Goal: Task Accomplishment & Management: Use online tool/utility

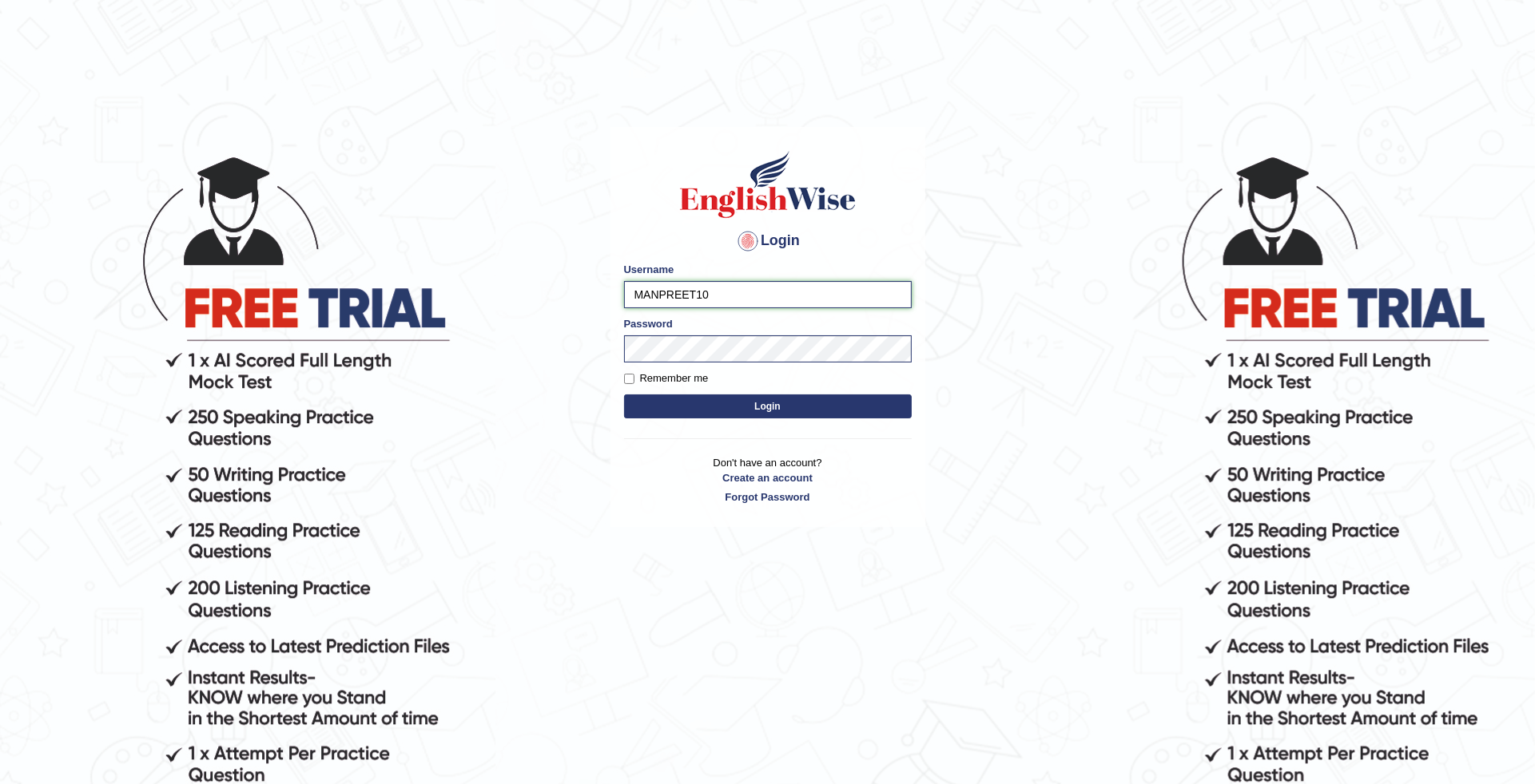
click at [722, 292] on input "MANPREET10" at bounding box center [768, 294] width 288 height 27
type input "M"
type input "deepika_online"
click at [624, 395] on button "Login" at bounding box center [768, 406] width 288 height 24
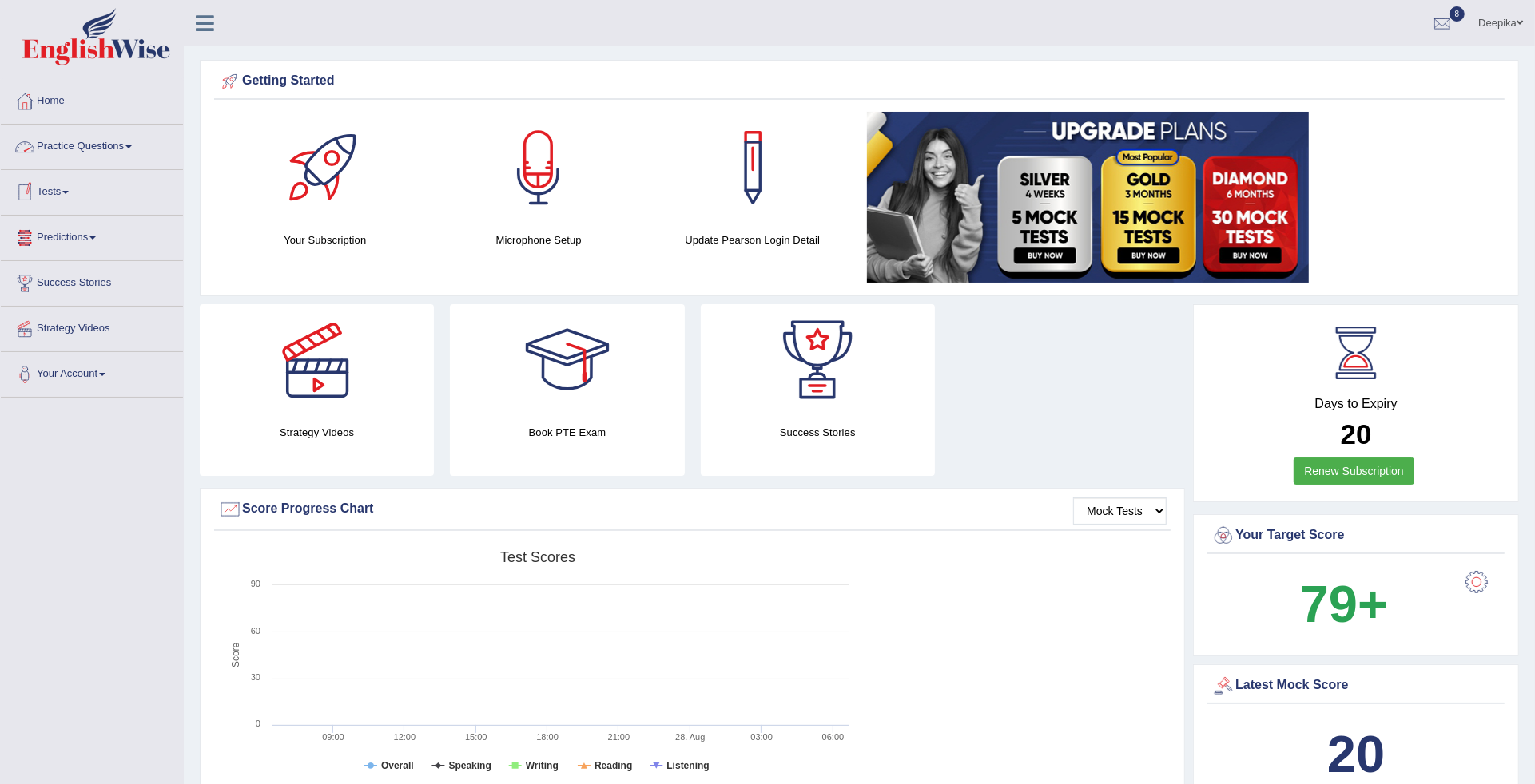
click at [142, 142] on link "Practice Questions" at bounding box center [92, 144] width 183 height 40
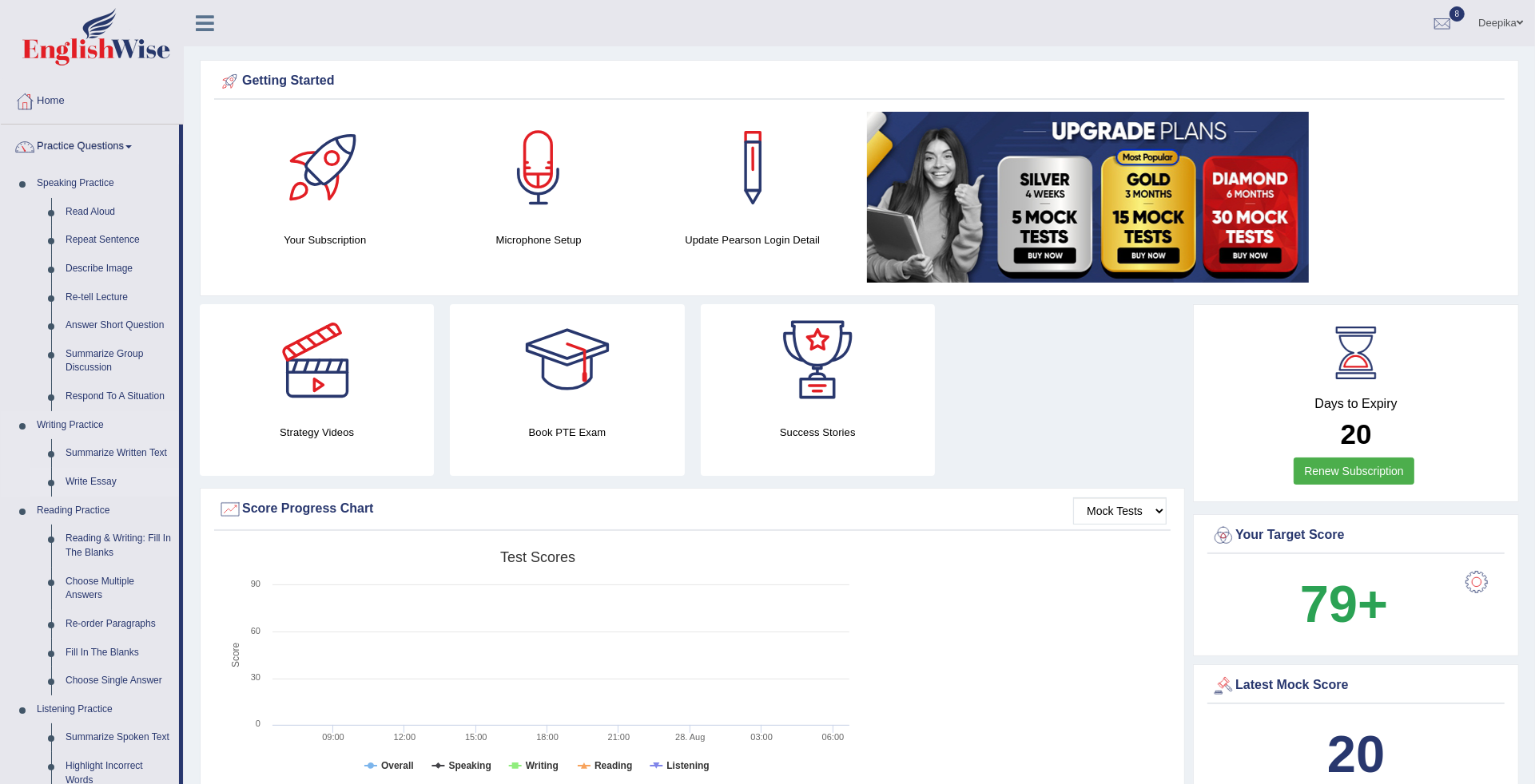
click at [93, 484] on link "Write Essay" at bounding box center [119, 482] width 121 height 29
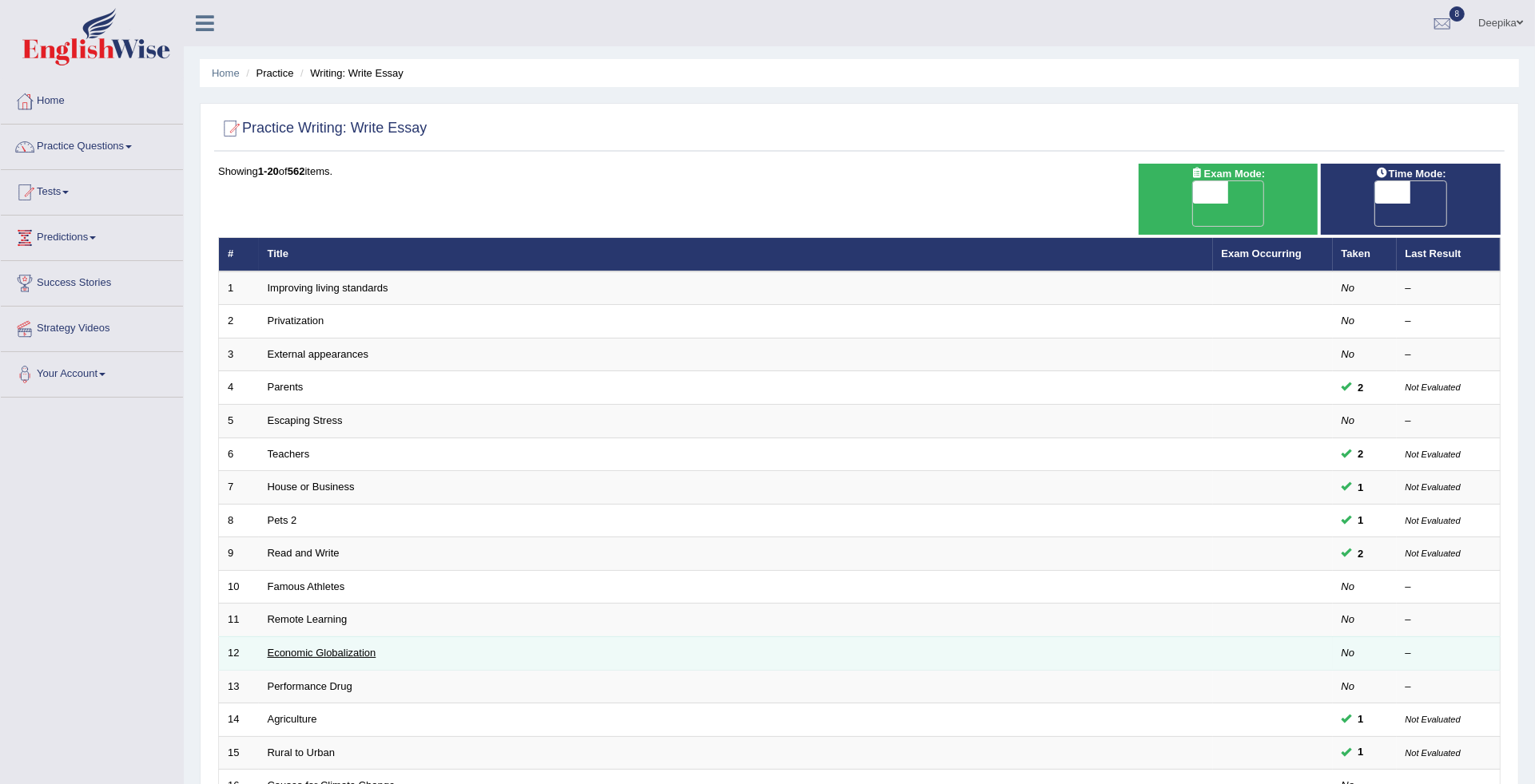
click at [332, 647] on link "Economic Globalization" at bounding box center [322, 652] width 109 height 12
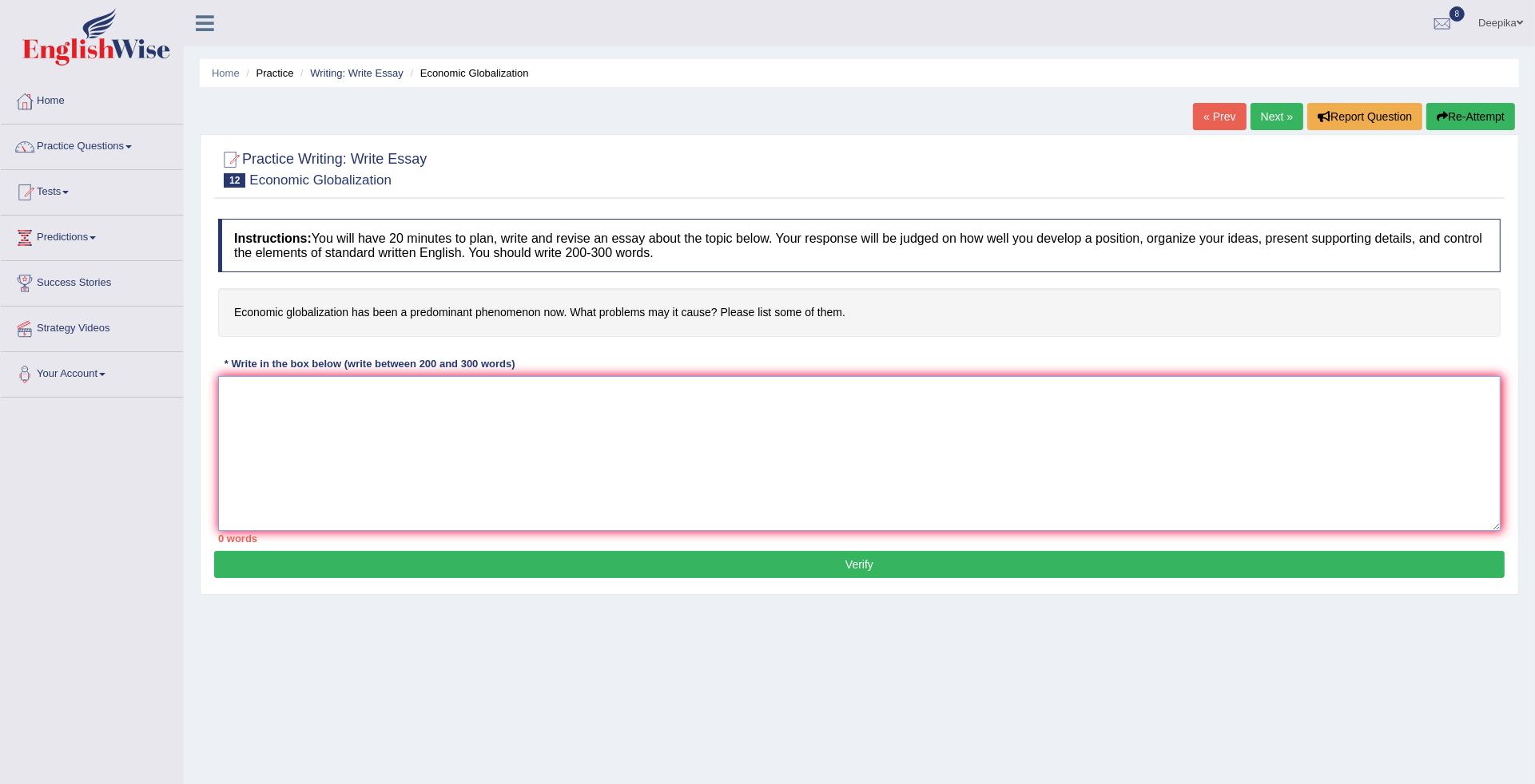
click at [264, 401] on textarea at bounding box center [859, 453] width 1282 height 155
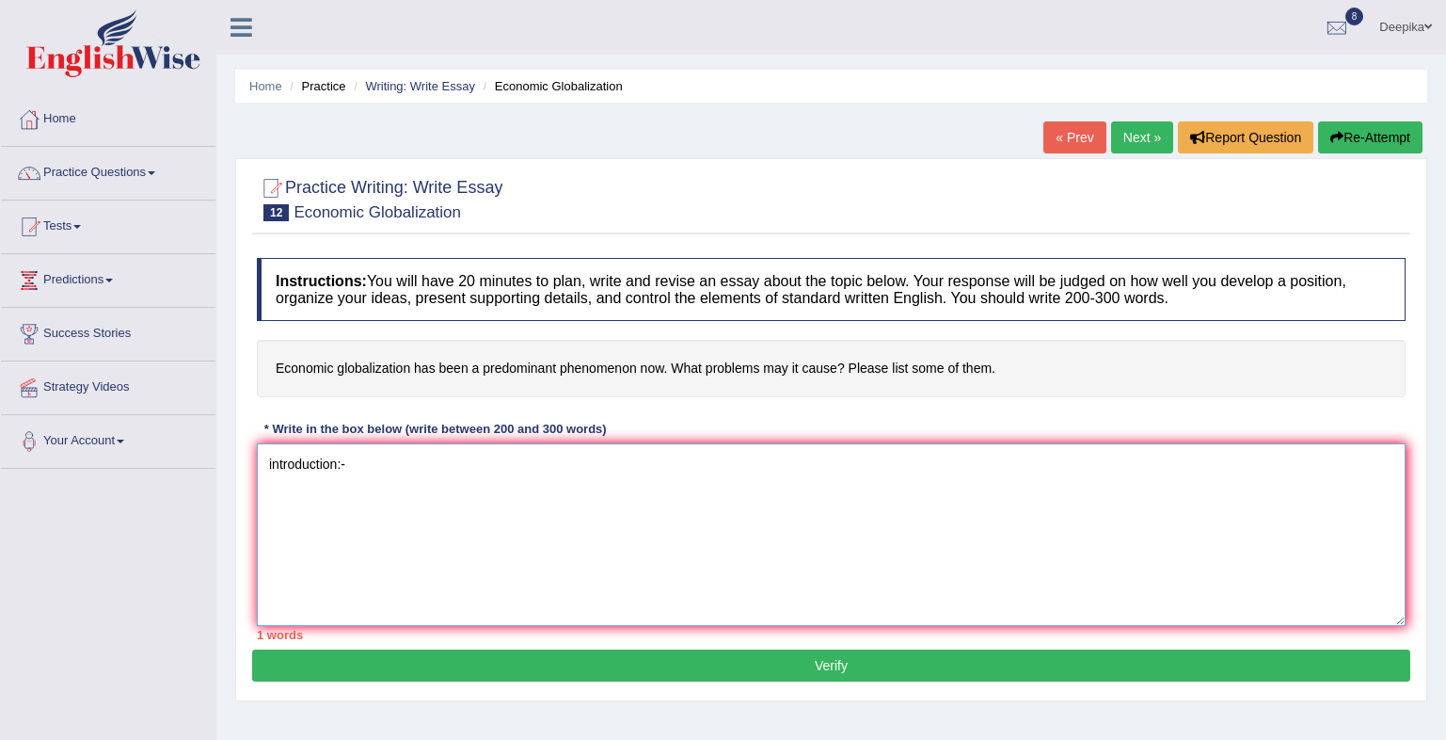
click at [361, 461] on textarea "introduction:-" at bounding box center [831, 534] width 1149 height 183
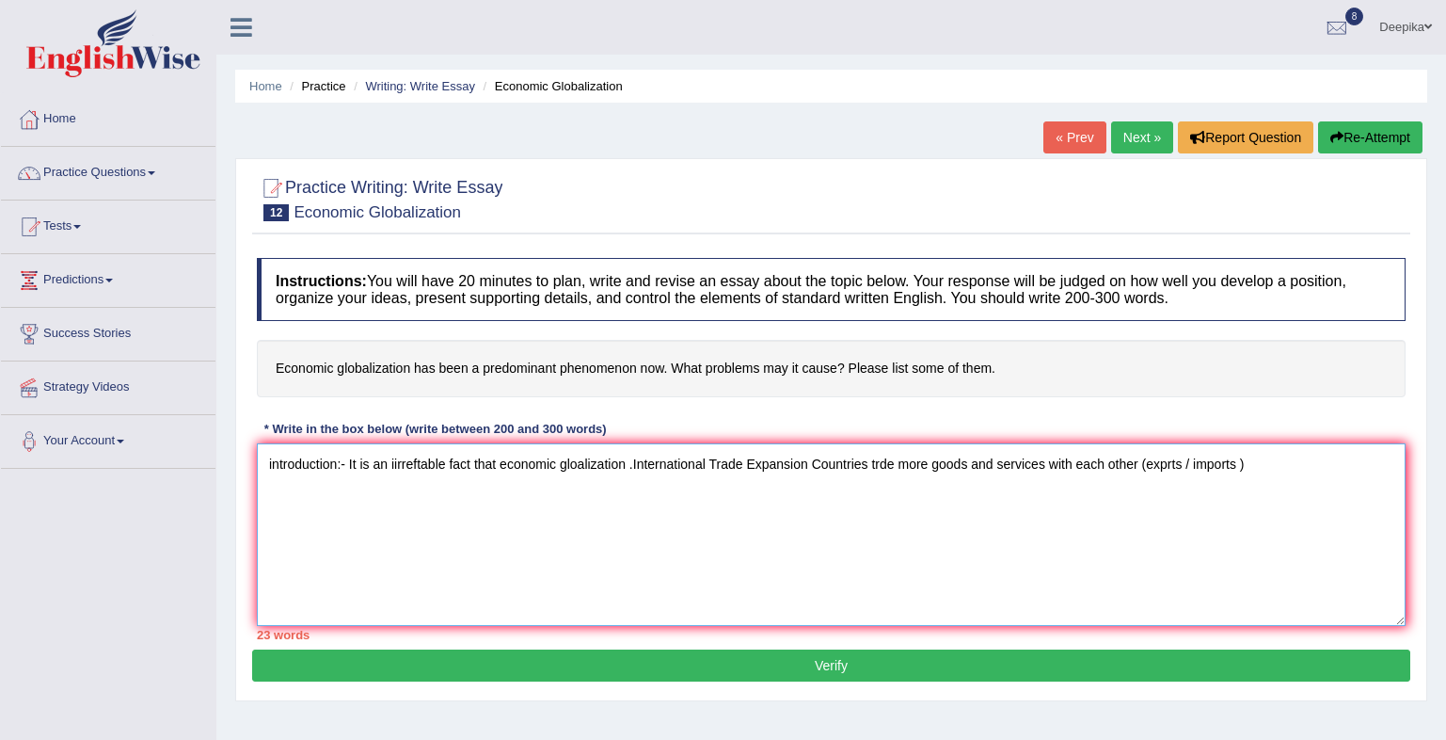
click at [1192, 467] on textarea "introduction:- It is an iirreftable fact that economic gloalization .Internatio…" at bounding box center [831, 534] width 1149 height 183
click at [1249, 465] on textarea "introduction:- It is an iirreftable fact that economic gloalization .Internatio…" at bounding box center [831, 534] width 1149 height 183
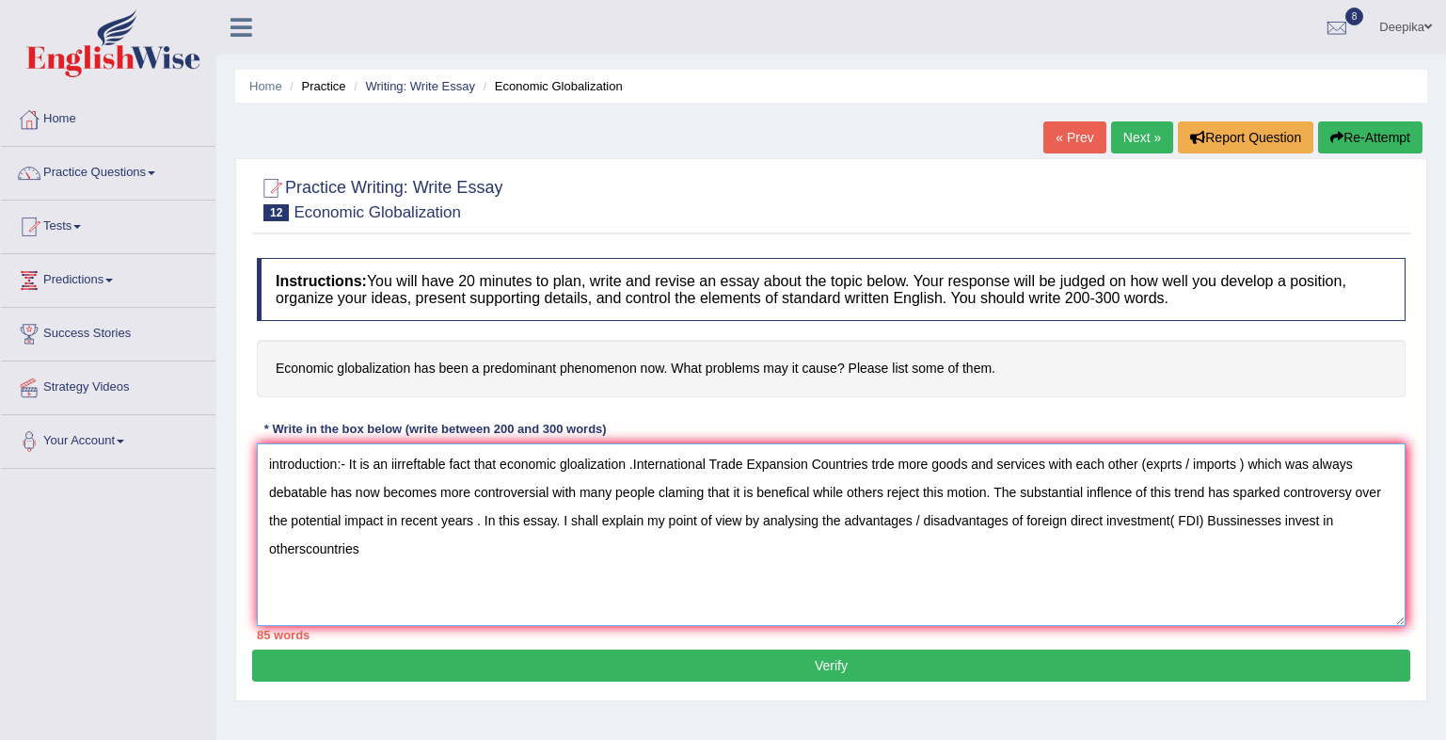
click at [303, 547] on textarea "introduction:- It is an iirreftable fact that economic gloalization .Internatio…" at bounding box center [831, 534] width 1149 height 183
click at [308, 546] on textarea "introduction:- It is an iirreftable fact that economic gloalization .Internatio…" at bounding box center [831, 534] width 1149 height 183
click at [304, 546] on textarea "introduction:- It is an iirreftable fact that economic gloalization .Internatio…" at bounding box center [831, 534] width 1149 height 183
click at [330, 545] on textarea "introduction:- It is an iirreftable fact that economic gloalization .Internatio…" at bounding box center [831, 534] width 1149 height 183
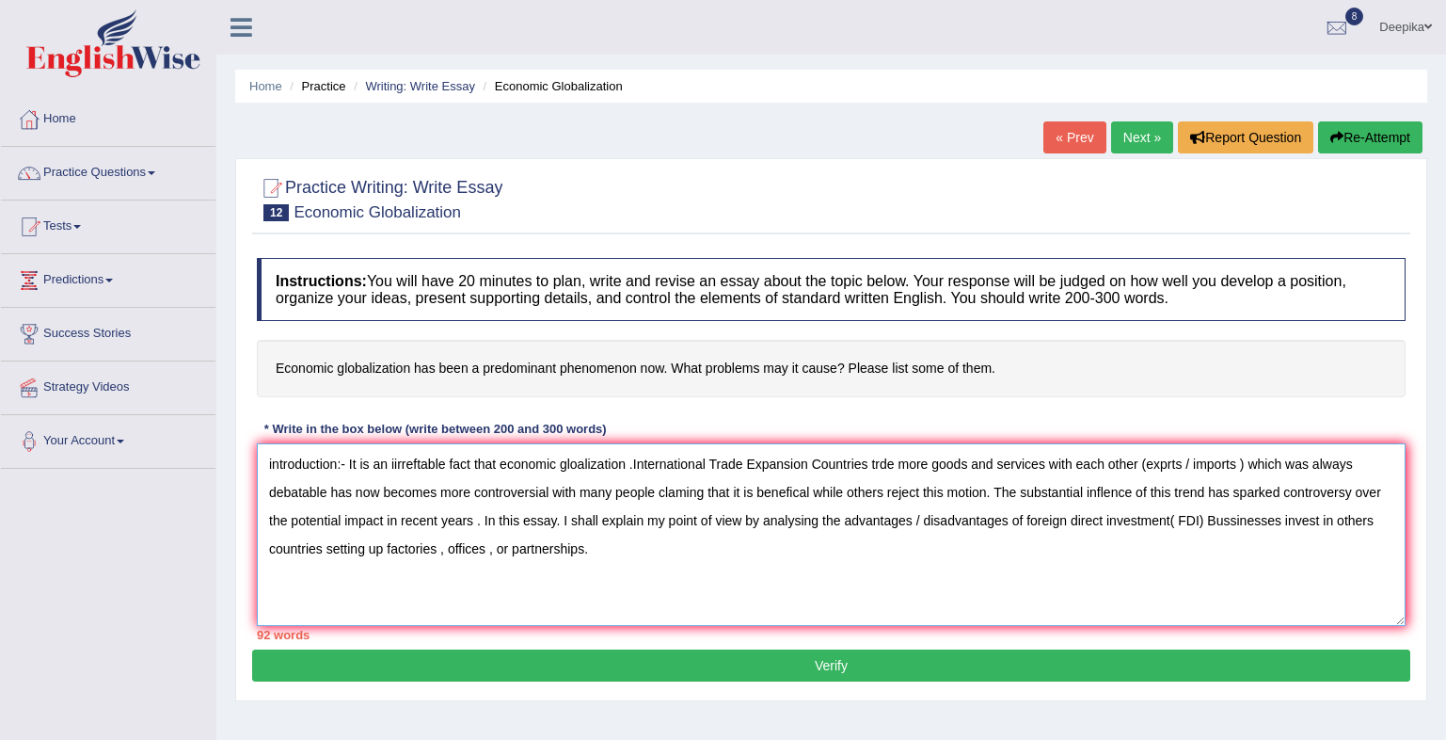
click at [615, 544] on textarea "introduction:- It is an iirreftable fact that economic gloalization .Internatio…" at bounding box center [831, 534] width 1149 height 183
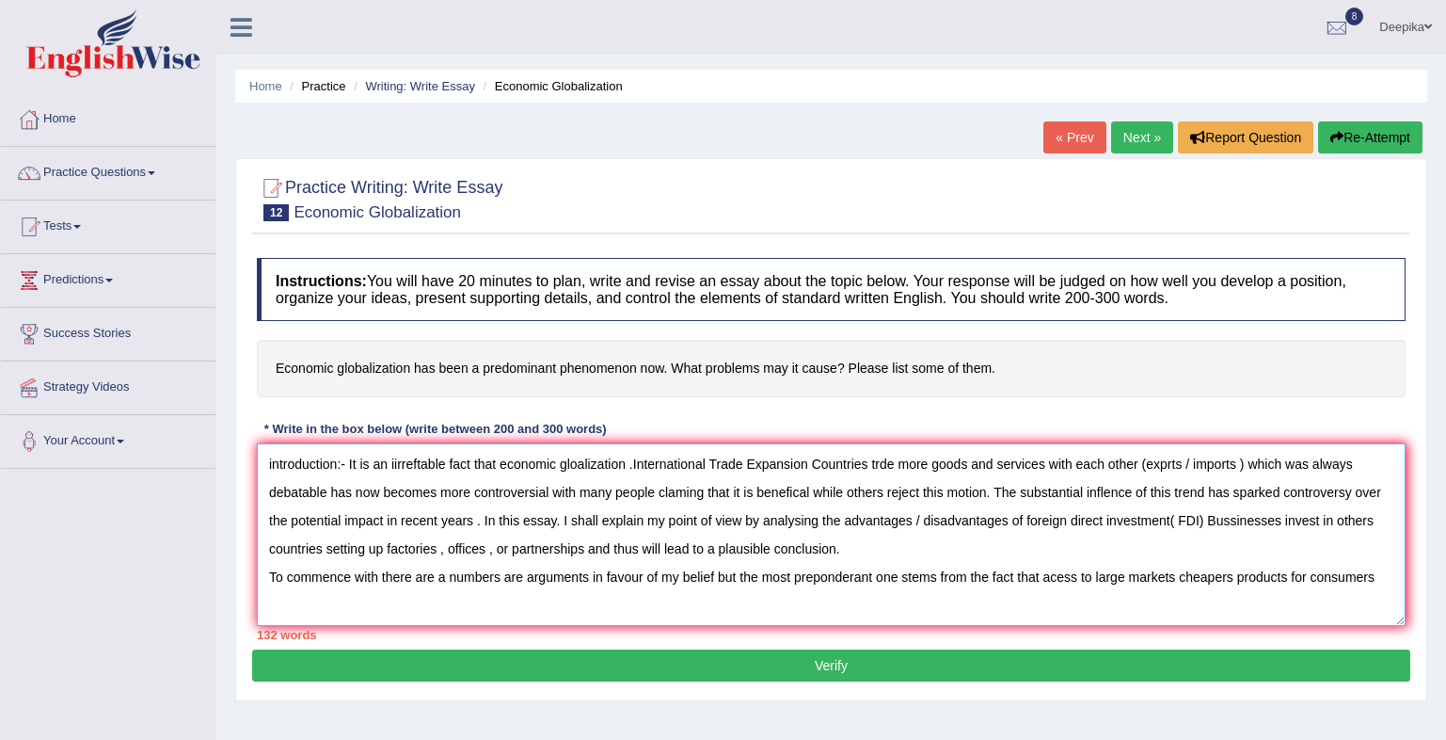
click at [1177, 578] on textarea "introduction:- It is an iirreftable fact that economic gloalization .Internatio…" at bounding box center [831, 534] width 1149 height 183
click at [1388, 575] on textarea "introduction:- It is an iirreftable fact that economic gloalization .Internatio…" at bounding box center [831, 534] width 1149 height 183
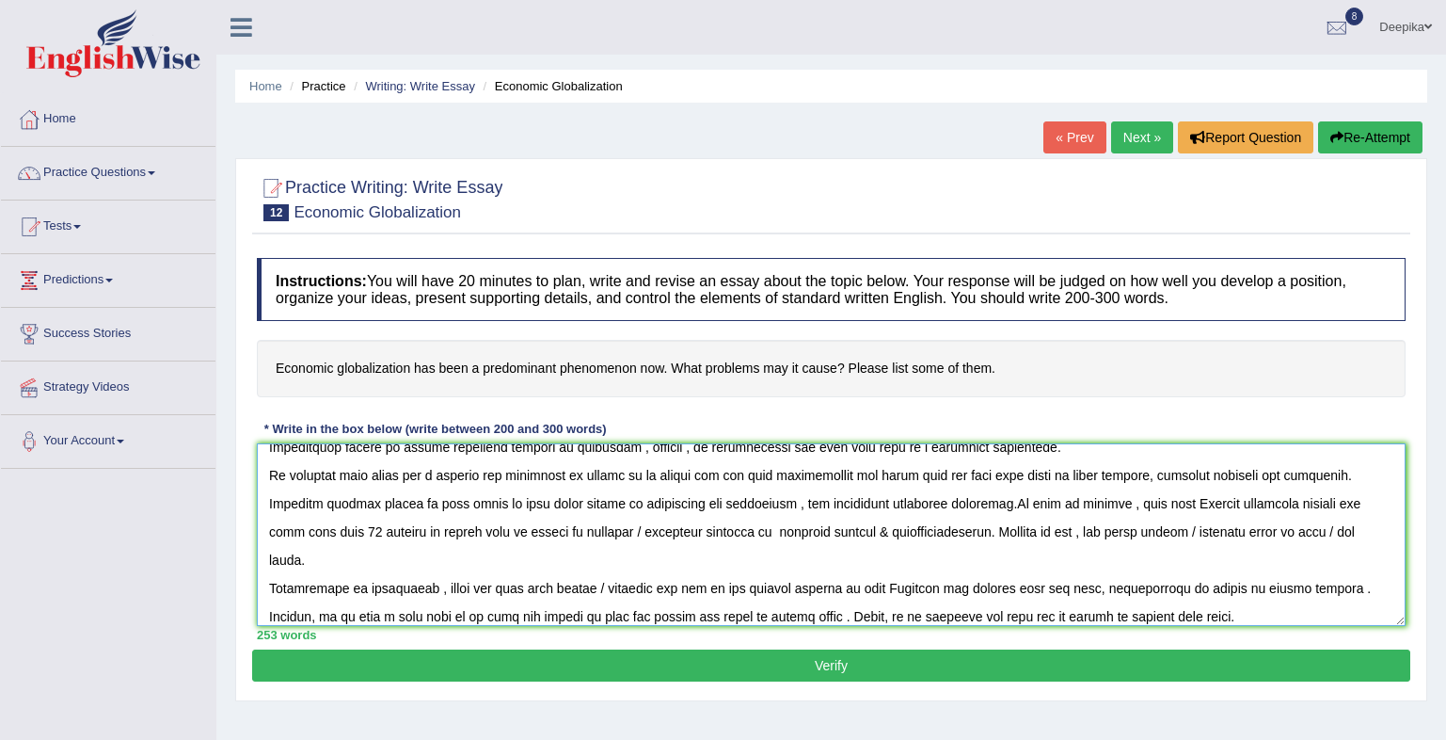
scroll to position [130, 0]
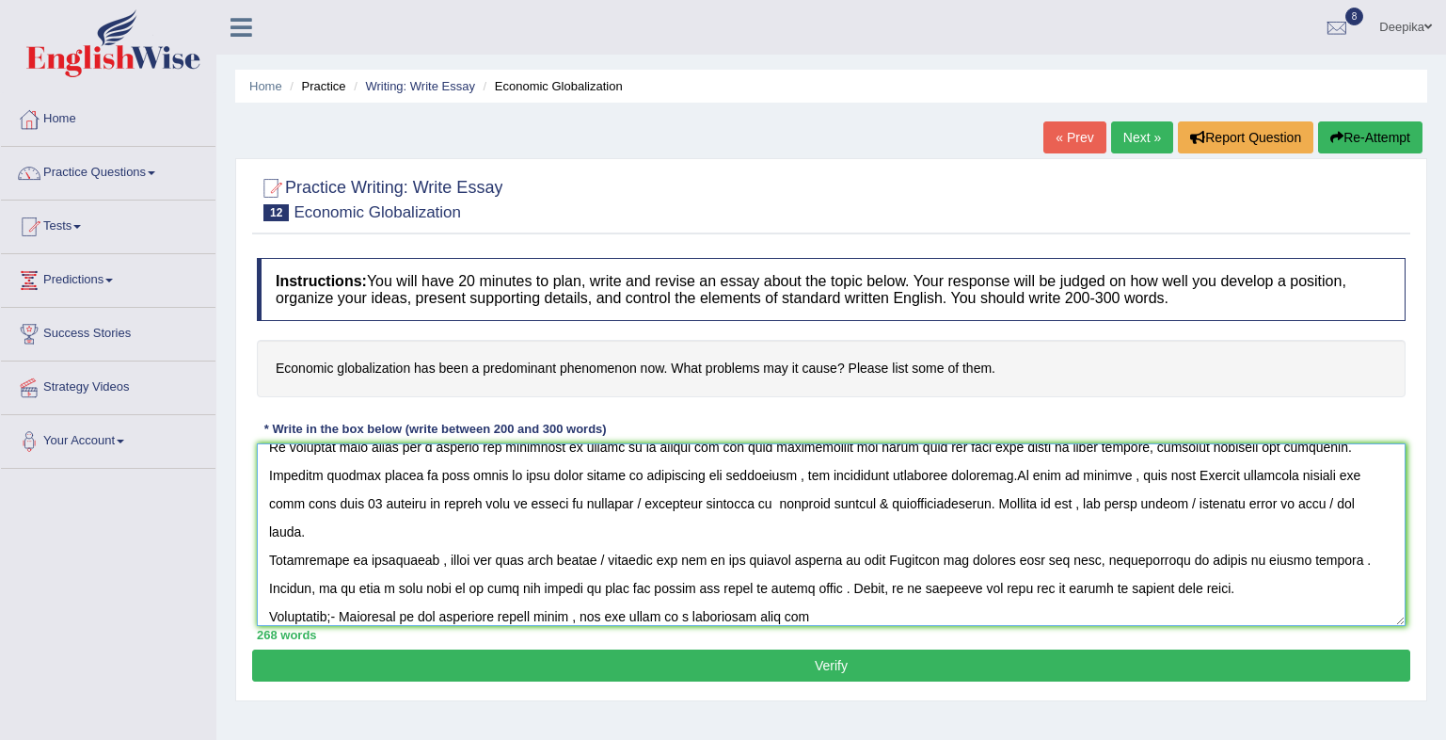
drag, startPoint x: 1389, startPoint y: 576, endPoint x: 836, endPoint y: 606, distance: 554.2
click at [836, 606] on textarea at bounding box center [831, 534] width 1149 height 183
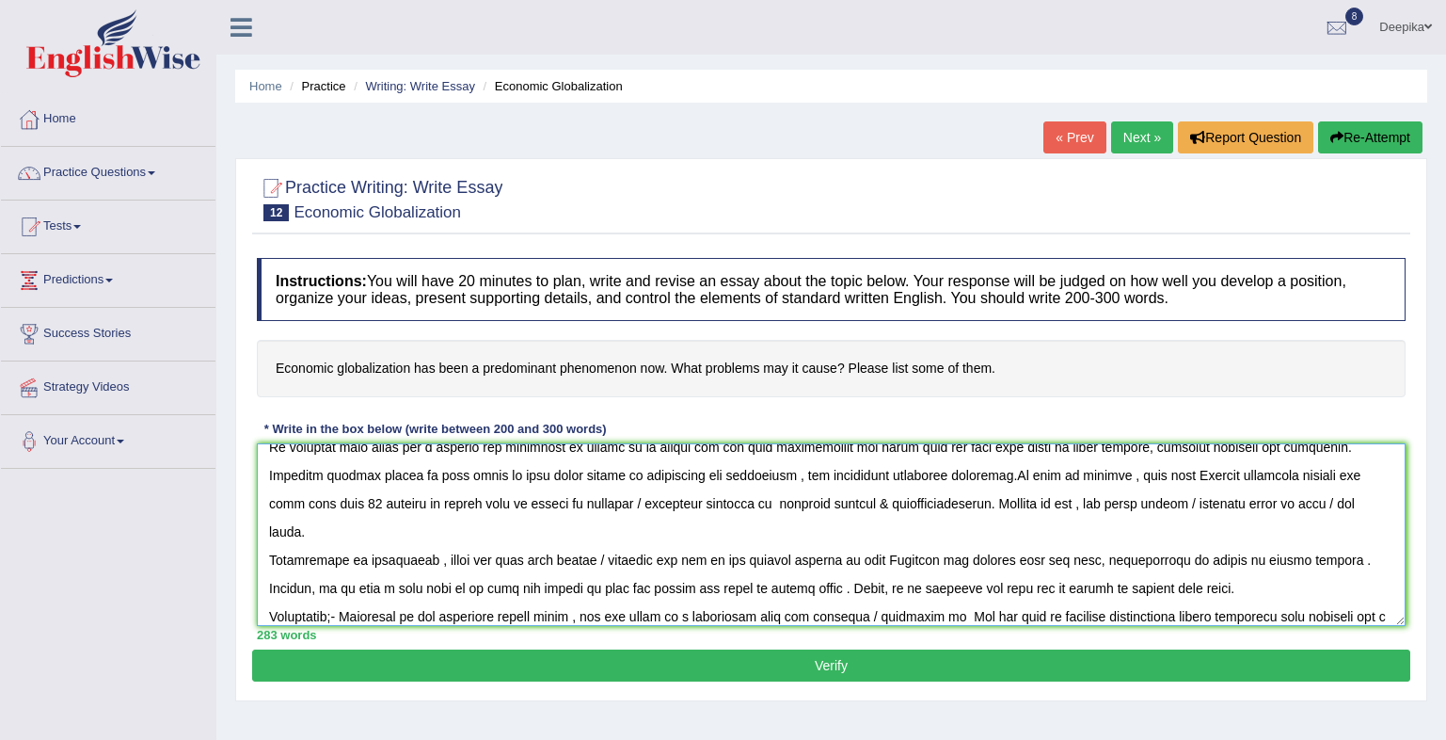
scroll to position [158, 0]
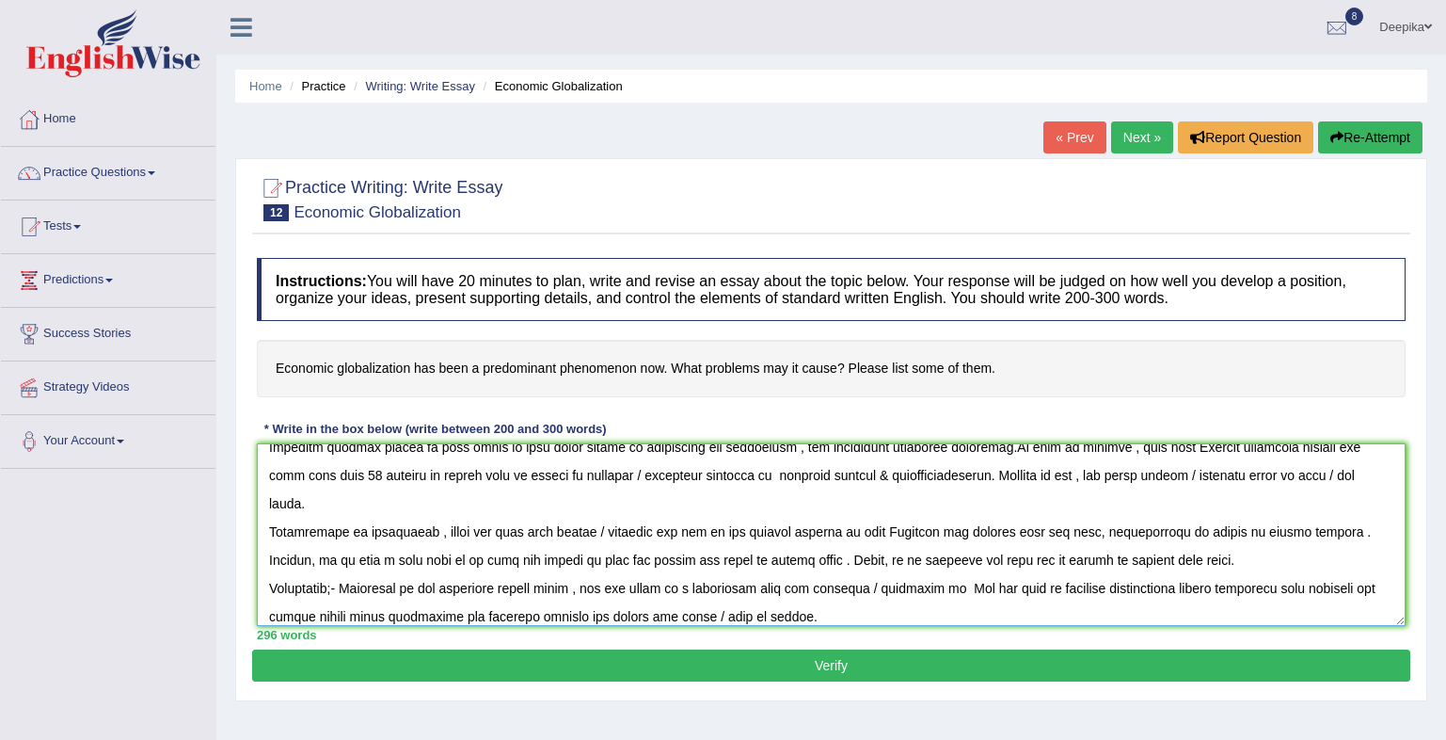
type textarea "introduction:- It is an iirreftable fact that economic gloalization .Internatio…"
click at [810, 671] on button "Verify" at bounding box center [831, 665] width 1158 height 32
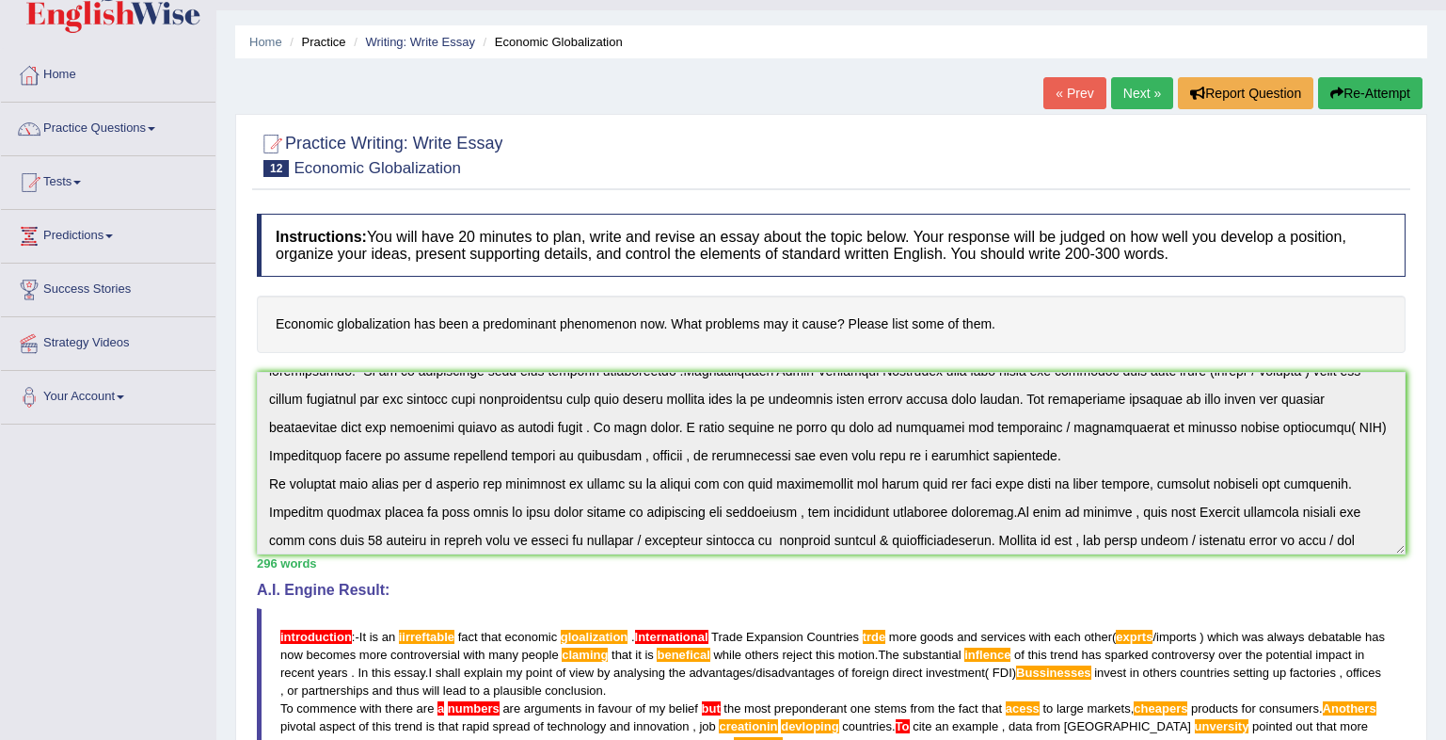
scroll to position [0, 0]
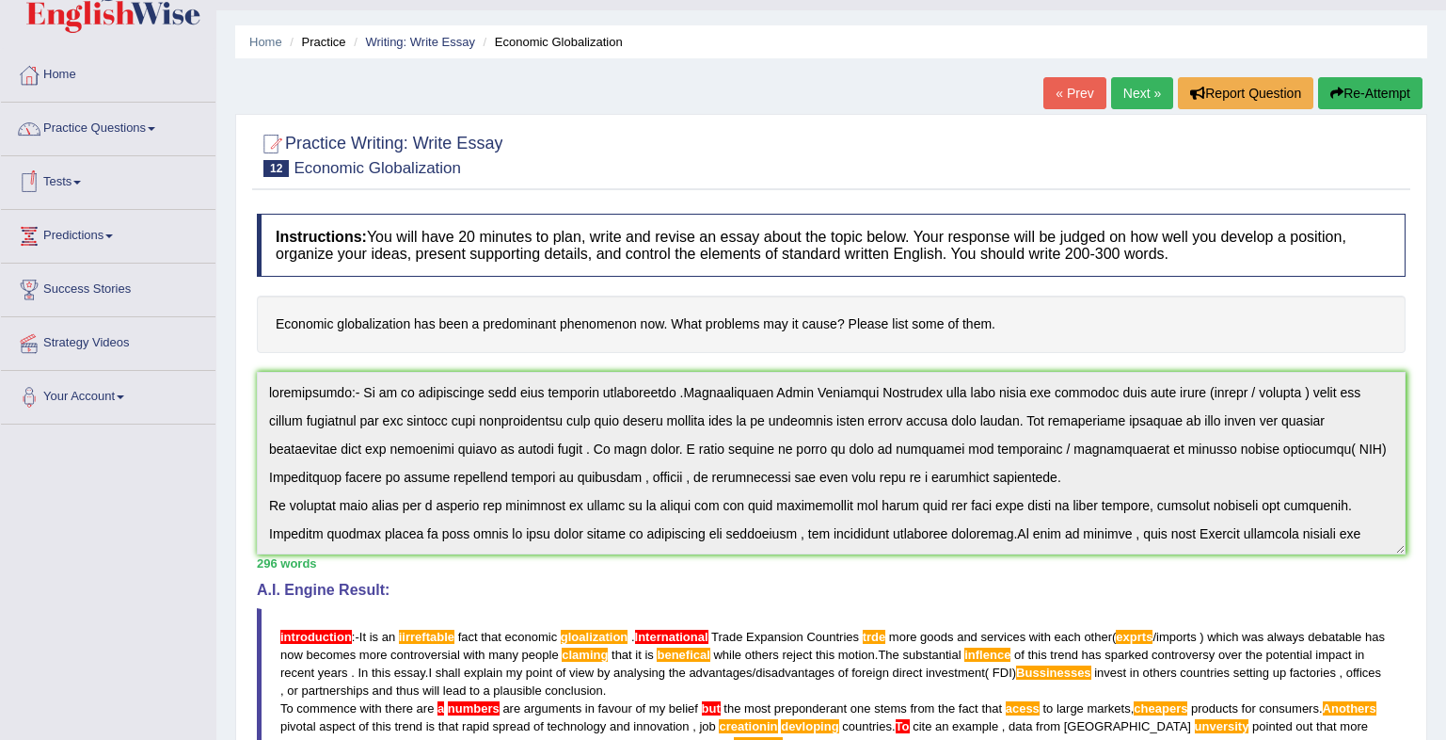
click at [79, 191] on link "Tests" at bounding box center [108, 179] width 215 height 47
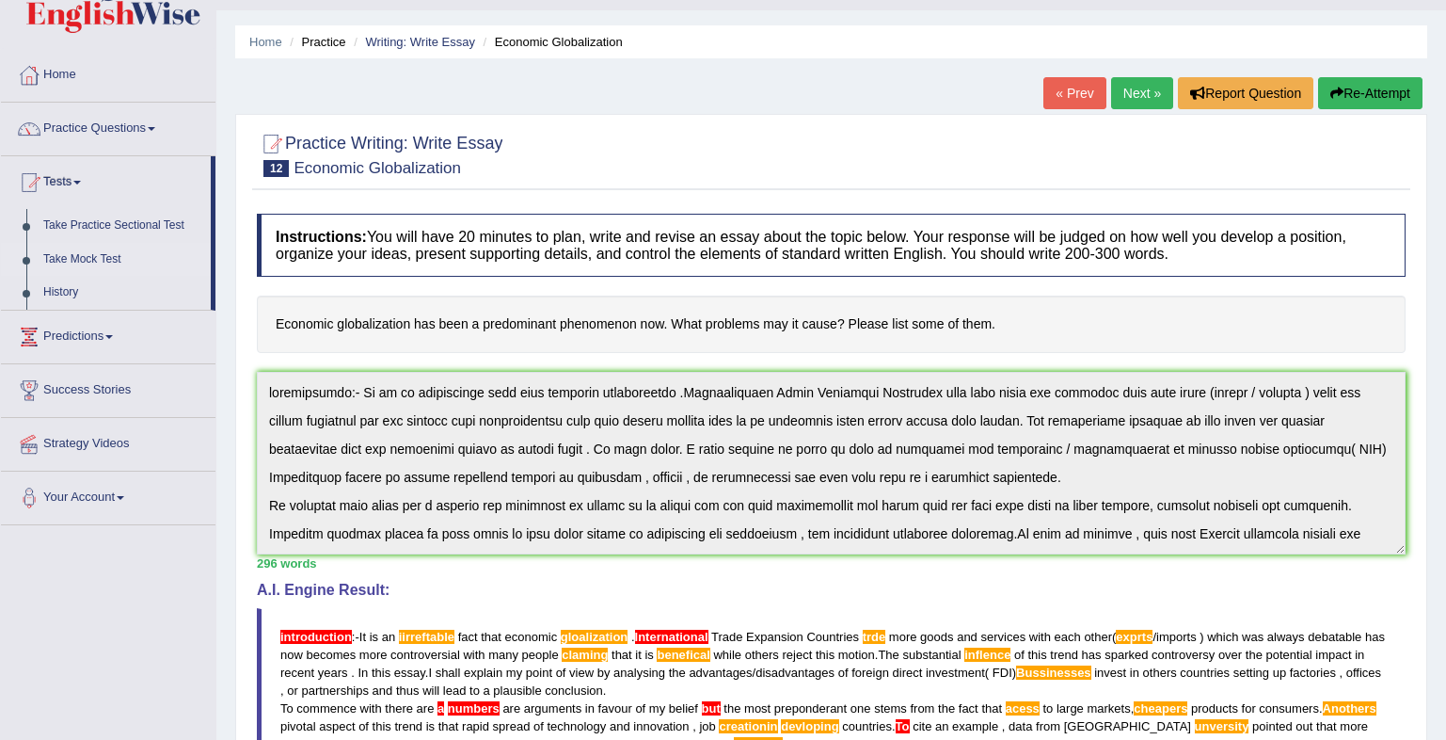
click at [89, 254] on link "Take Mock Test" at bounding box center [123, 260] width 176 height 34
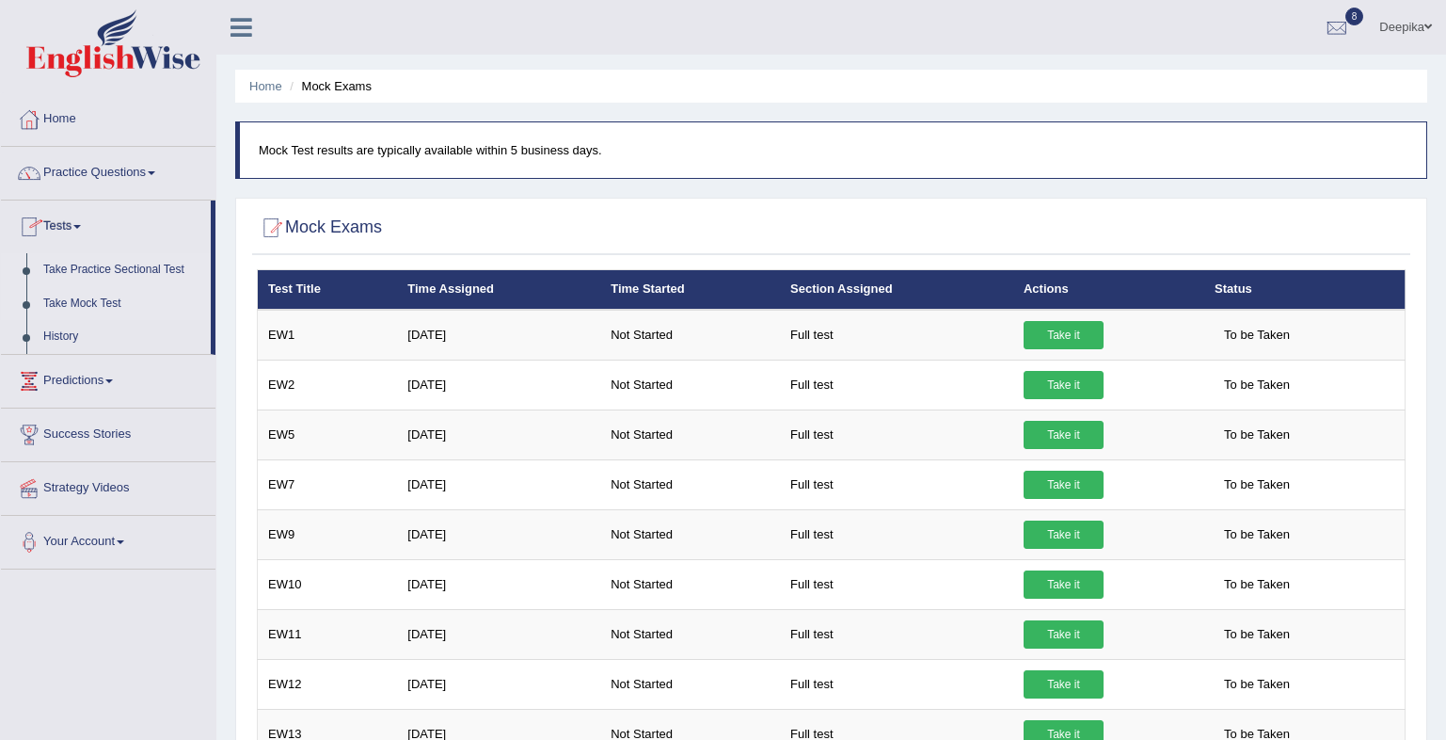
click at [115, 270] on link "Take Practice Sectional Test" at bounding box center [123, 270] width 176 height 34
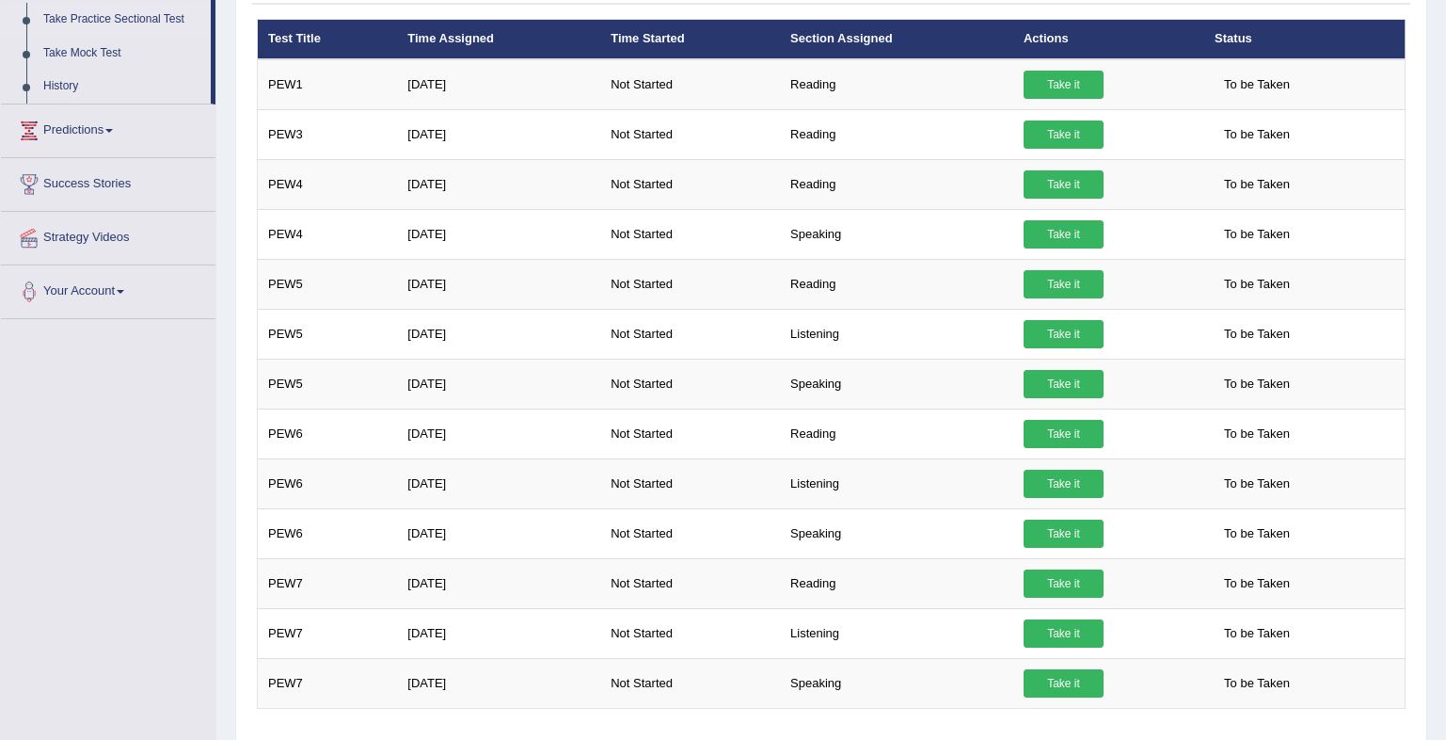
scroll to position [282, 0]
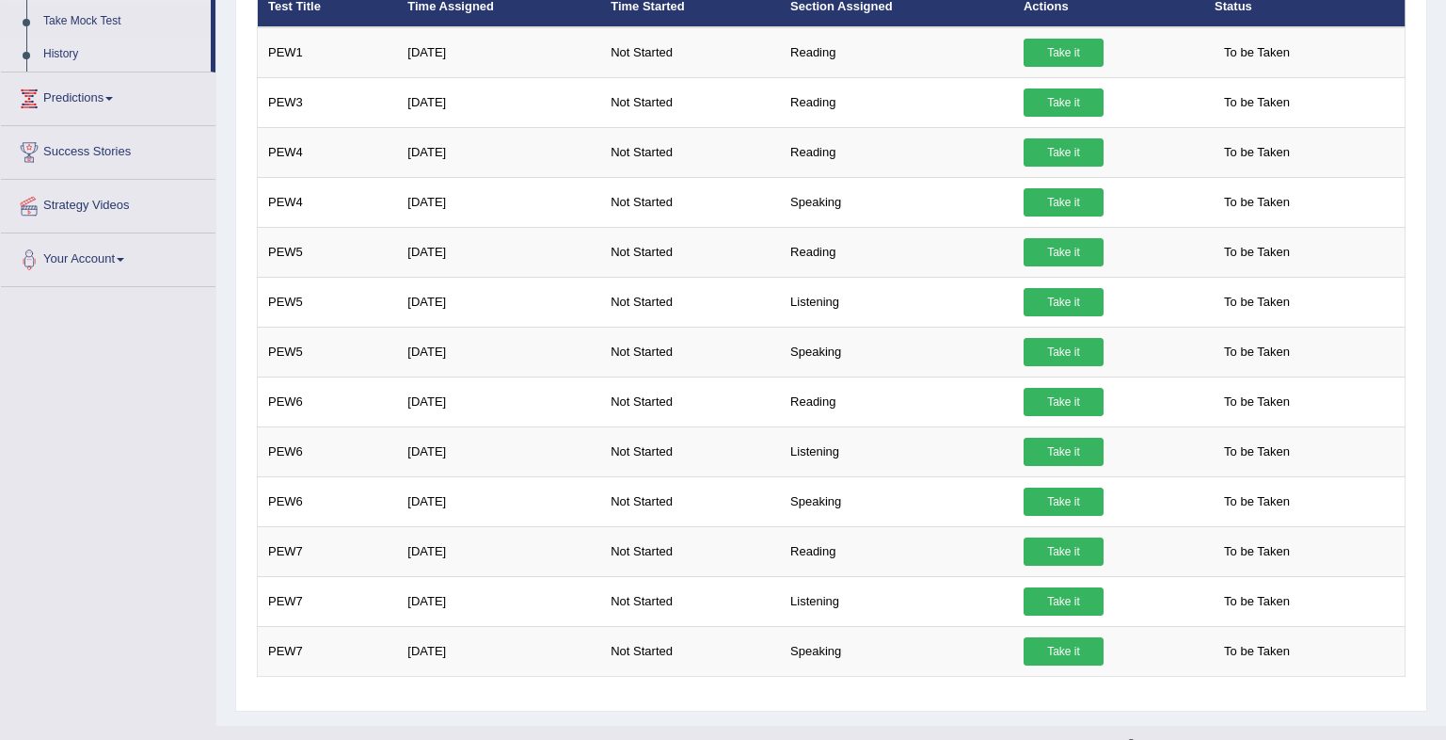
click at [180, 44] on link "History" at bounding box center [123, 55] width 176 height 34
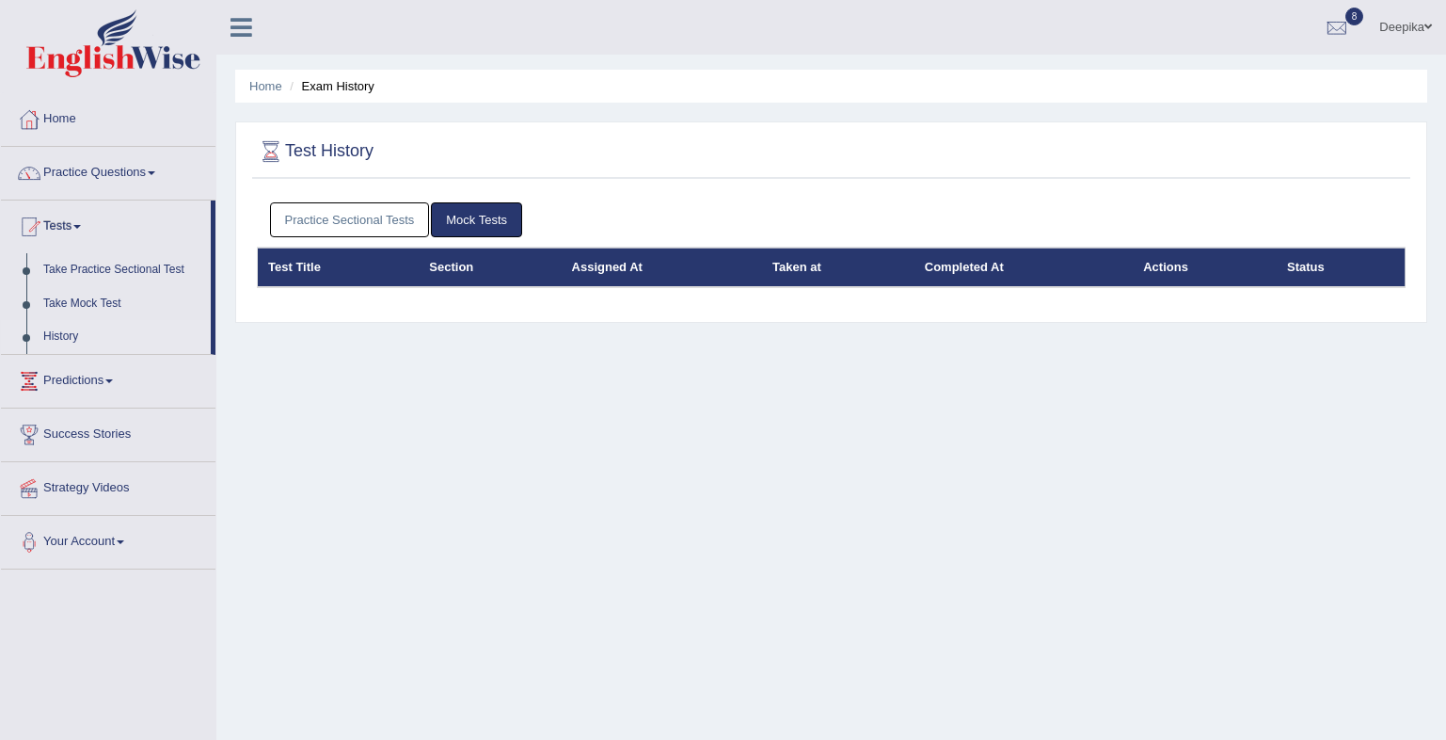
click at [155, 171] on span at bounding box center [152, 173] width 8 height 4
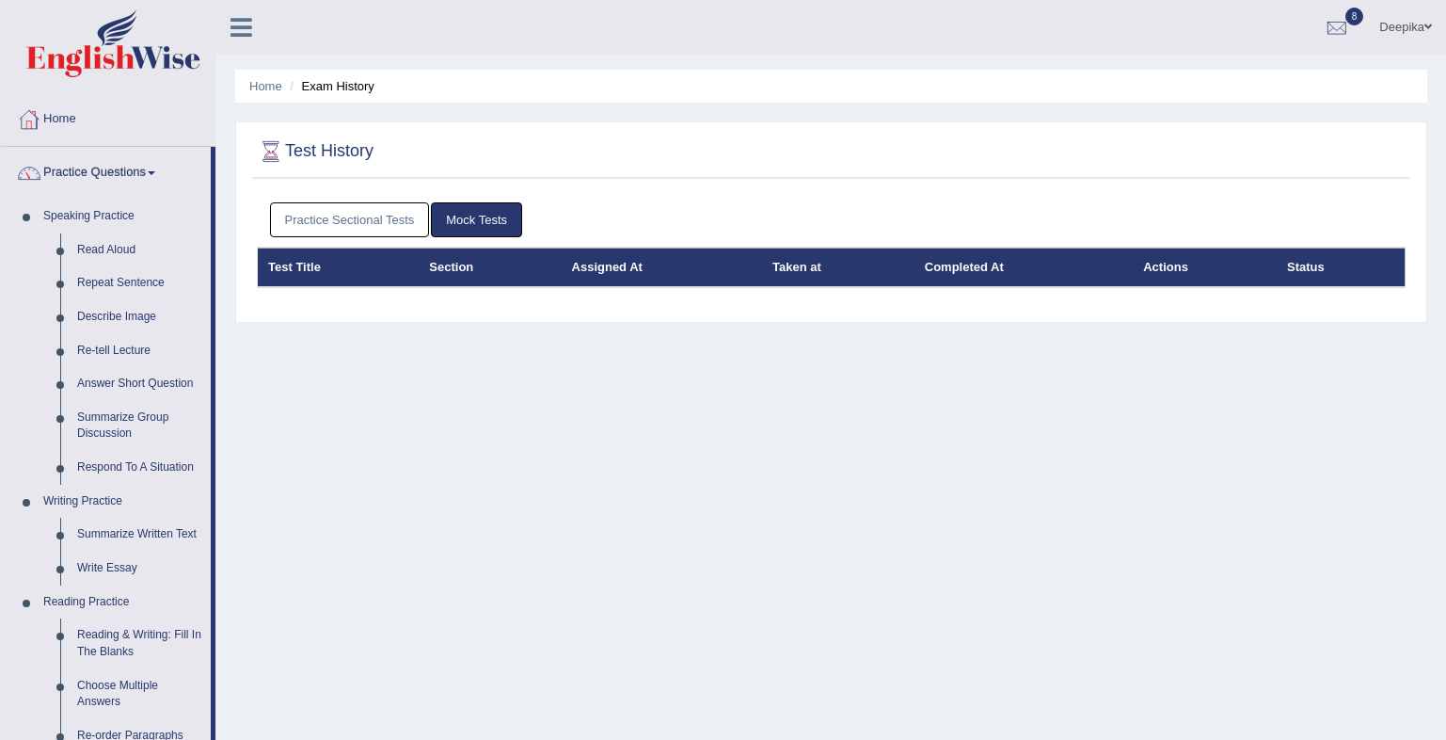
click at [82, 125] on link "Home" at bounding box center [108, 116] width 215 height 47
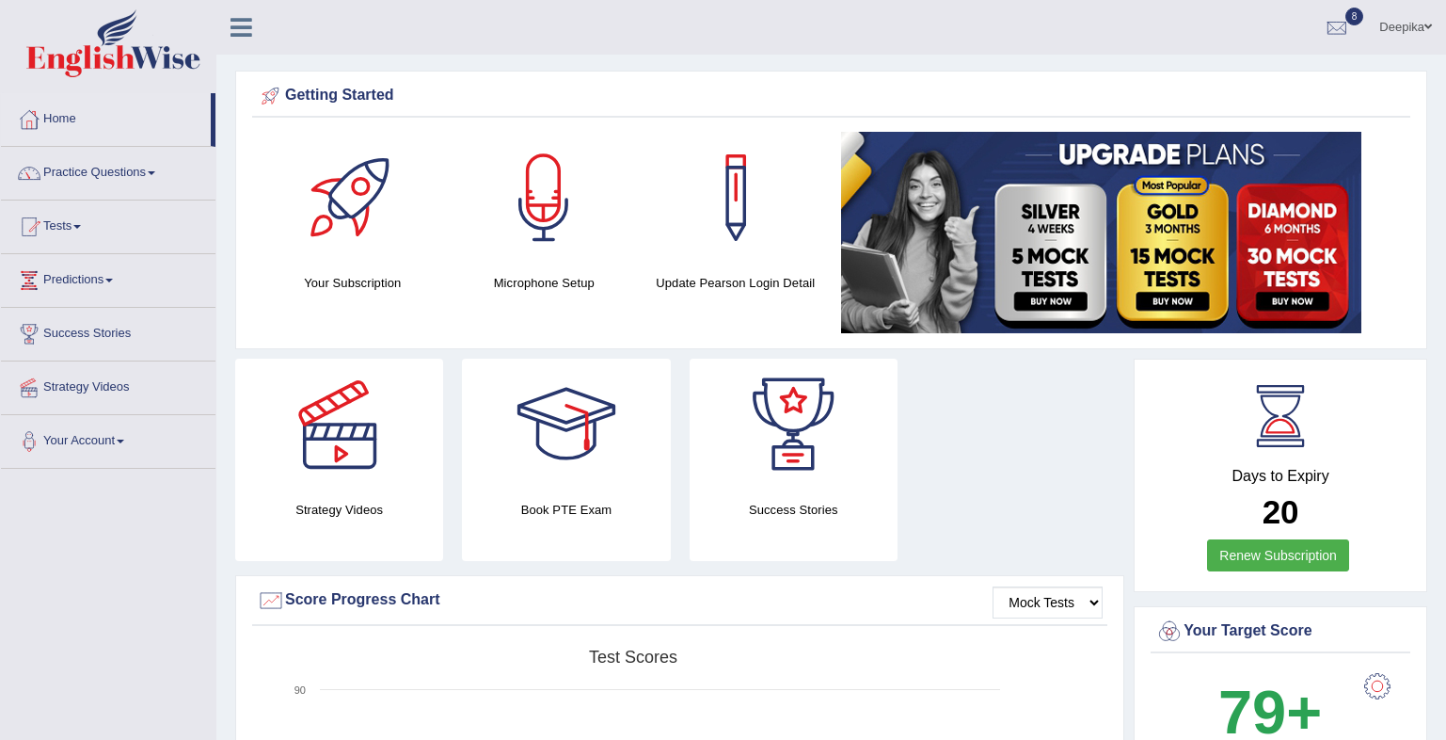
click at [80, 235] on link "Tests" at bounding box center [108, 223] width 215 height 47
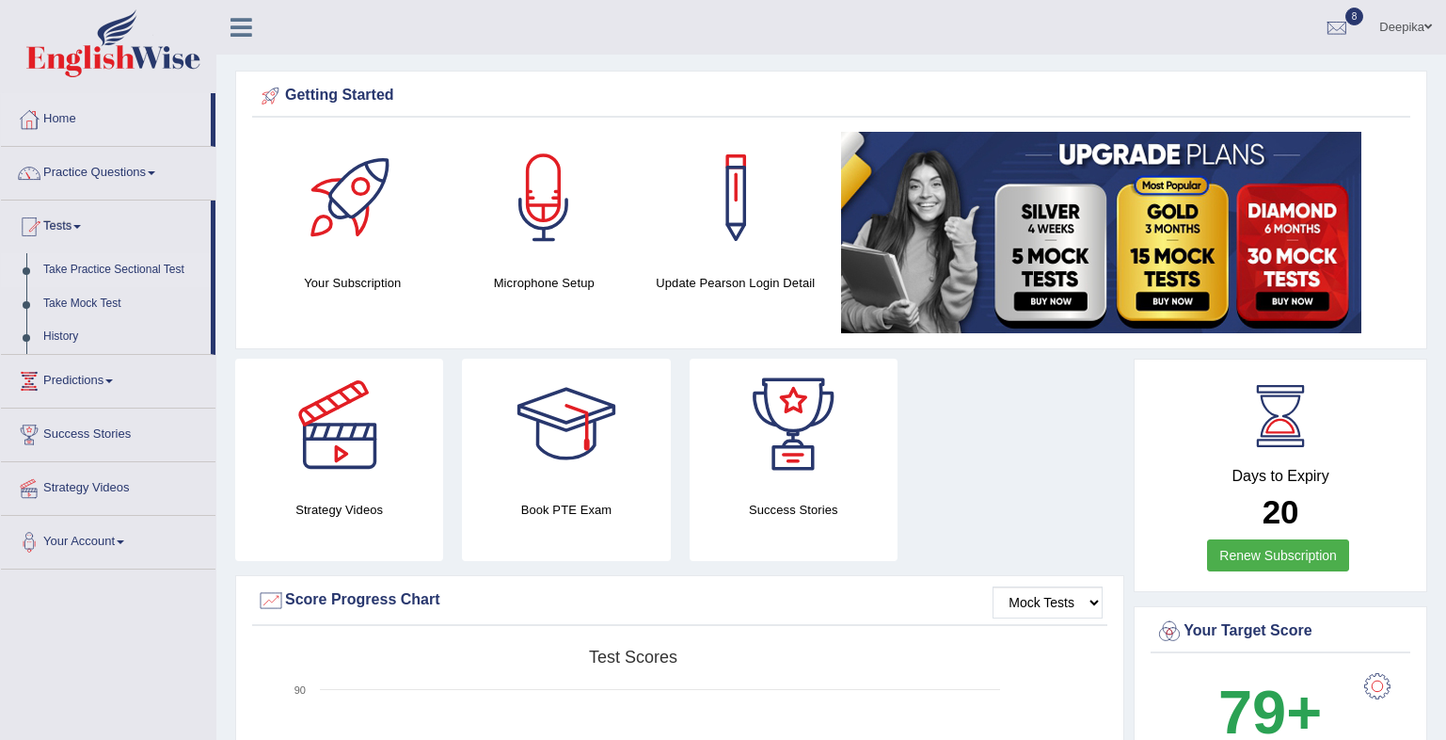
click at [81, 268] on link "Take Practice Sectional Test" at bounding box center [123, 270] width 176 height 34
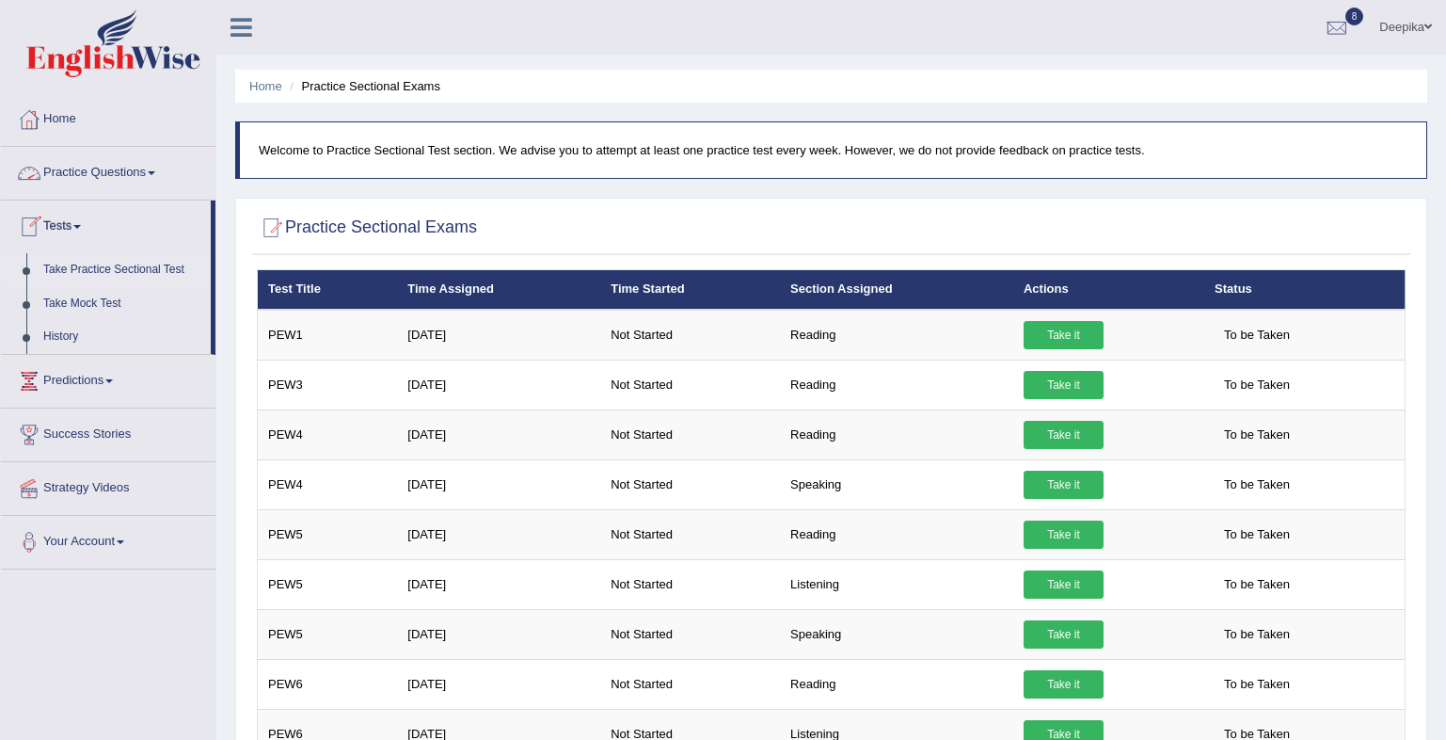
click at [155, 173] on span at bounding box center [152, 173] width 8 height 4
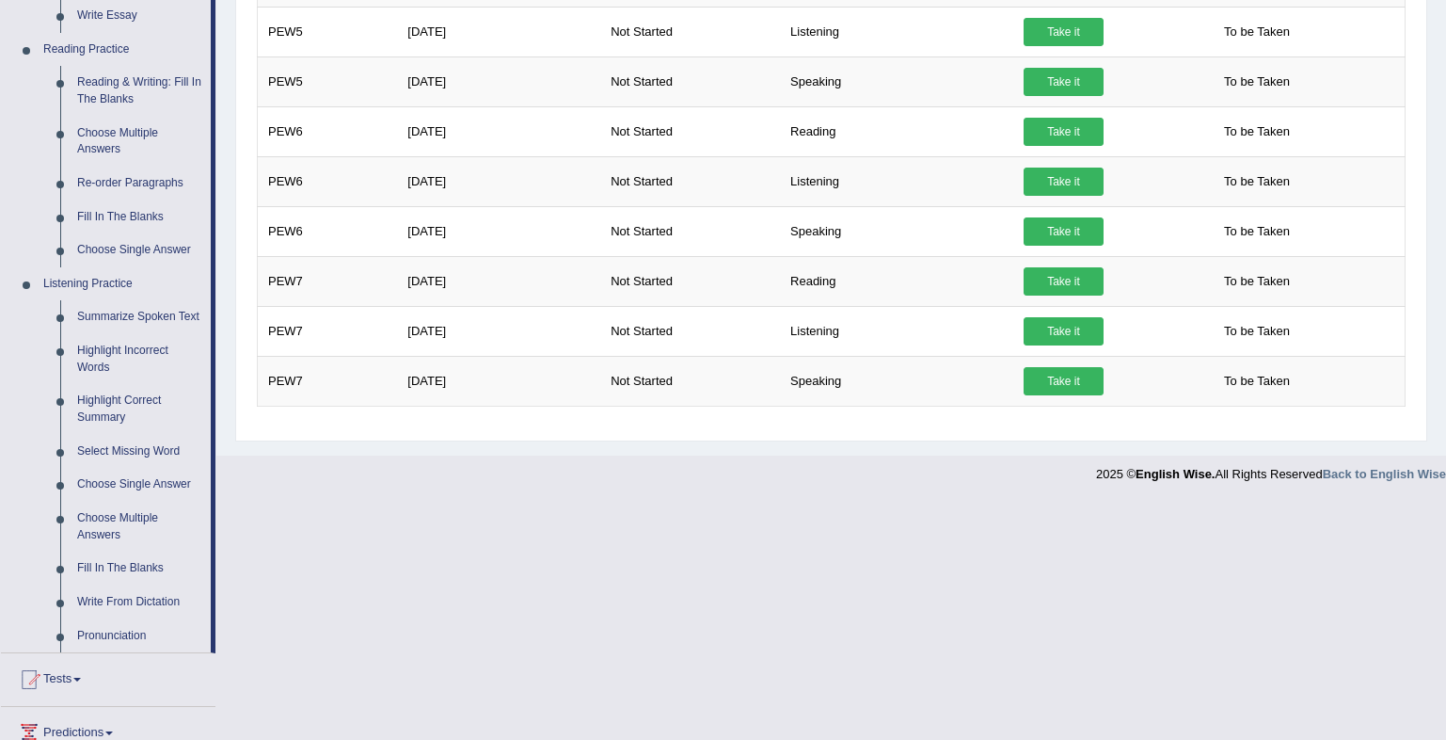
scroll to position [592, 0]
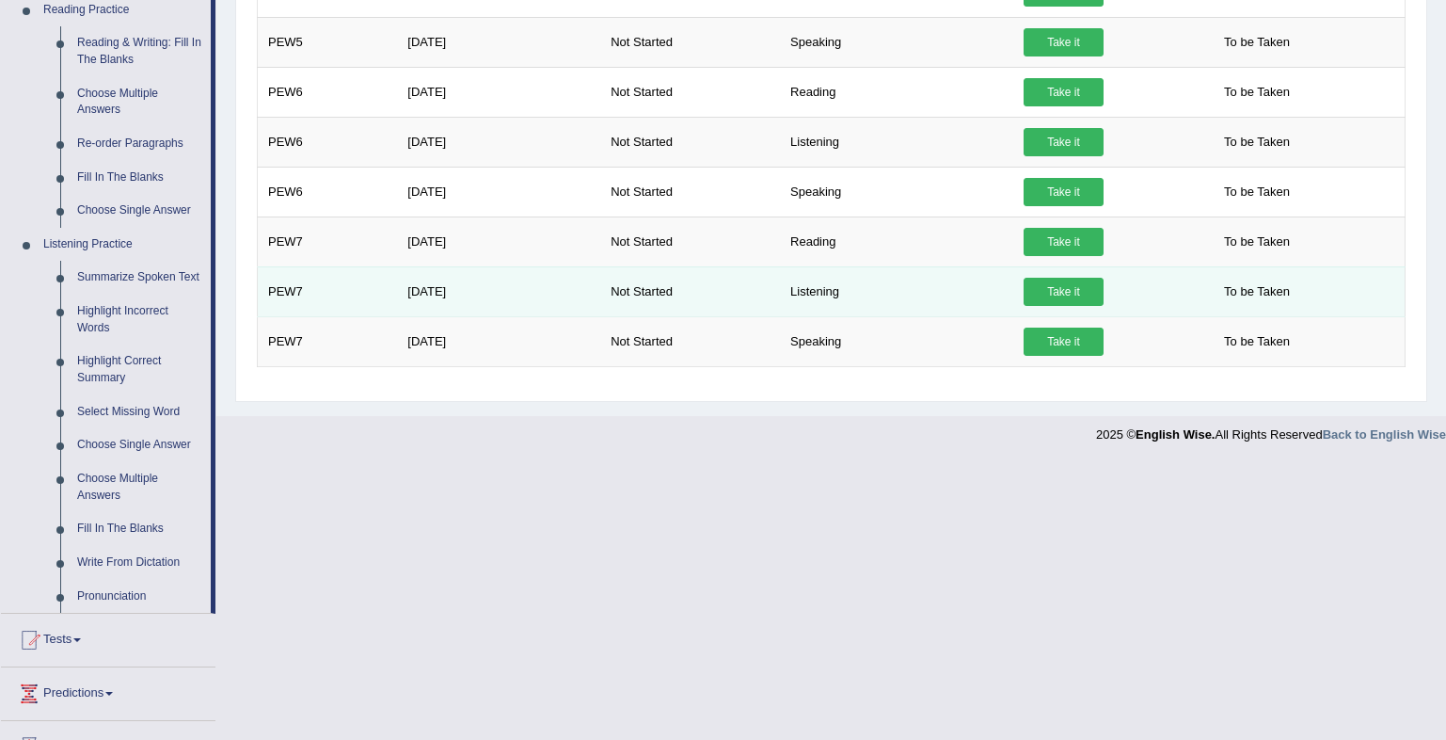
click at [1073, 296] on link "Take it" at bounding box center [1064, 292] width 80 height 28
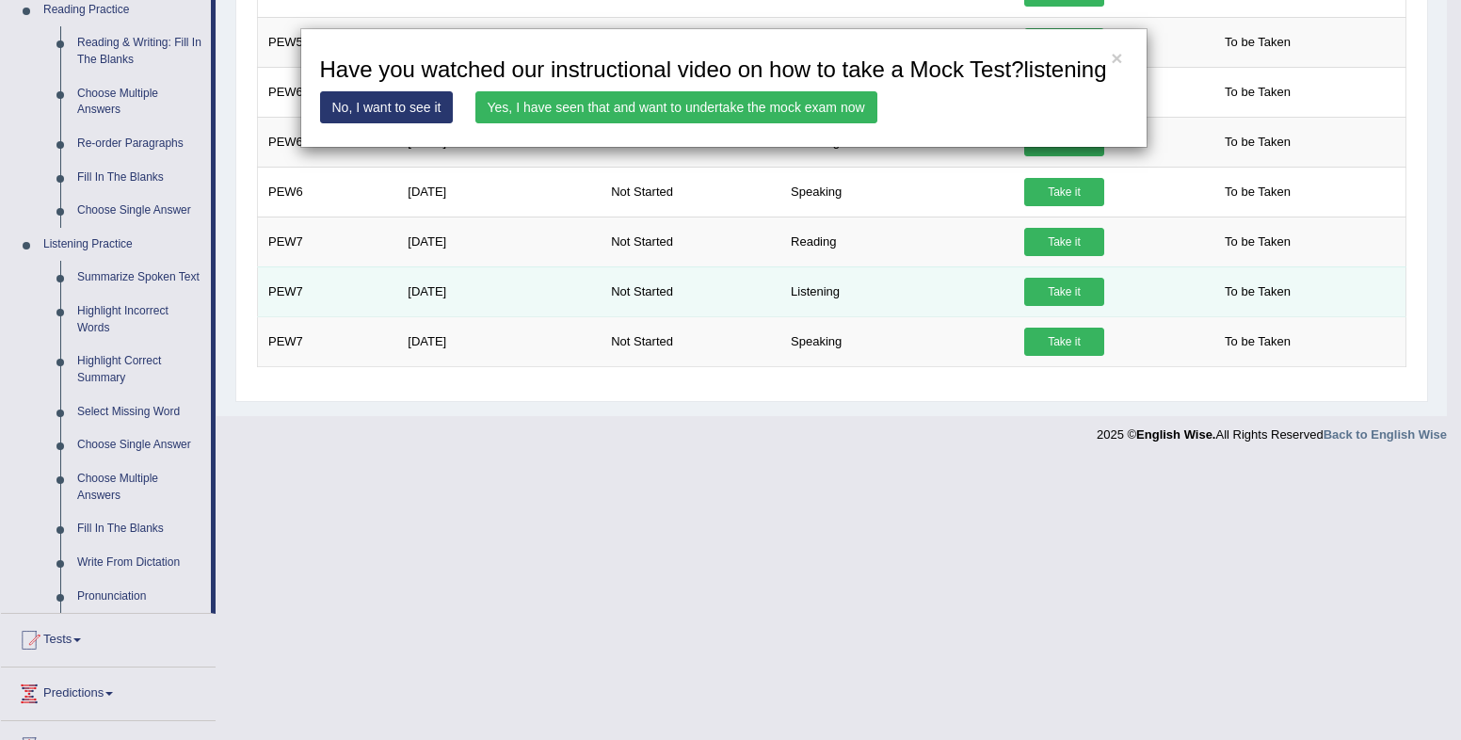
click at [1073, 296] on div "× Have you watched our instructional video on how to take a Mock Test?reading N…" at bounding box center [831, 34] width 1158 height 714
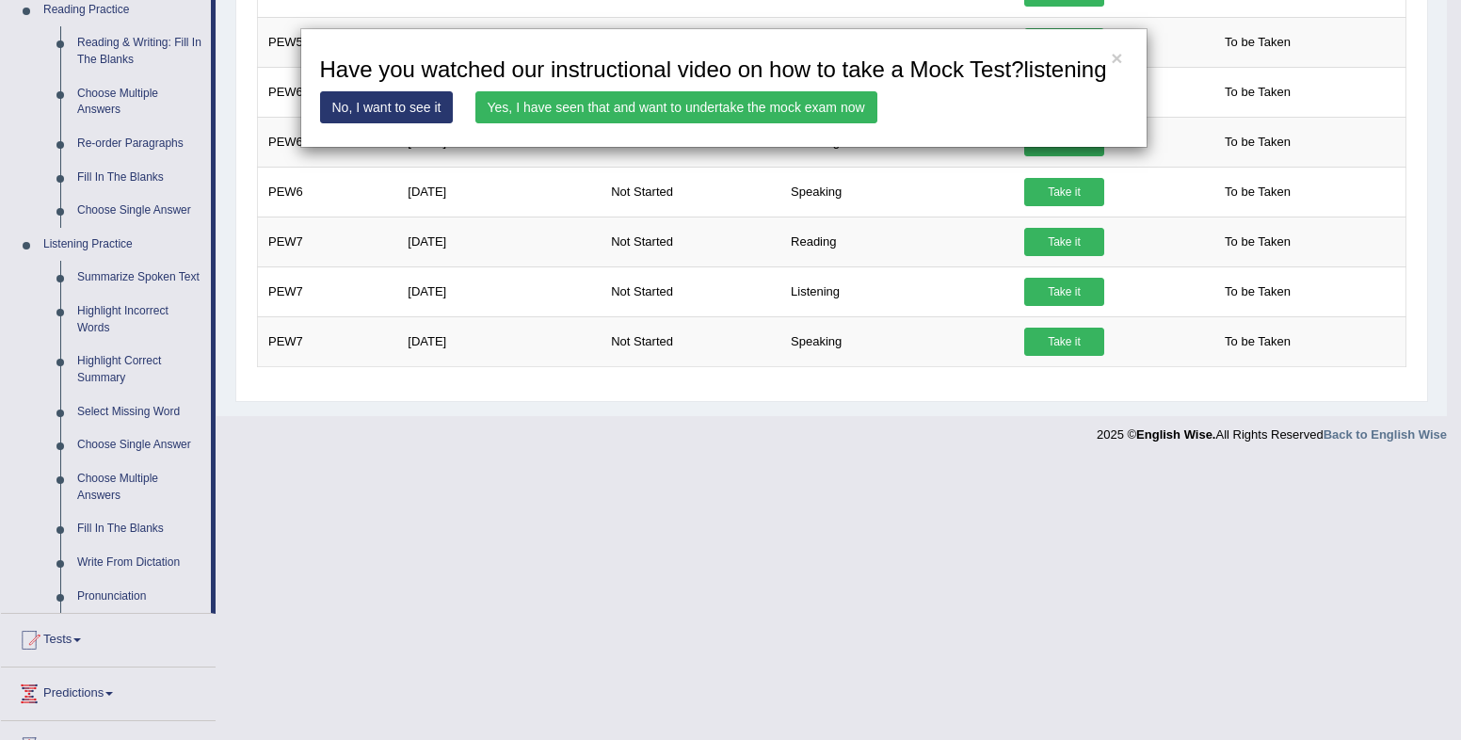
click at [1433, 174] on div "× Have you watched our instructional video on how to take a Mock Test?listening…" at bounding box center [730, 370] width 1461 height 740
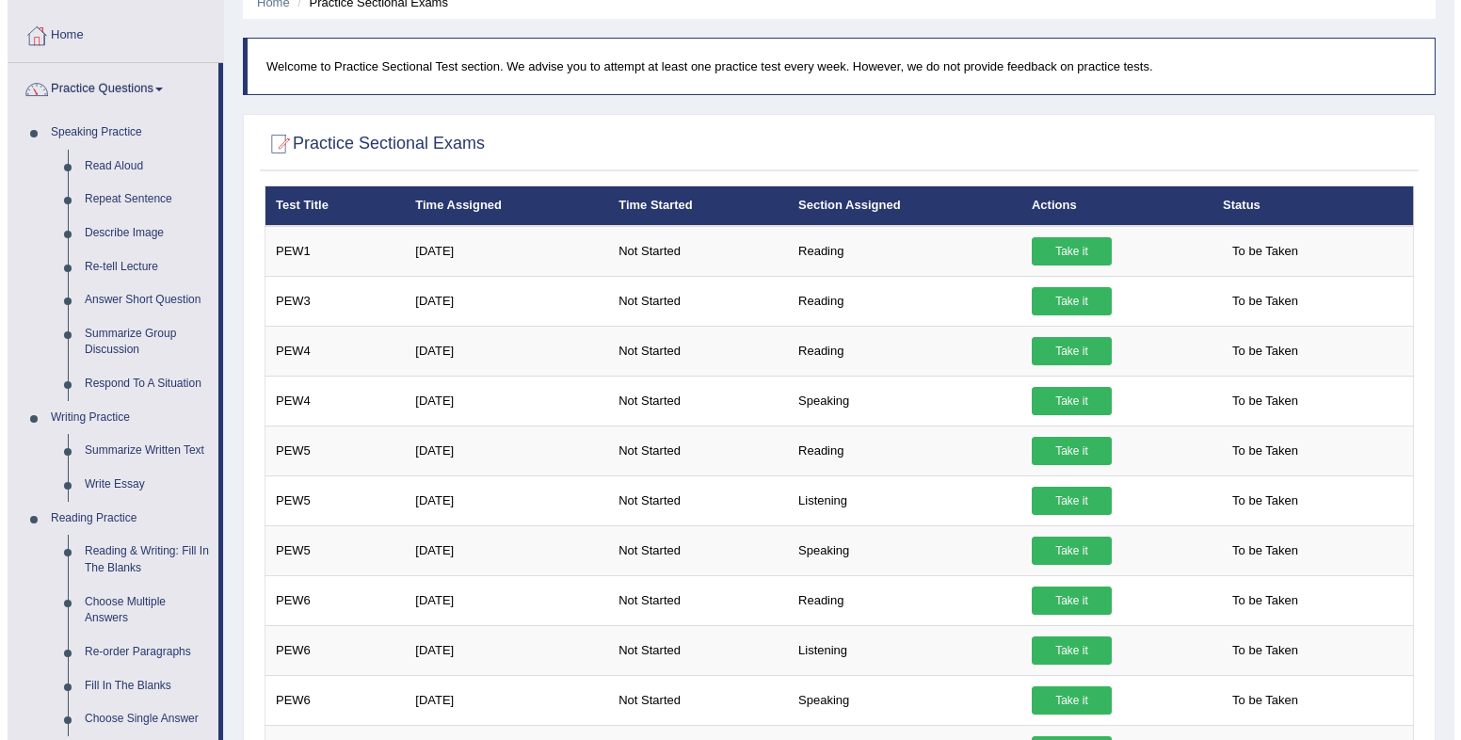
scroll to position [58, 0]
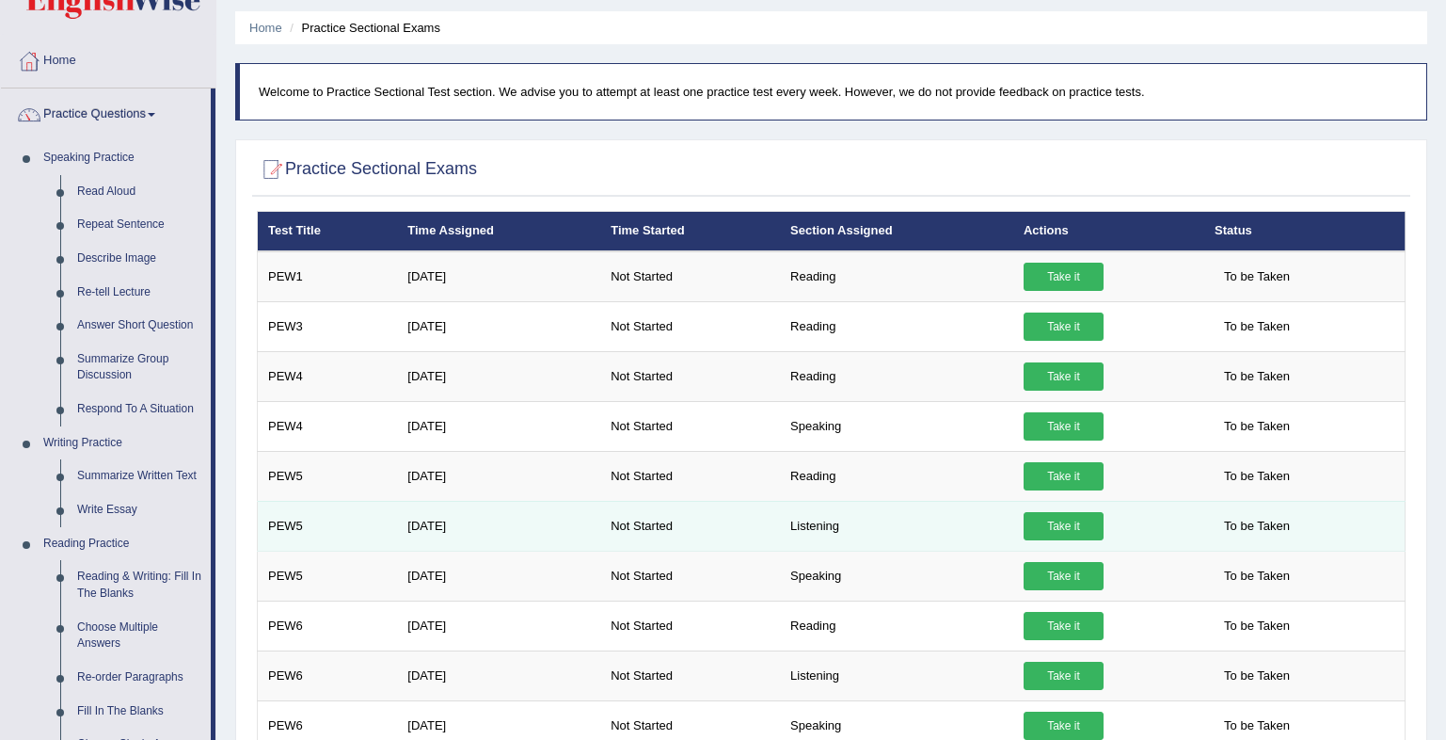
click at [1073, 527] on link "Take it" at bounding box center [1064, 526] width 80 height 28
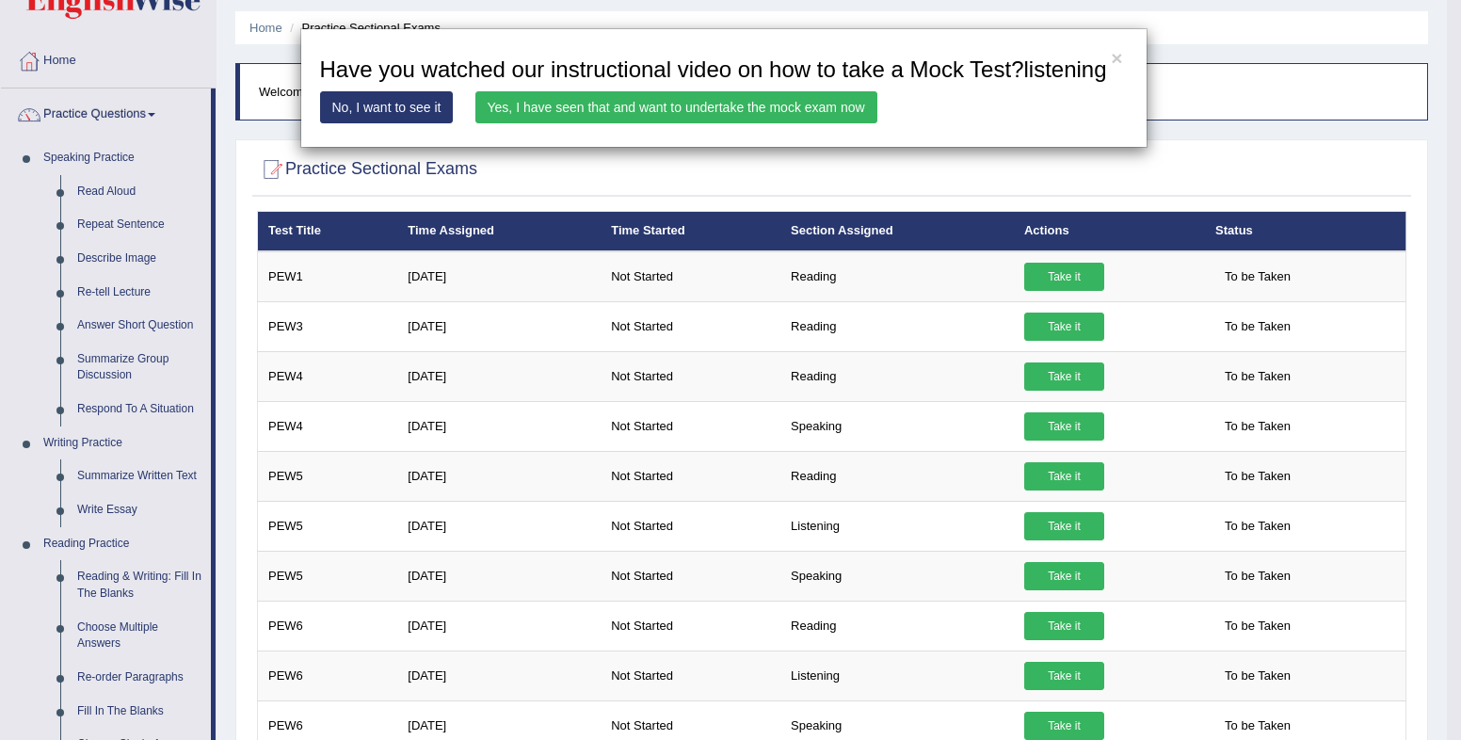
click at [749, 115] on link "Yes, I have seen that and want to undertake the mock exam now" at bounding box center [676, 107] width 402 height 32
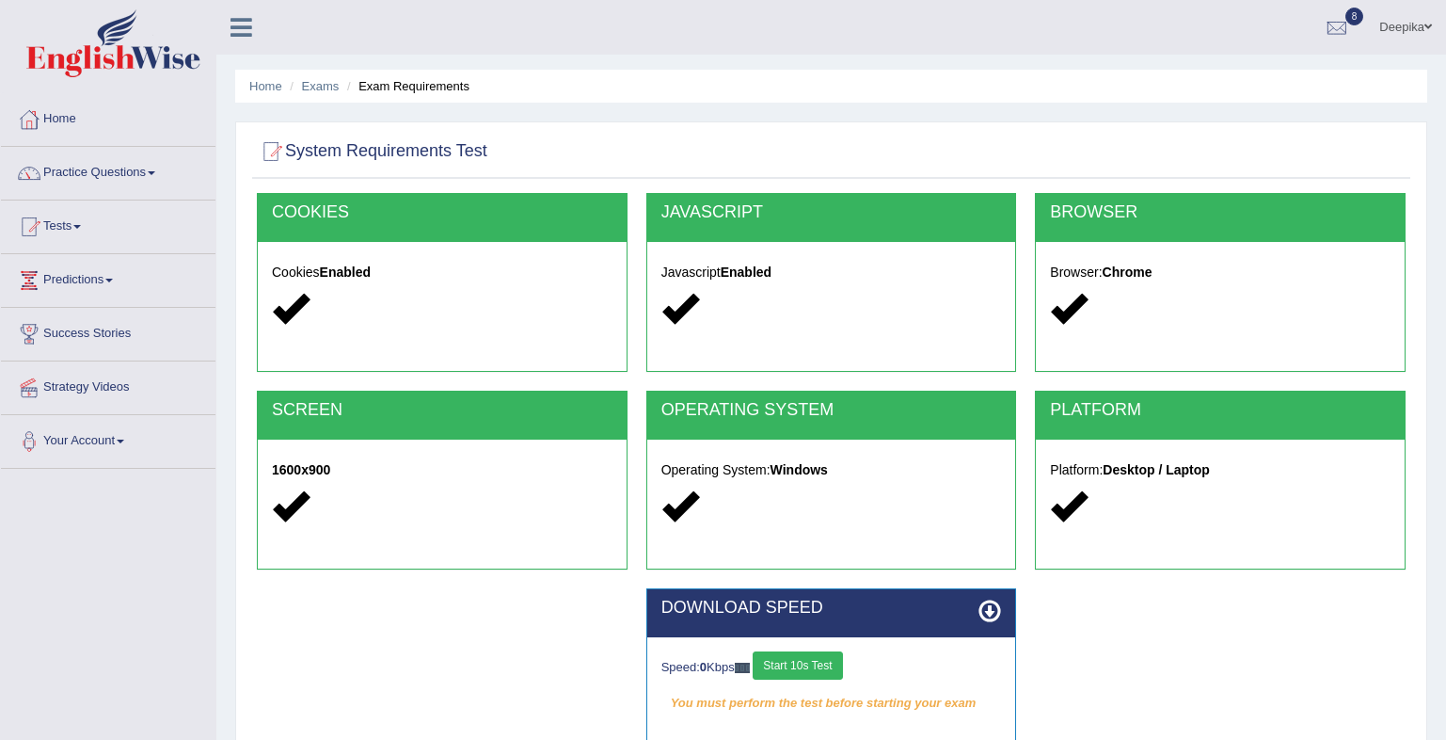
click at [781, 664] on button "Start 10s Test" at bounding box center [797, 665] width 89 height 28
click at [824, 665] on button "Start 10s Test" at bounding box center [818, 665] width 89 height 28
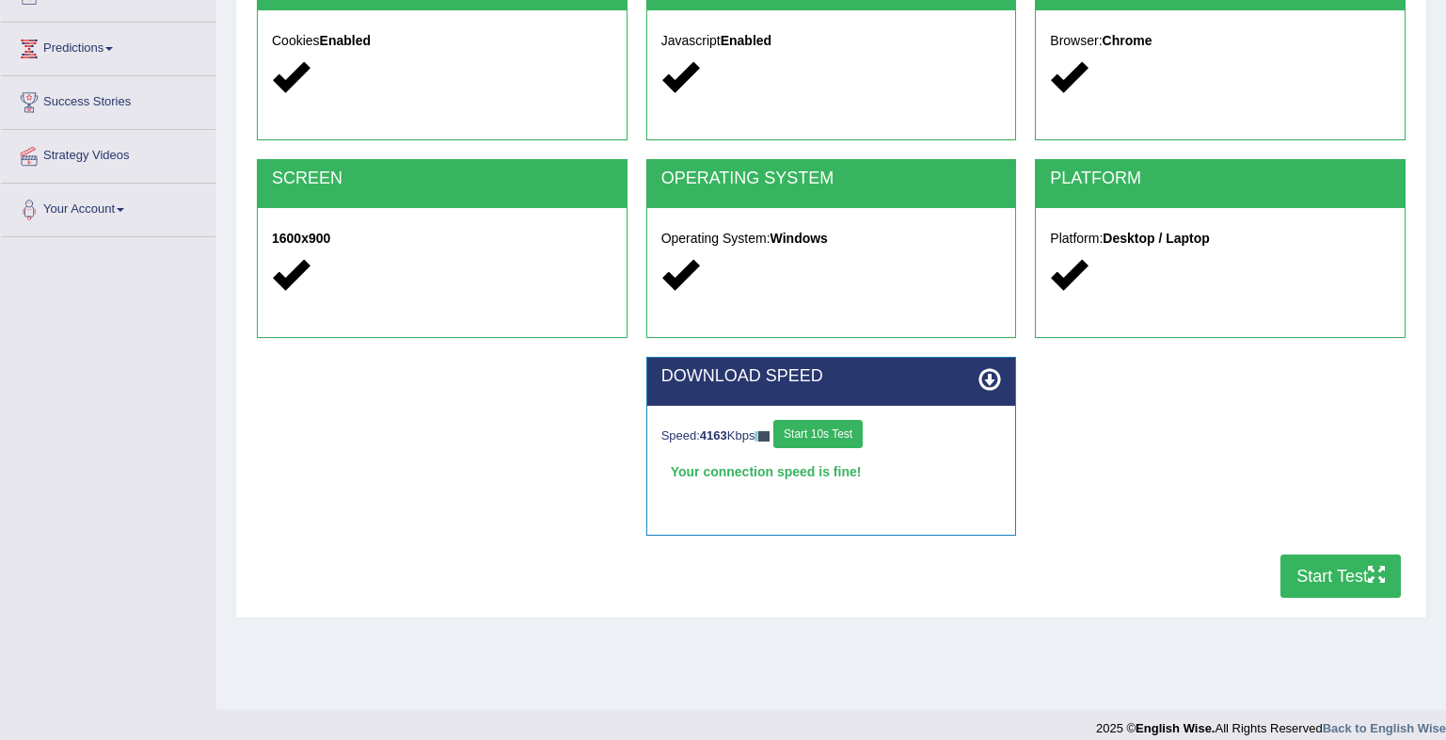
scroll to position [236, 0]
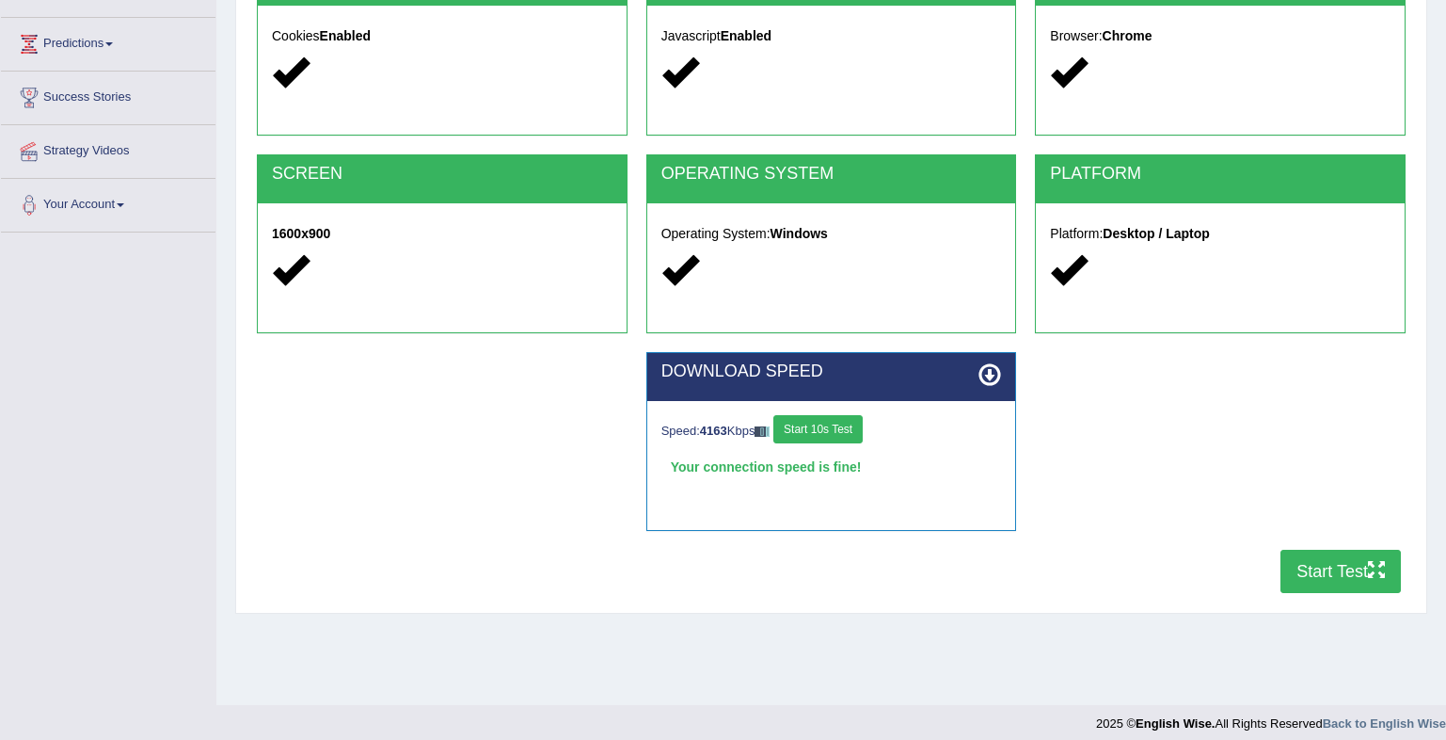
click at [1318, 559] on button "Start Test" at bounding box center [1341, 571] width 120 height 43
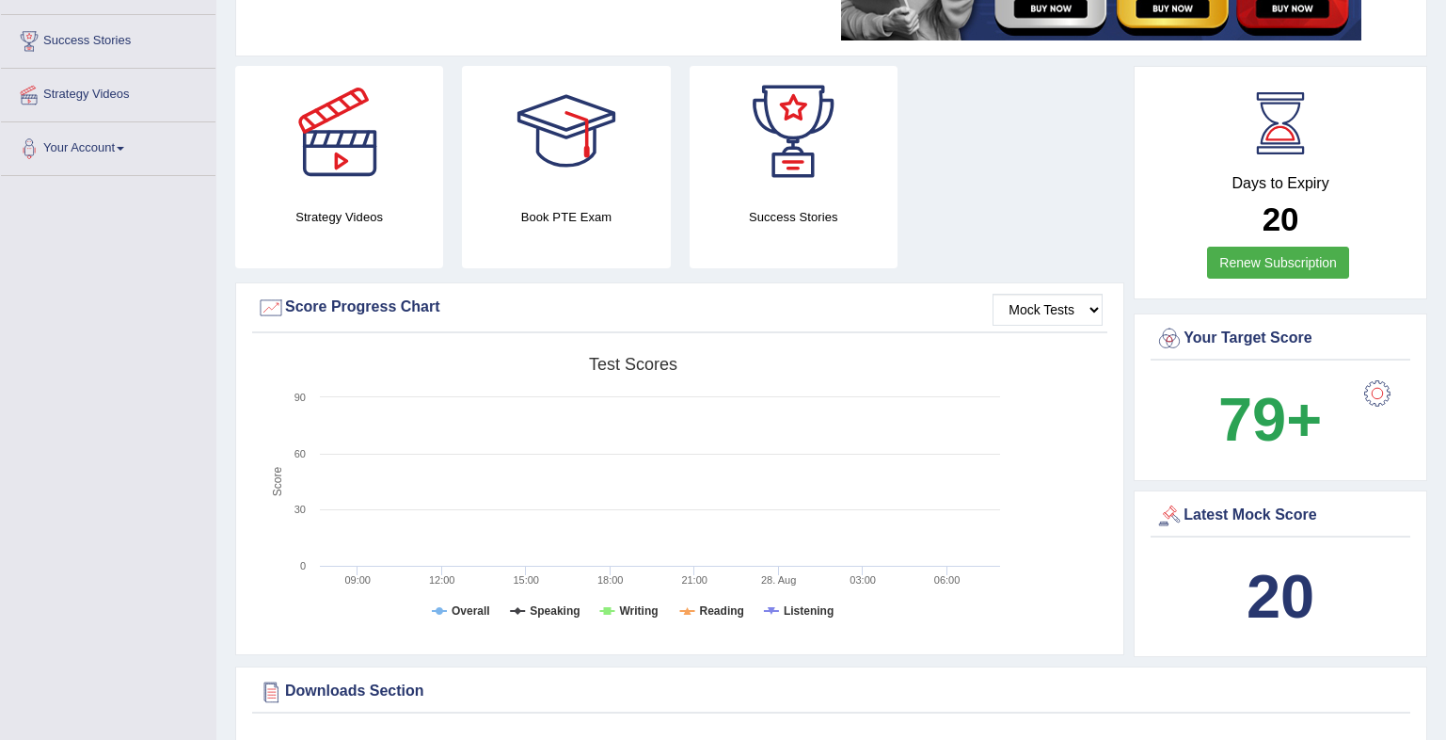
scroll to position [2506, 0]
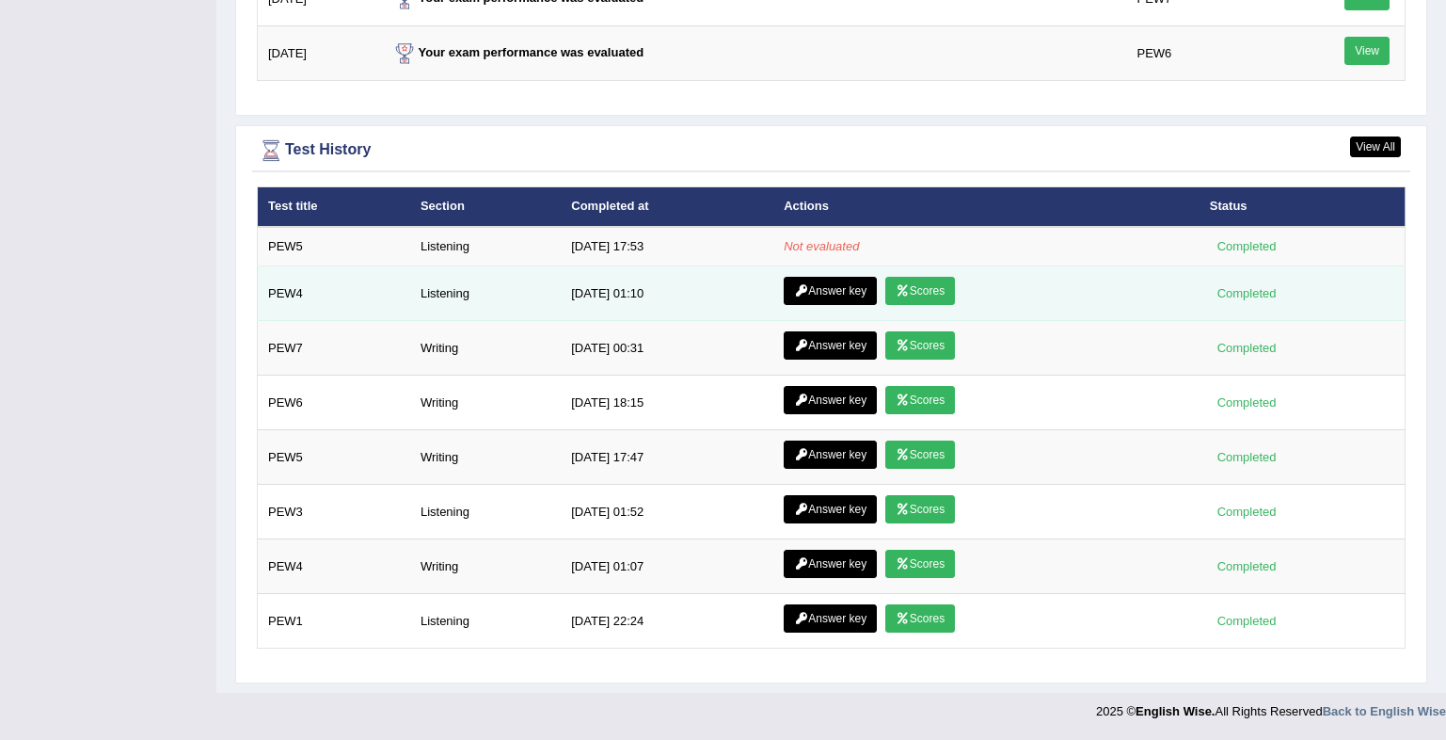
click at [901, 281] on link "Scores" at bounding box center [921, 291] width 70 height 28
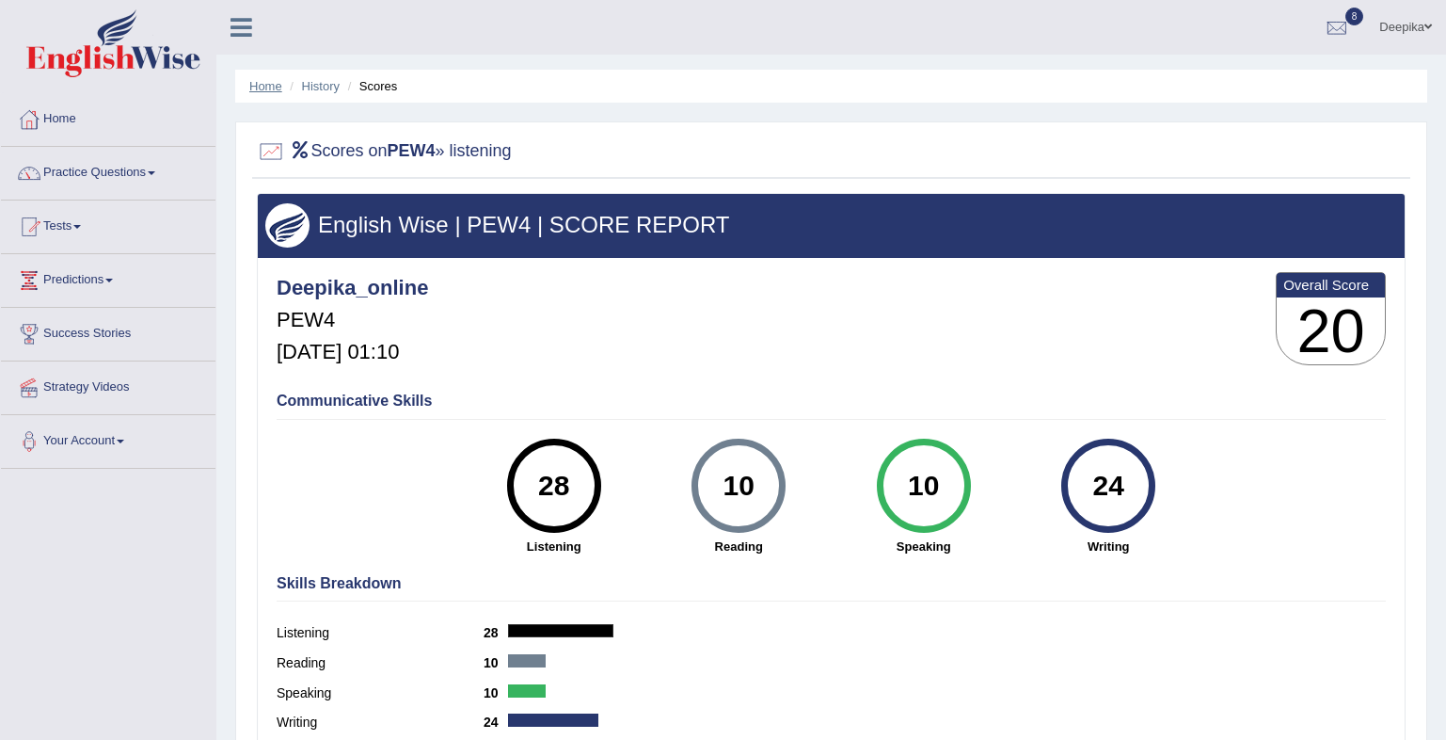
click at [280, 86] on link "Home" at bounding box center [265, 86] width 33 height 14
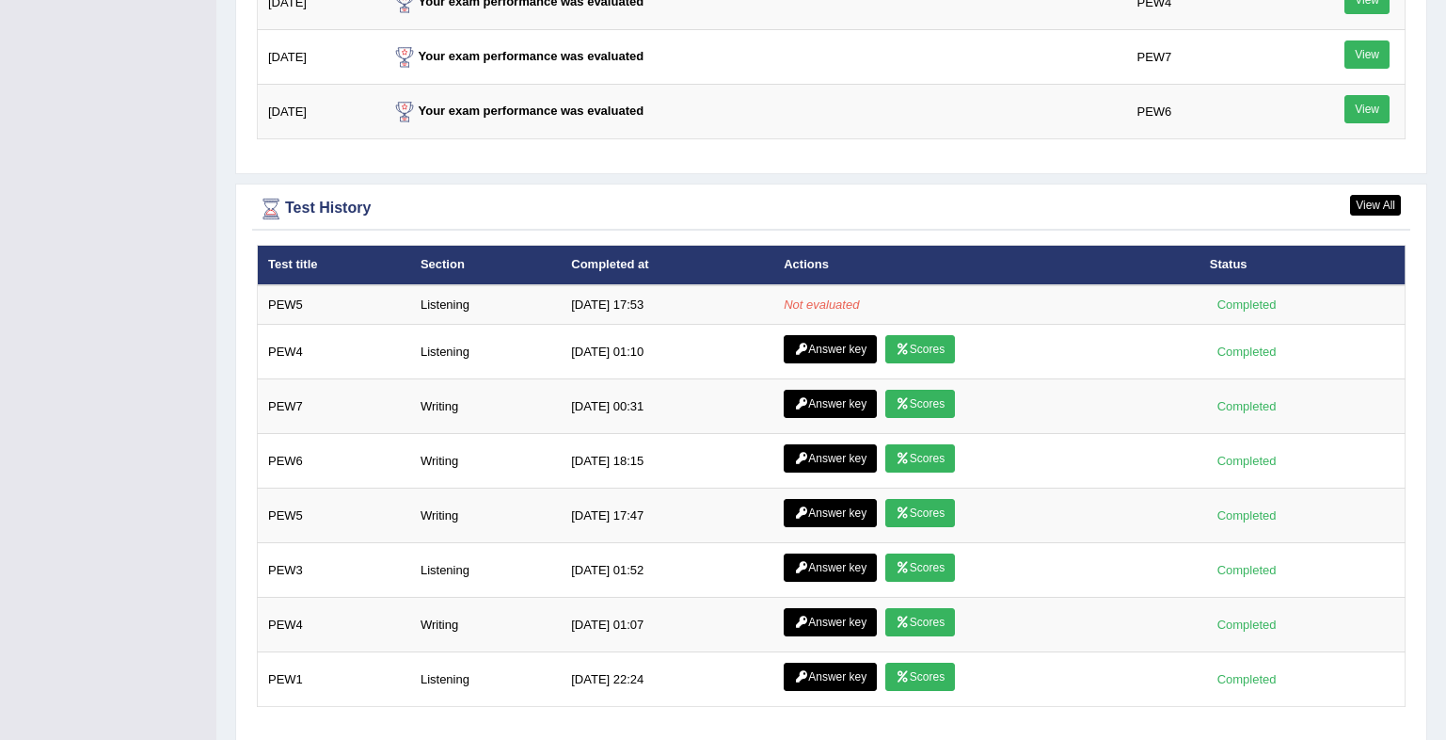
scroll to position [2506, 0]
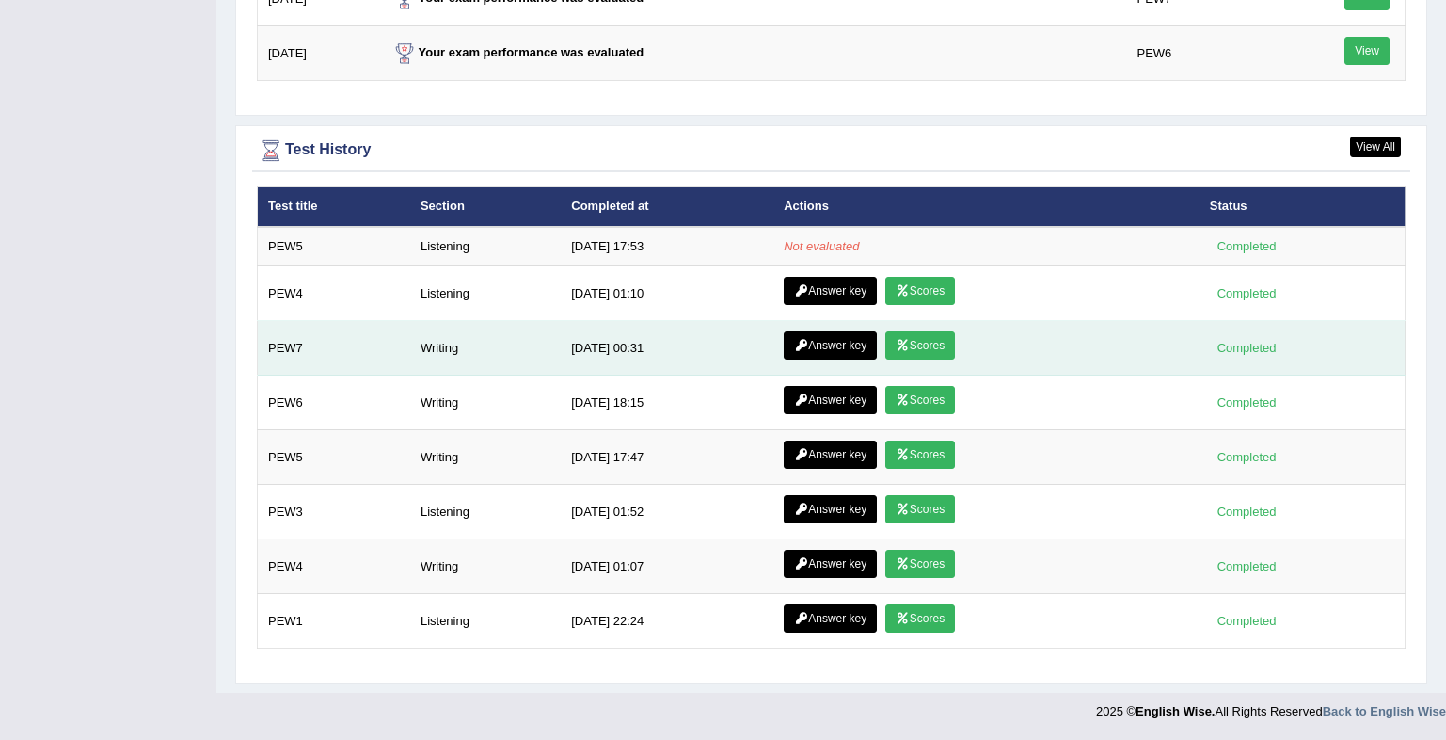
click at [916, 340] on link "Scores" at bounding box center [921, 345] width 70 height 28
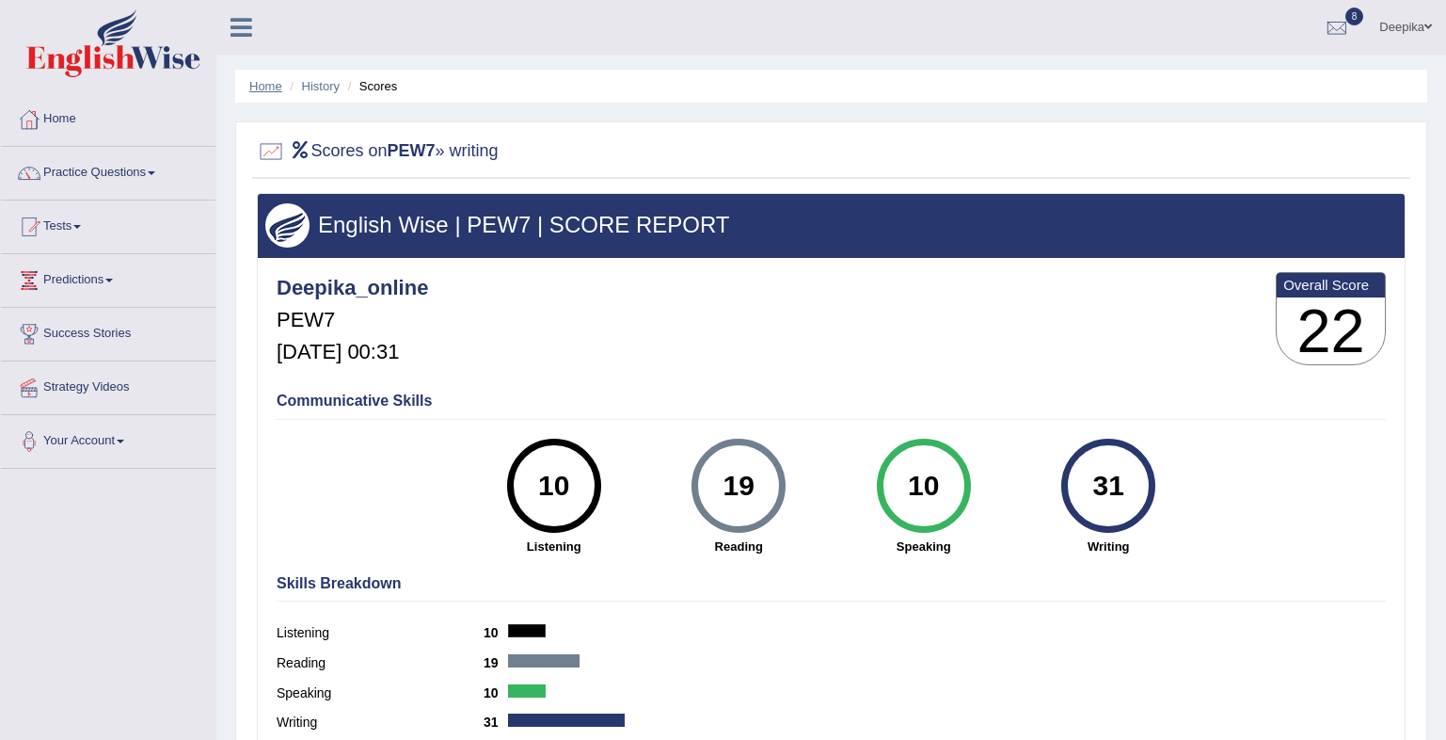
click at [271, 89] on link "Home" at bounding box center [265, 86] width 33 height 14
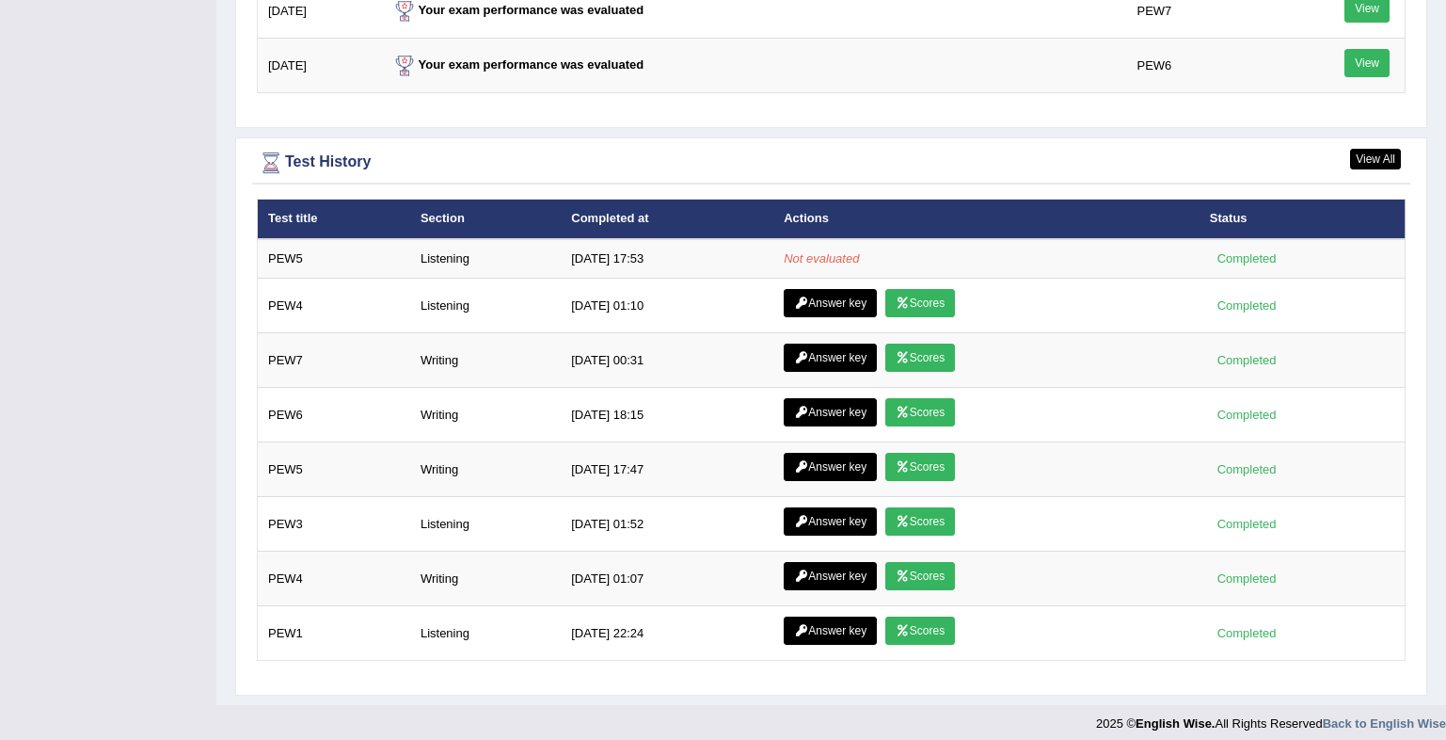
scroll to position [2506, 0]
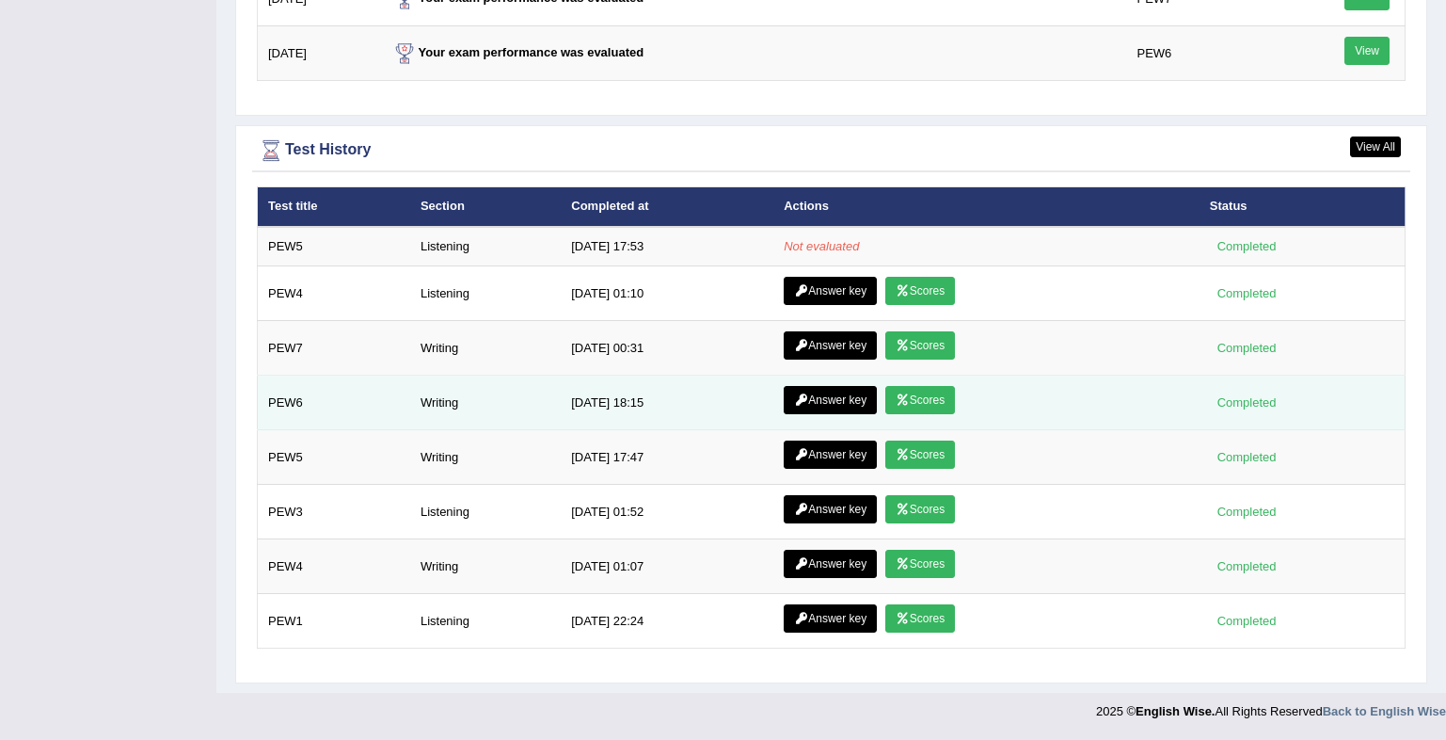
click at [903, 395] on icon at bounding box center [903, 399] width 14 height 11
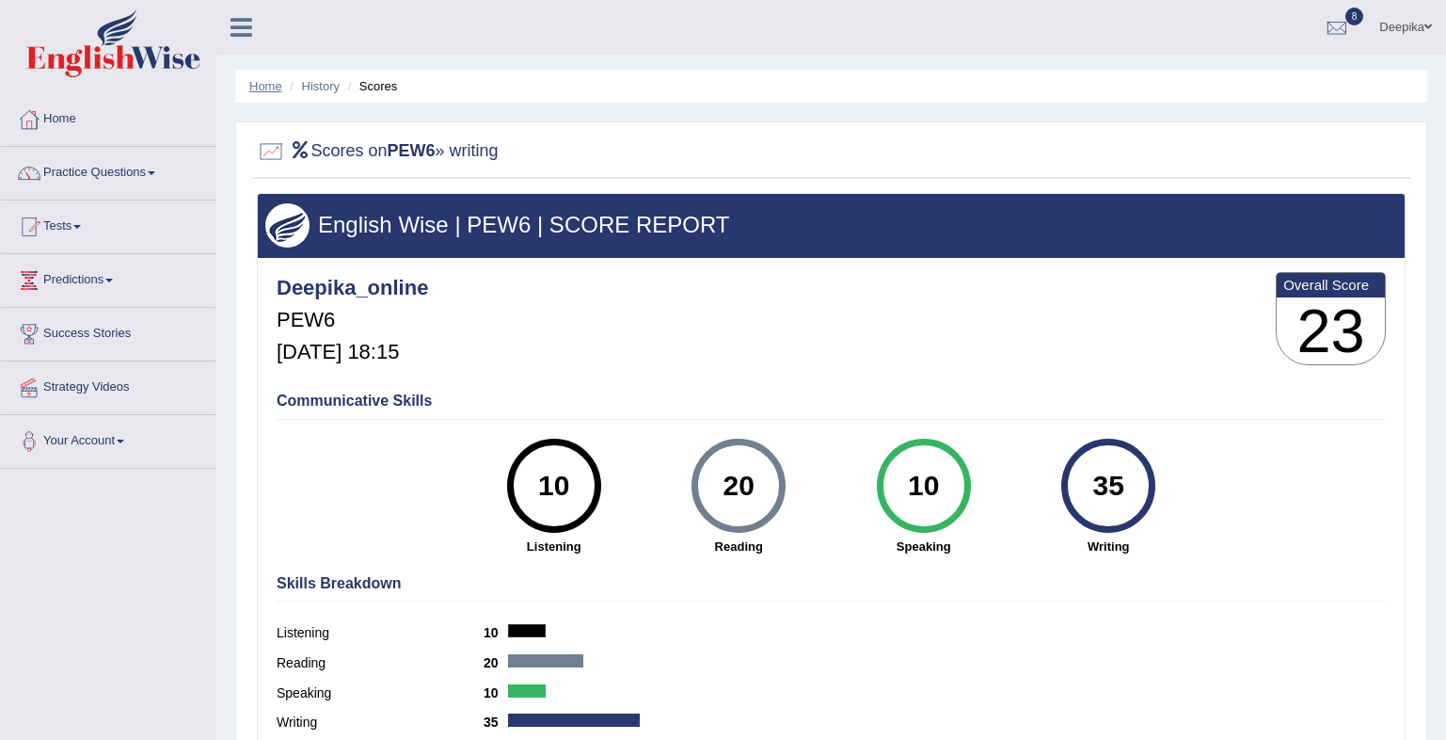
click at [255, 83] on link "Home" at bounding box center [265, 86] width 33 height 14
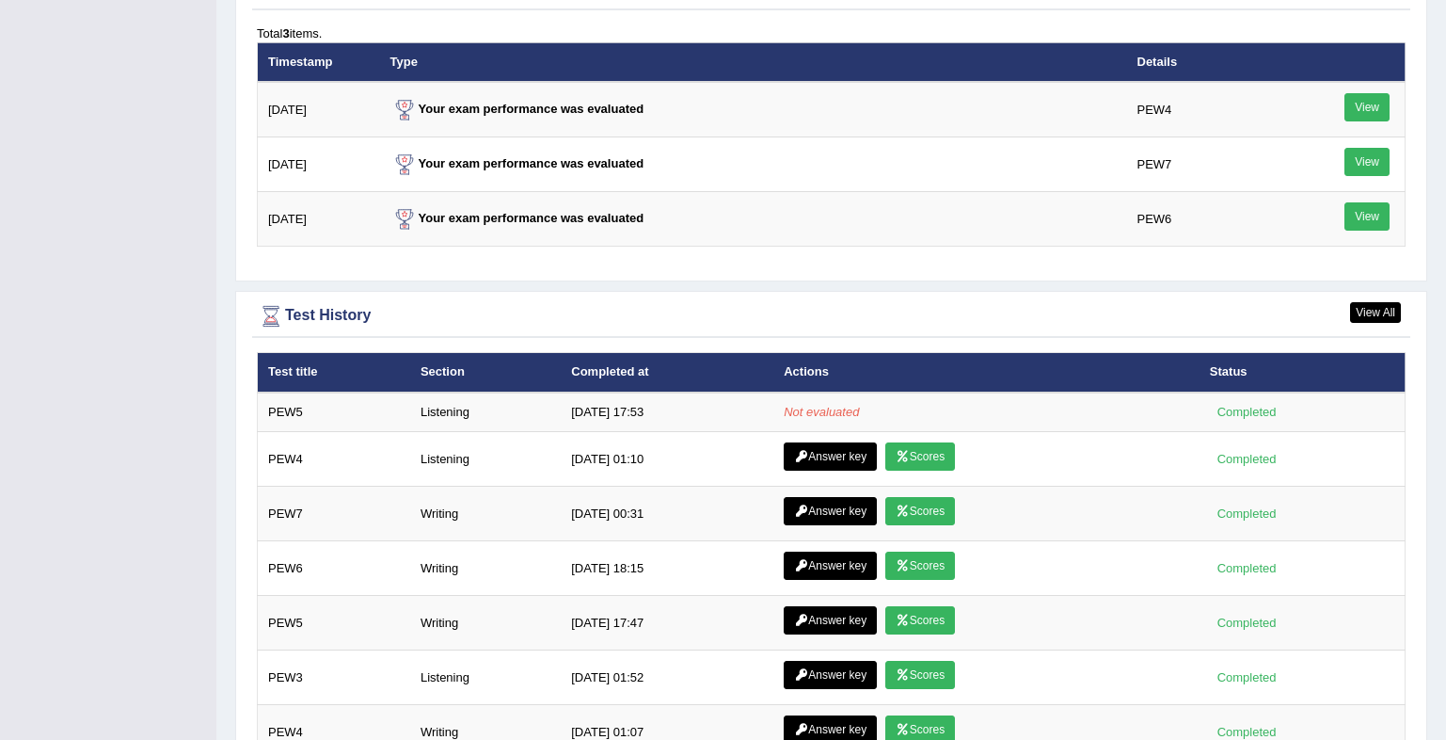
scroll to position [2506, 0]
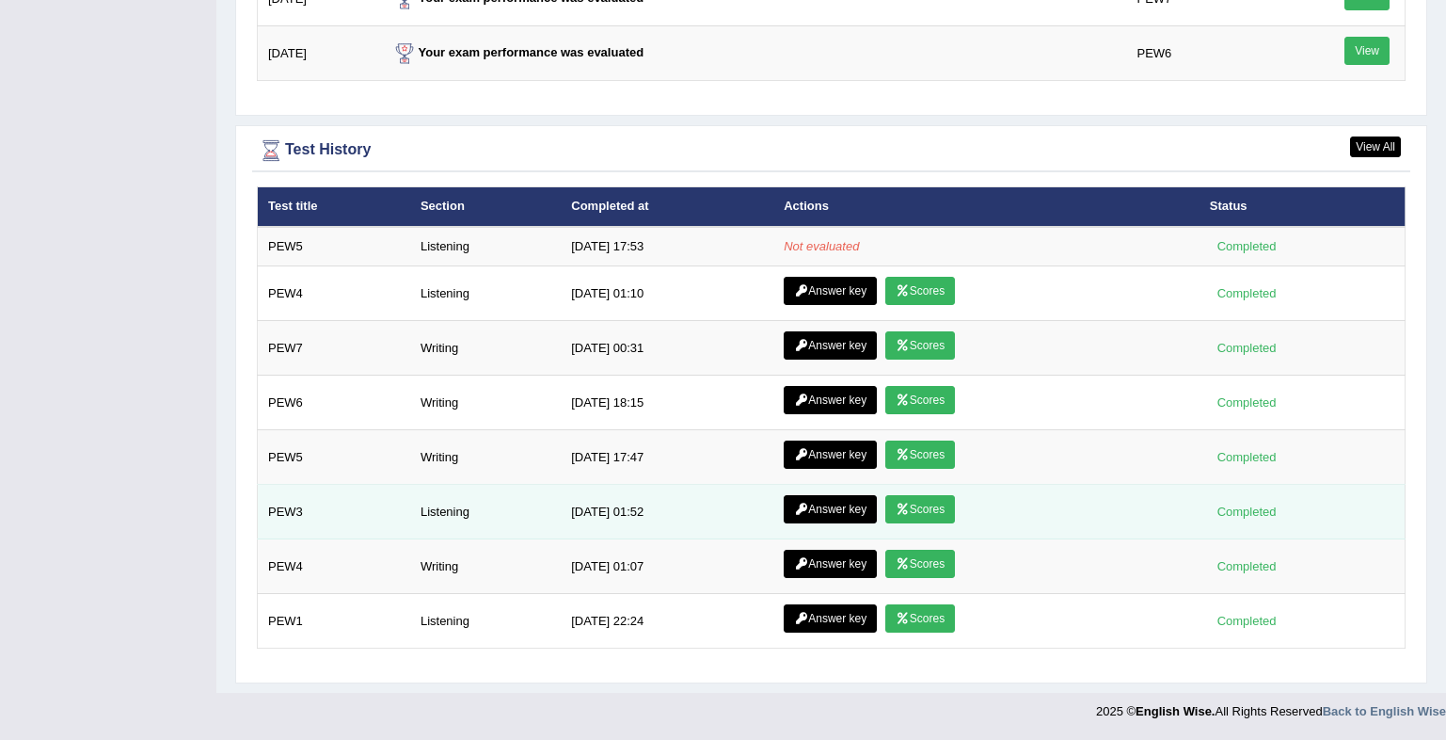
click at [908, 505] on link "Scores" at bounding box center [921, 509] width 70 height 28
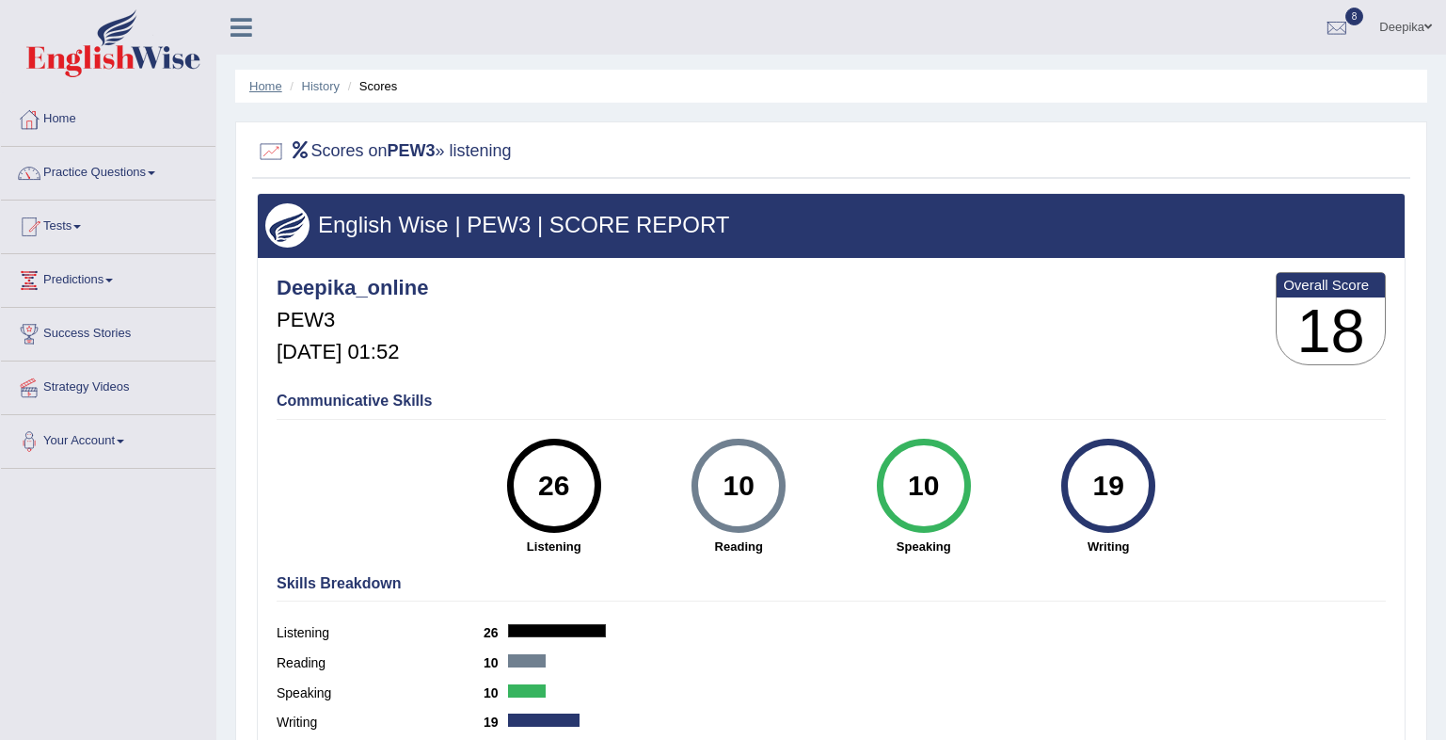
click at [273, 88] on link "Home" at bounding box center [265, 86] width 33 height 14
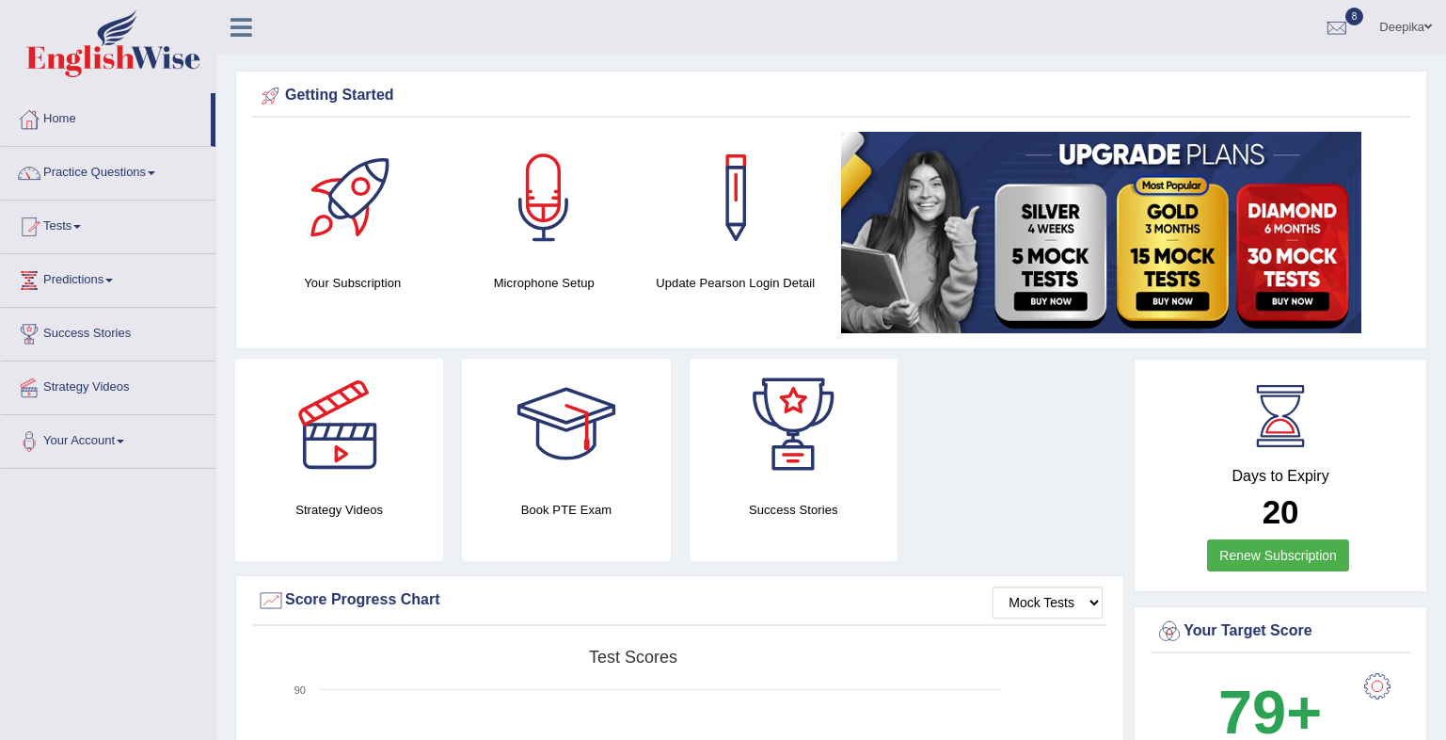
click at [81, 225] on span at bounding box center [77, 227] width 8 height 4
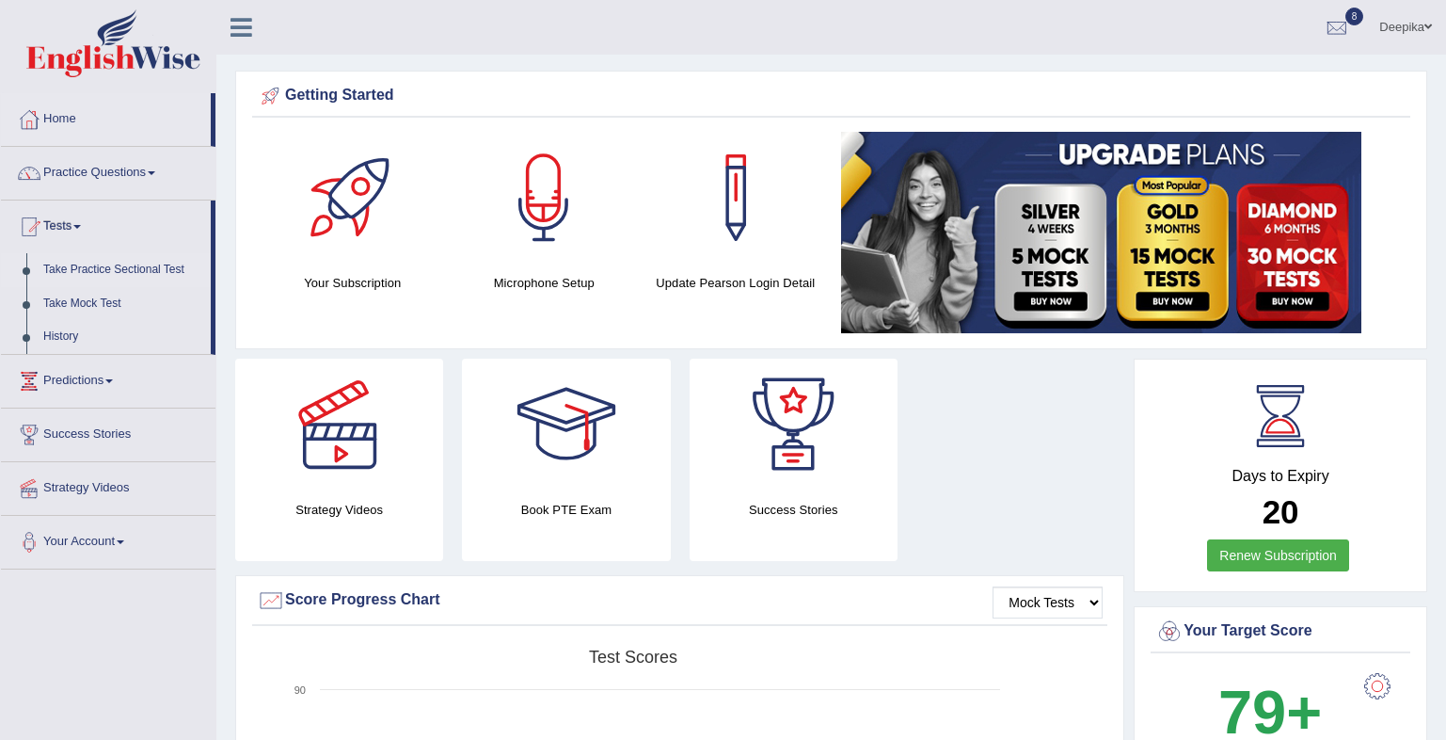
click at [91, 266] on link "Take Practice Sectional Test" at bounding box center [123, 270] width 176 height 34
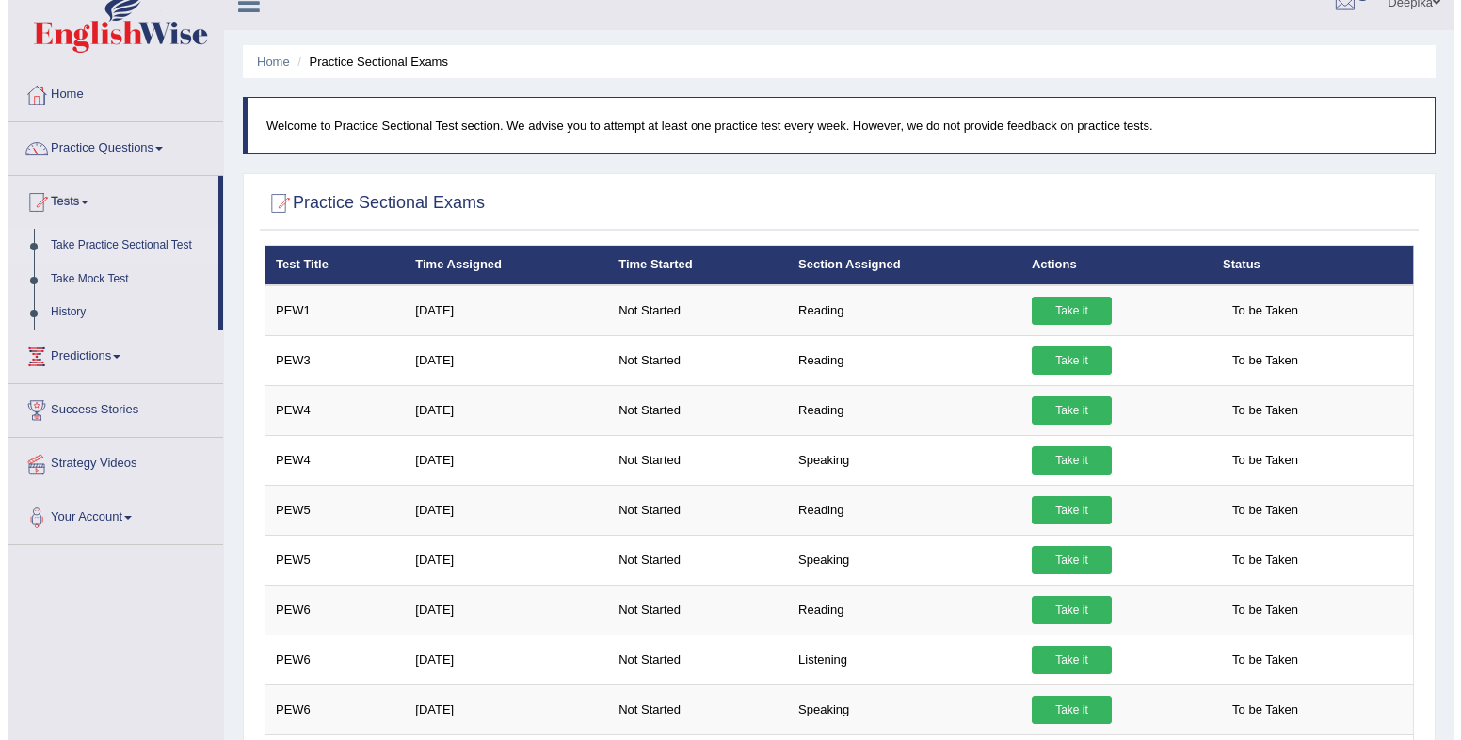
scroll to position [11, 0]
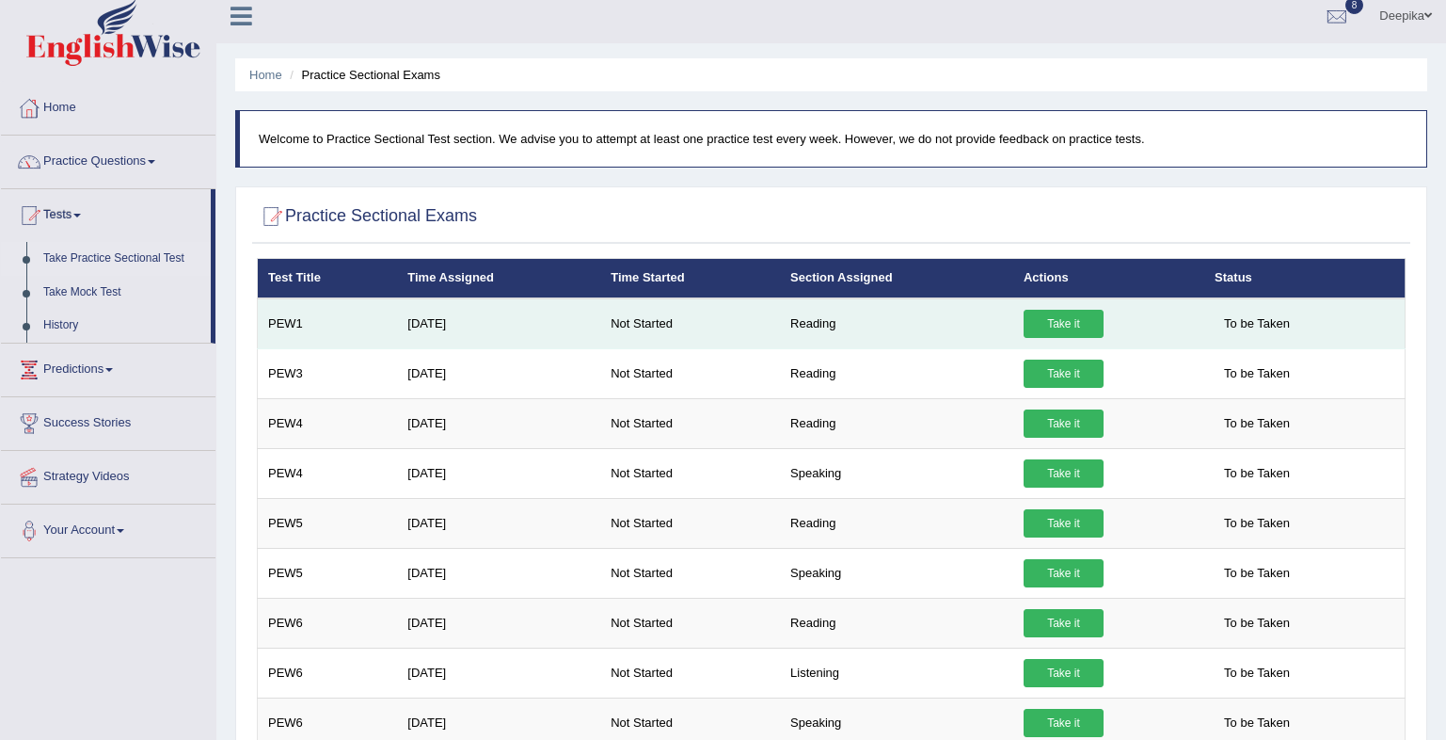
click at [1063, 310] on link "Take it" at bounding box center [1064, 324] width 80 height 28
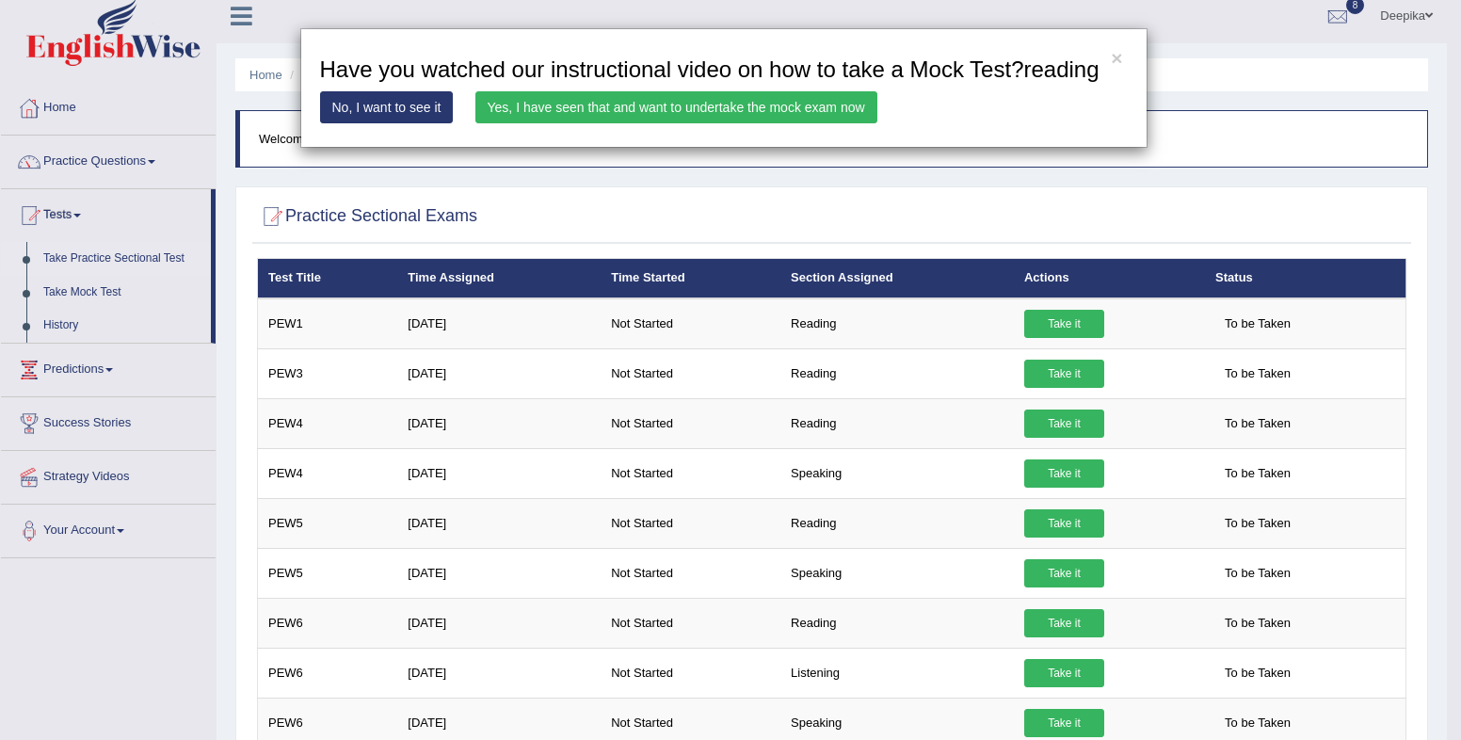
click at [668, 101] on link "Yes, I have seen that and want to undertake the mock exam now" at bounding box center [676, 107] width 402 height 32
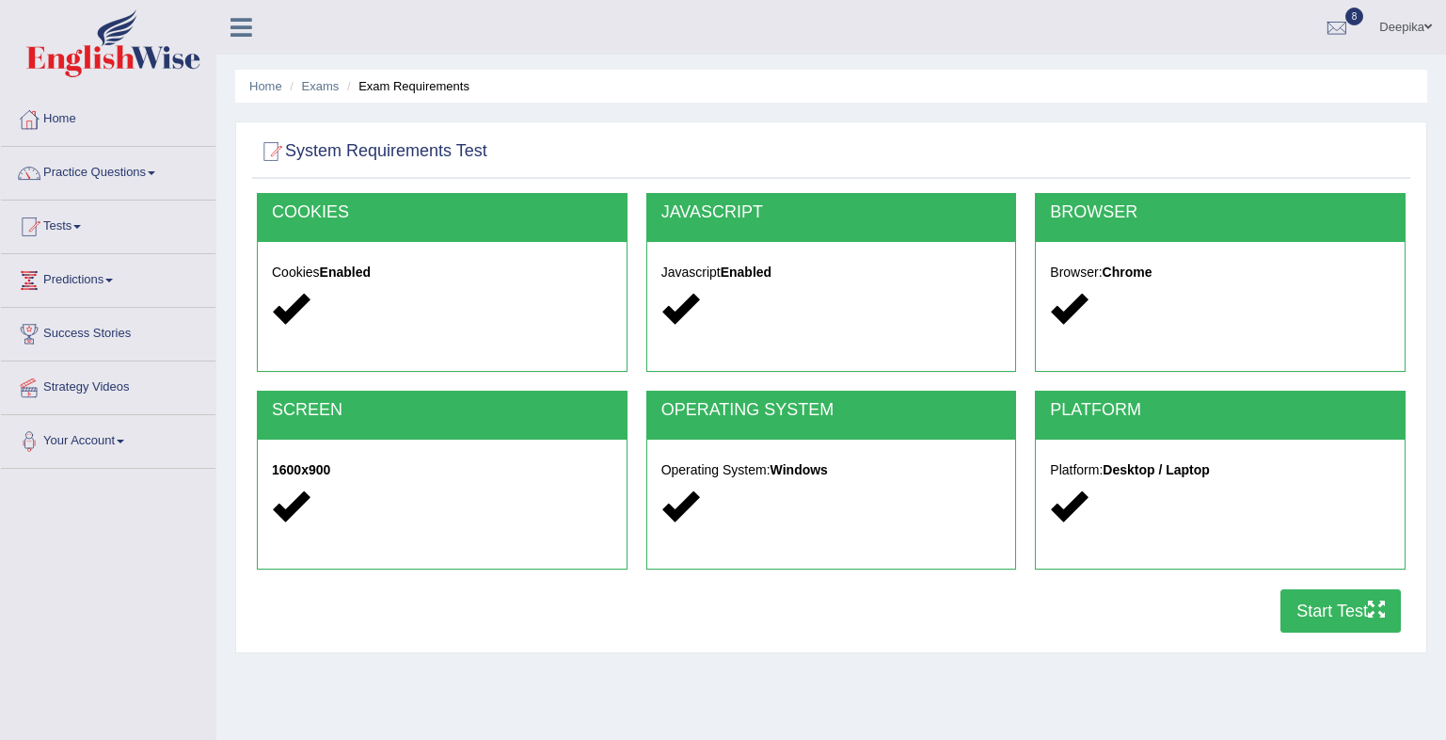
click at [1333, 617] on button "Start Test" at bounding box center [1341, 610] width 120 height 43
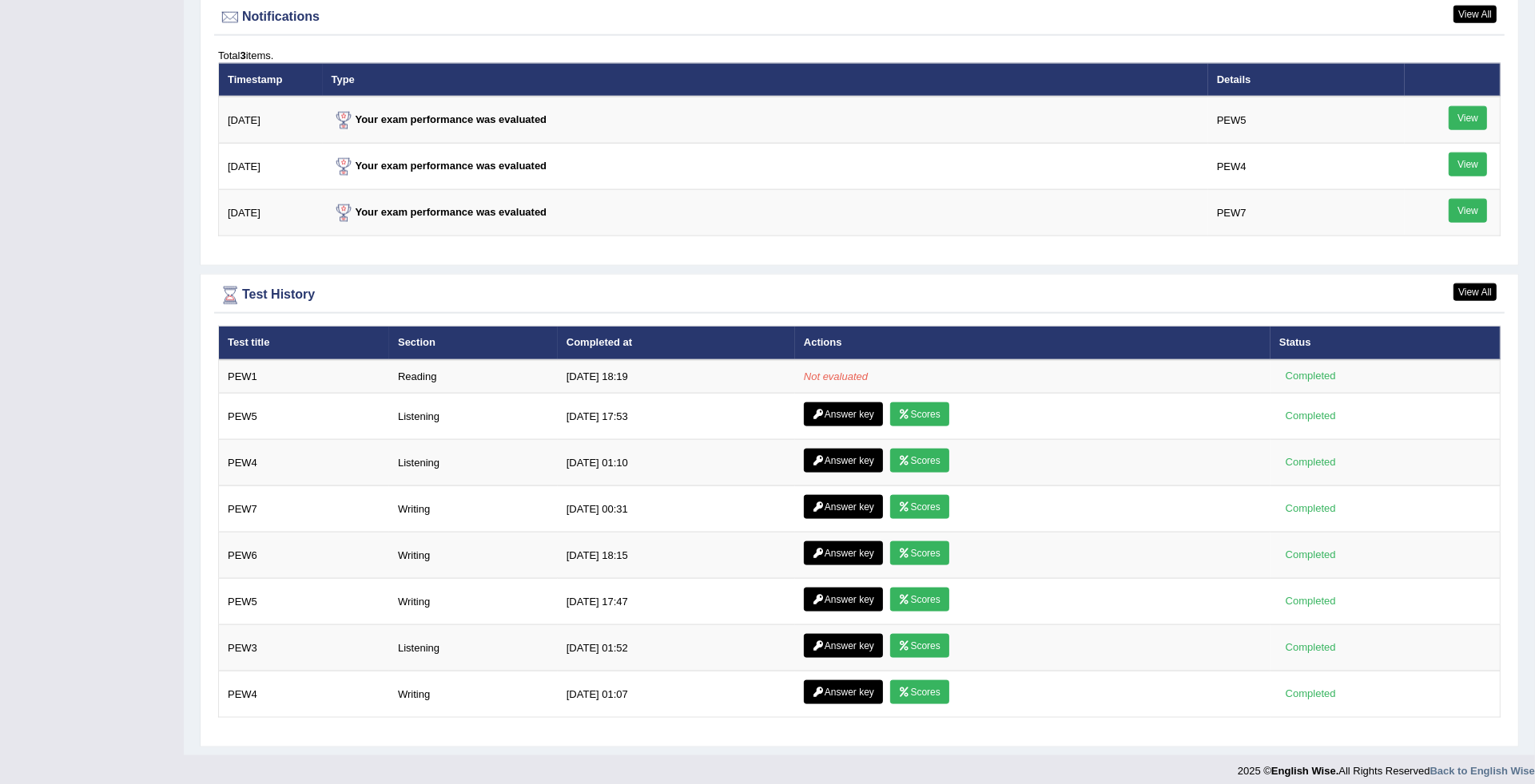
scroll to position [1974, 0]
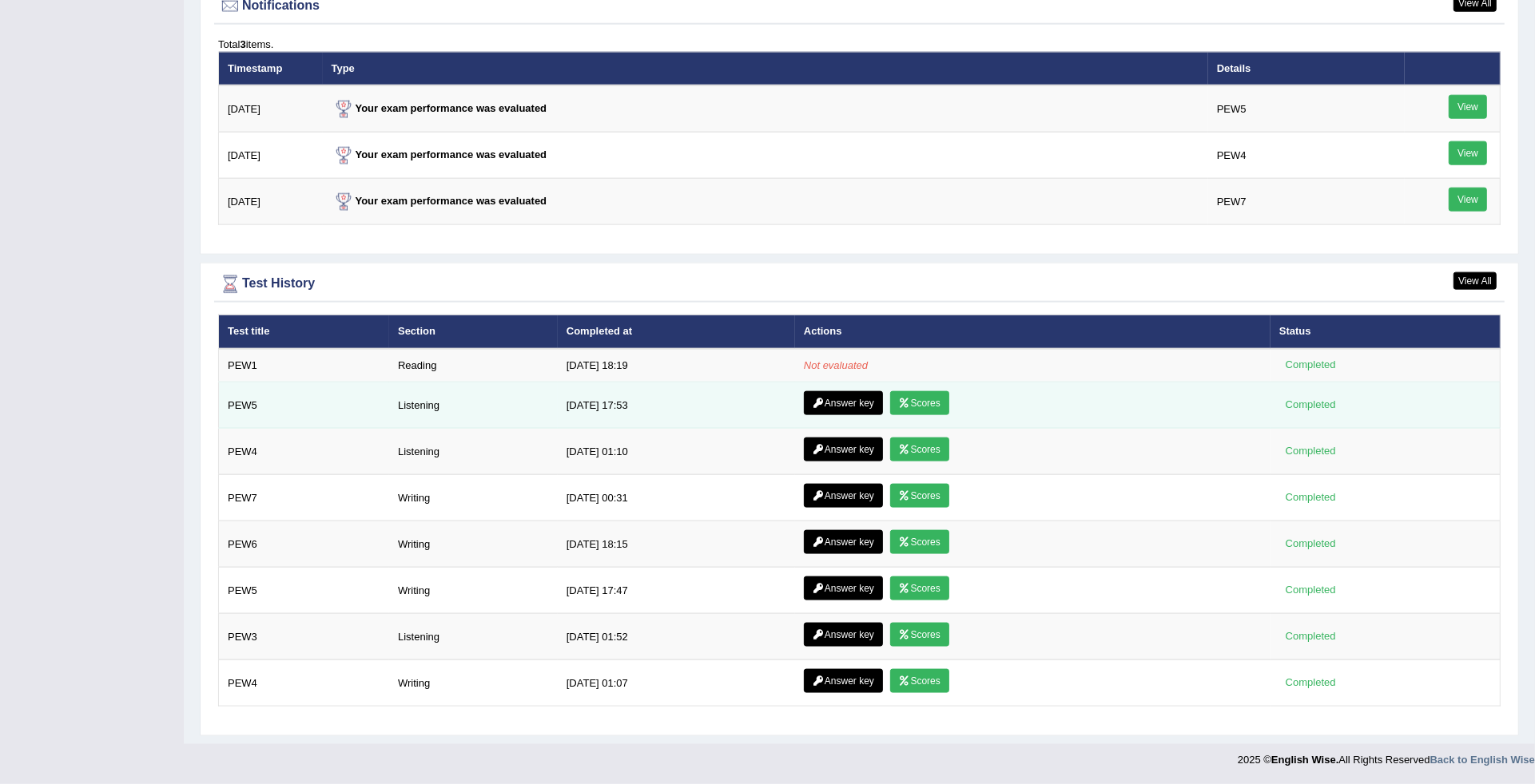
click at [919, 395] on link "Scores" at bounding box center [919, 403] width 59 height 24
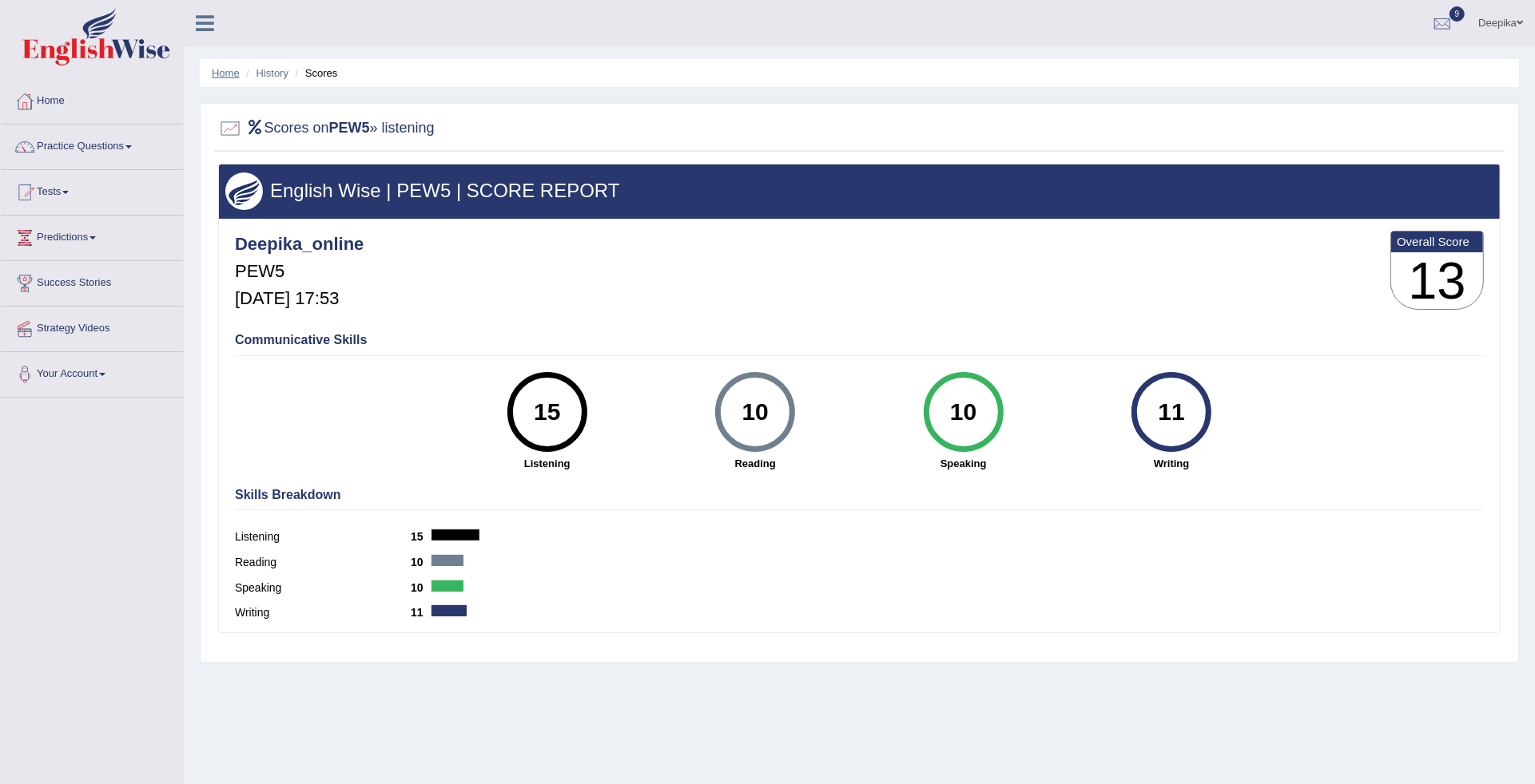
click at [228, 74] on link "Home" at bounding box center [225, 73] width 28 height 12
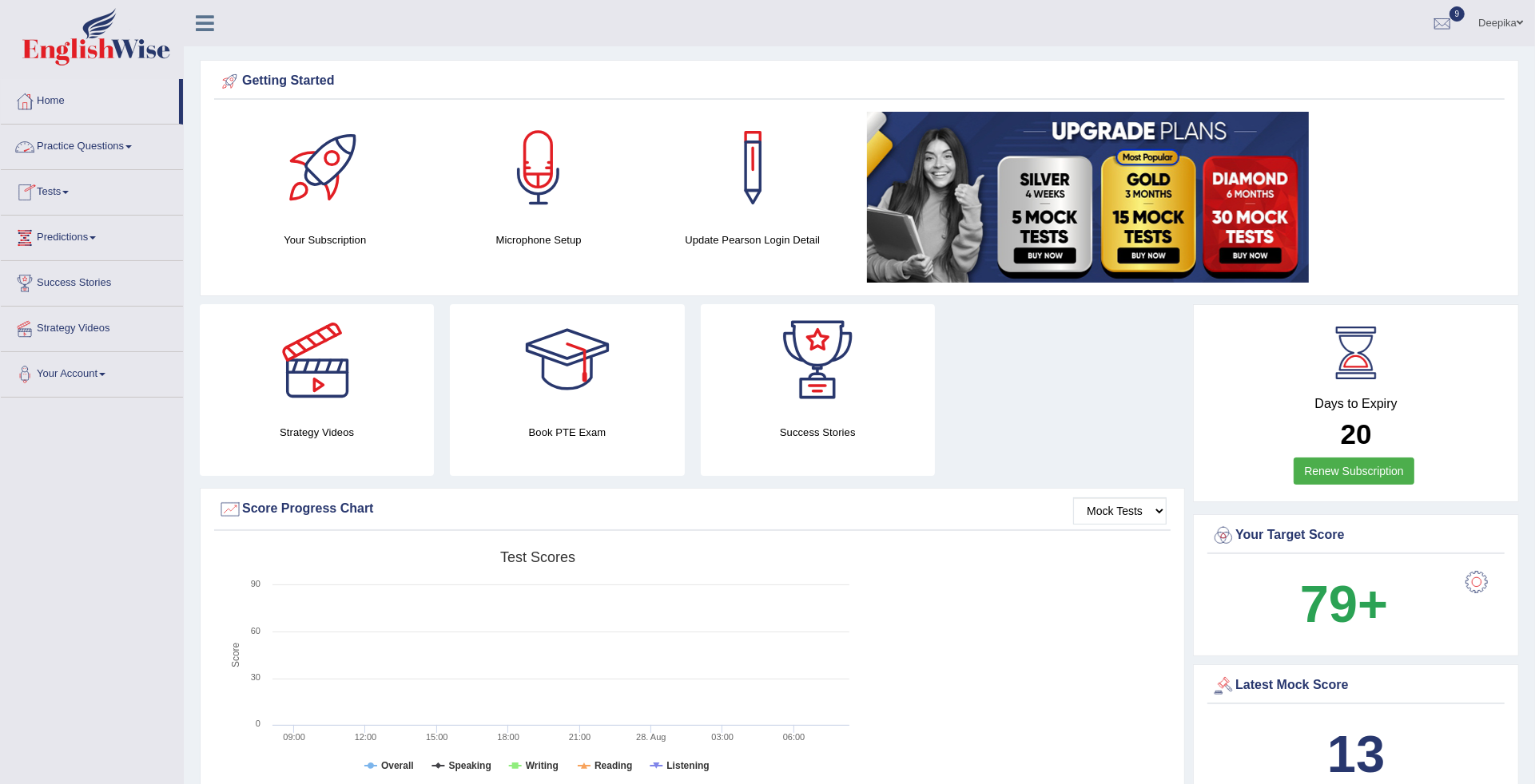
click at [132, 148] on span at bounding box center [129, 147] width 7 height 3
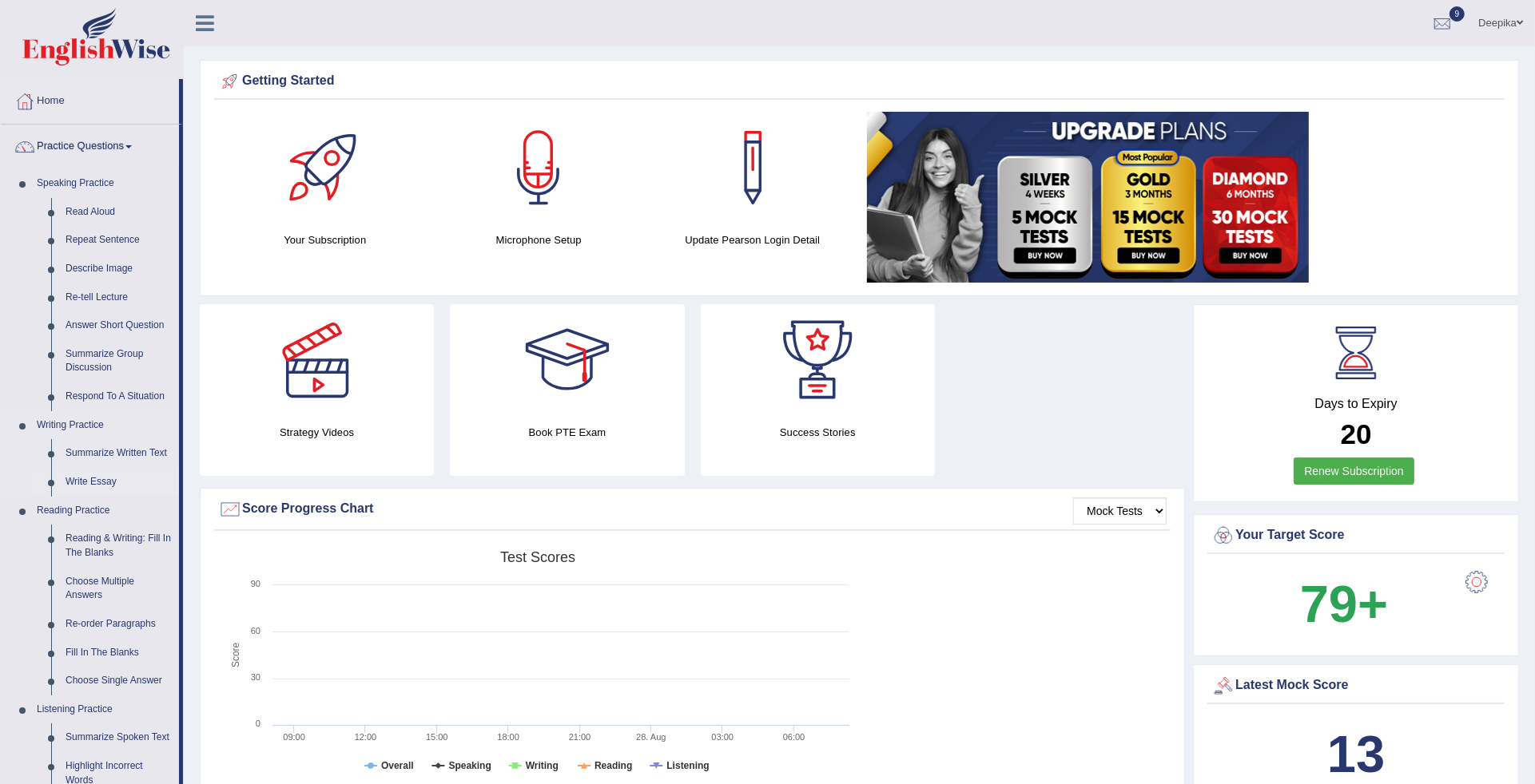
click at [114, 480] on link "Write Essay" at bounding box center [119, 482] width 121 height 29
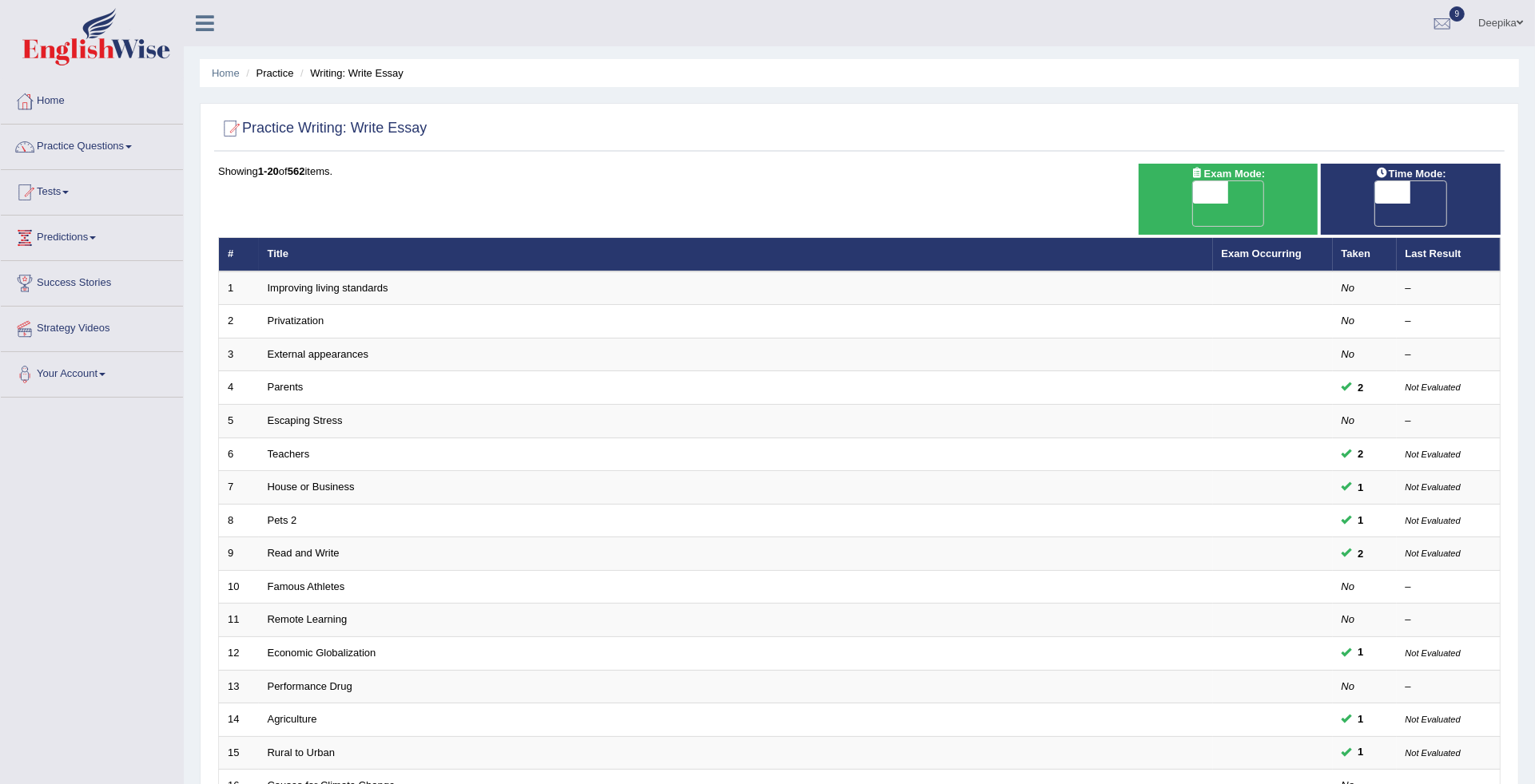
click at [1531, 671] on div "Home Practice Writing: Write Essay Practice Writing: Write Essay Time Mode: ON …" at bounding box center [858, 519] width 1351 height 1039
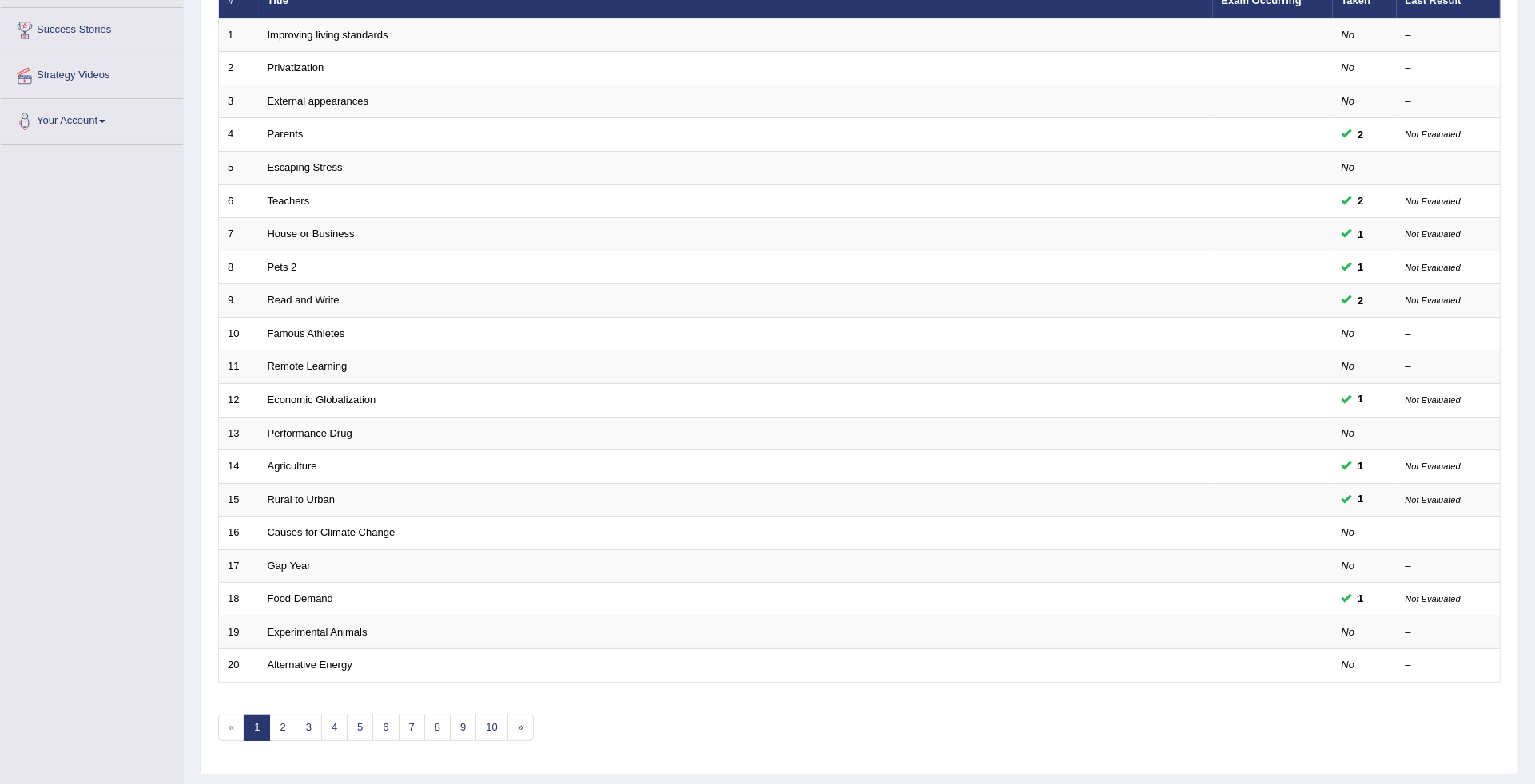
scroll to position [262, 0]
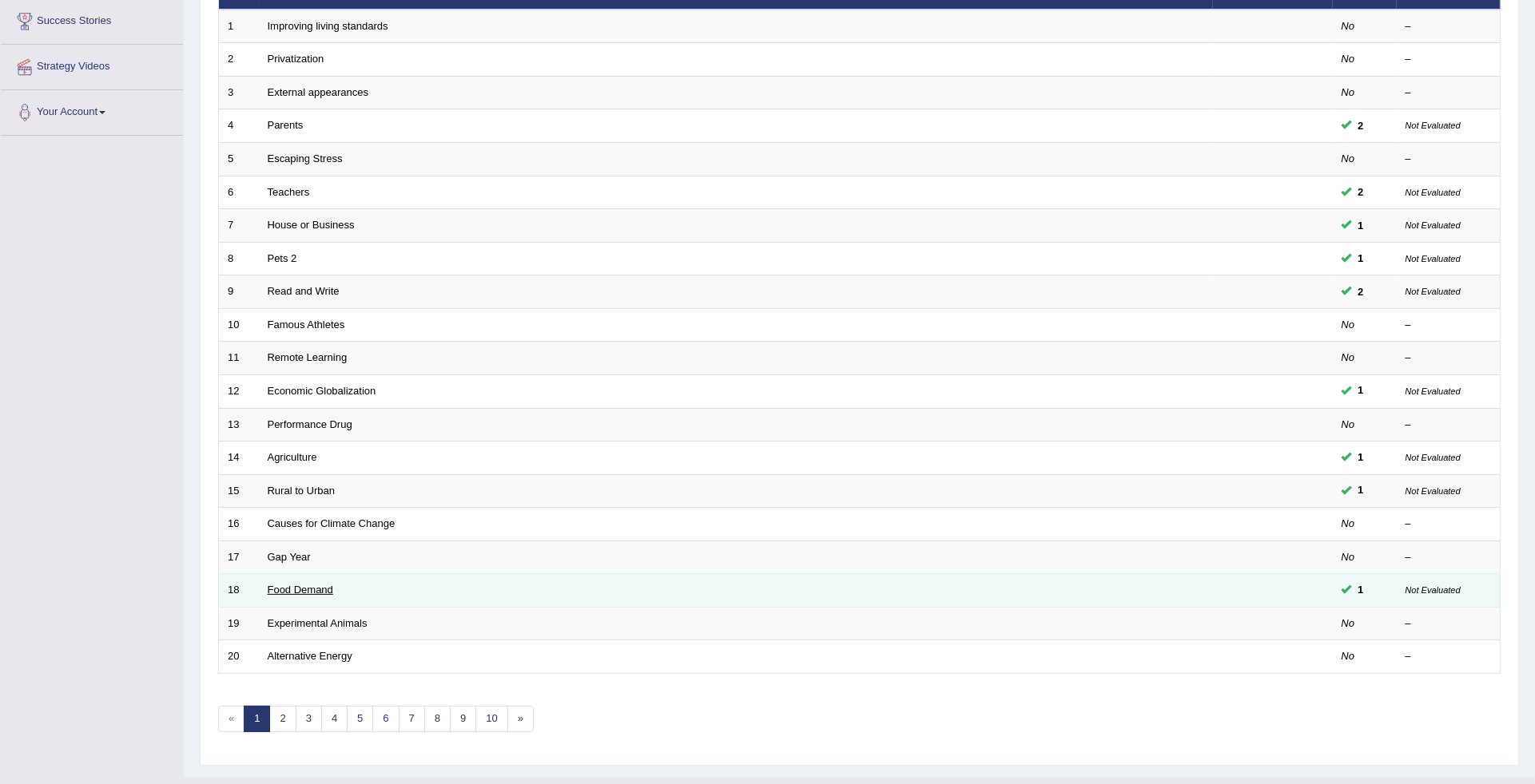
click at [302, 584] on link "Food Demand" at bounding box center [300, 590] width 65 height 12
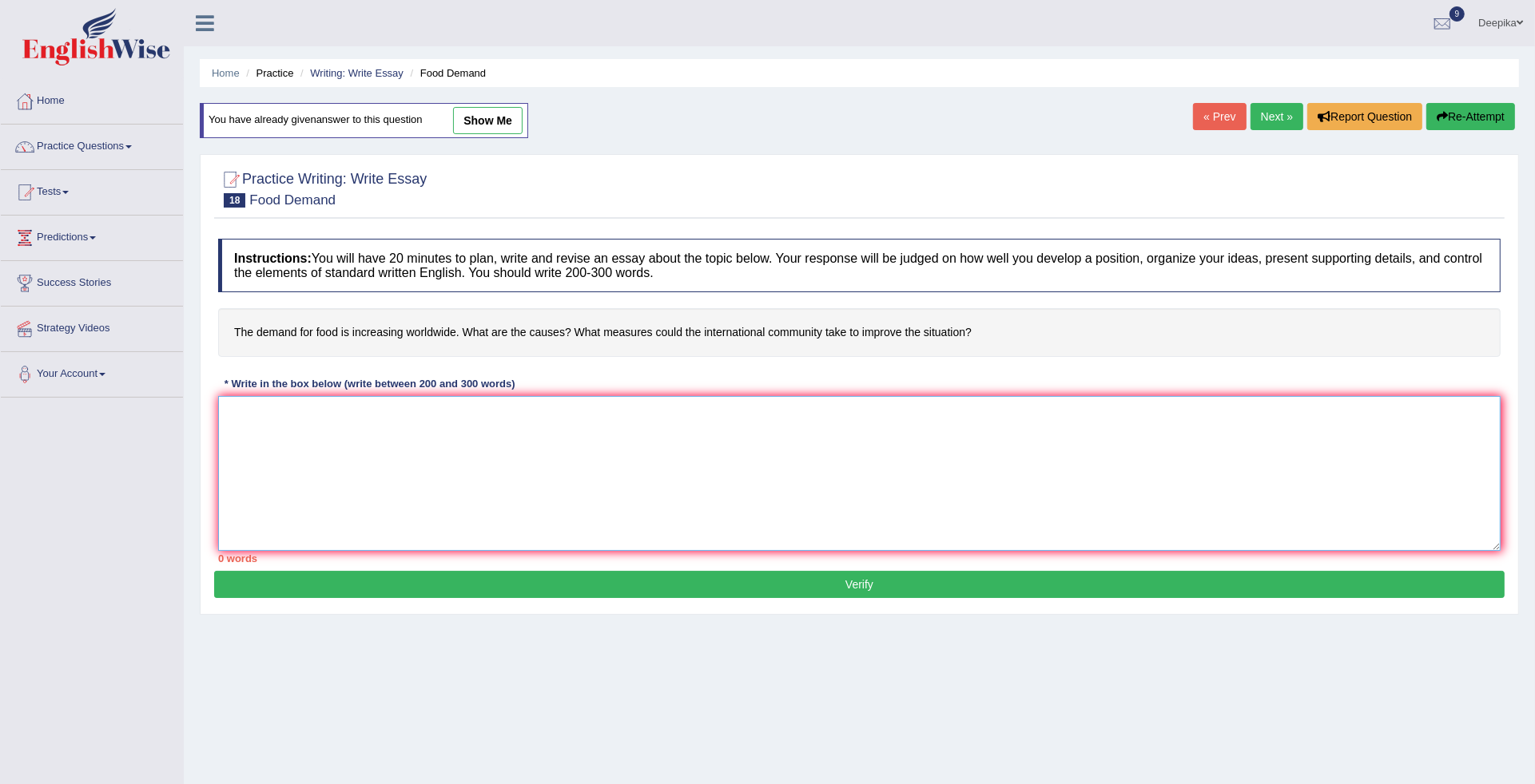
click at [229, 398] on textarea at bounding box center [859, 473] width 1282 height 155
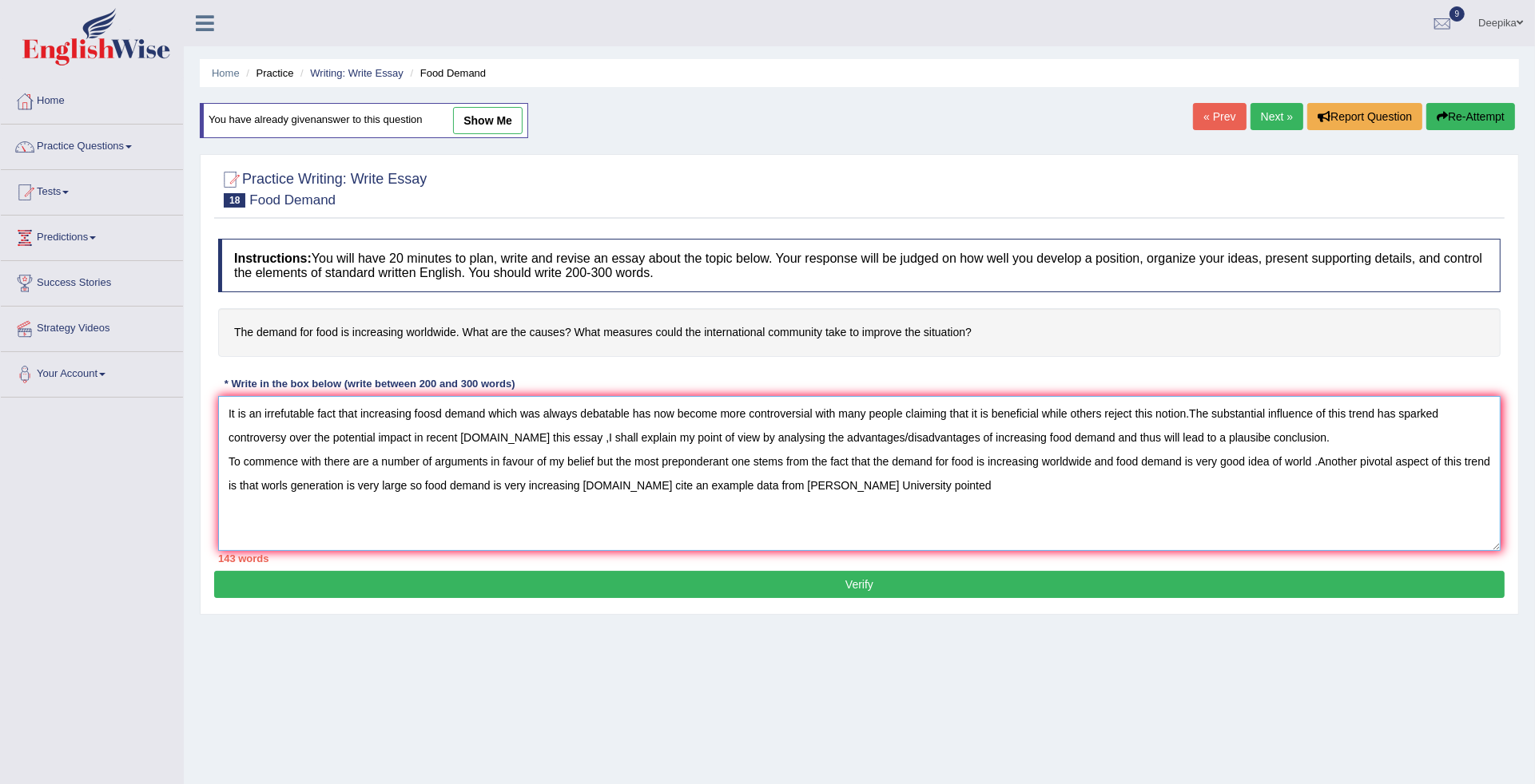
click at [228, 416] on textarea "It is an irrefutable fact that increasing foosd demand which was always debatab…" at bounding box center [859, 473] width 1282 height 155
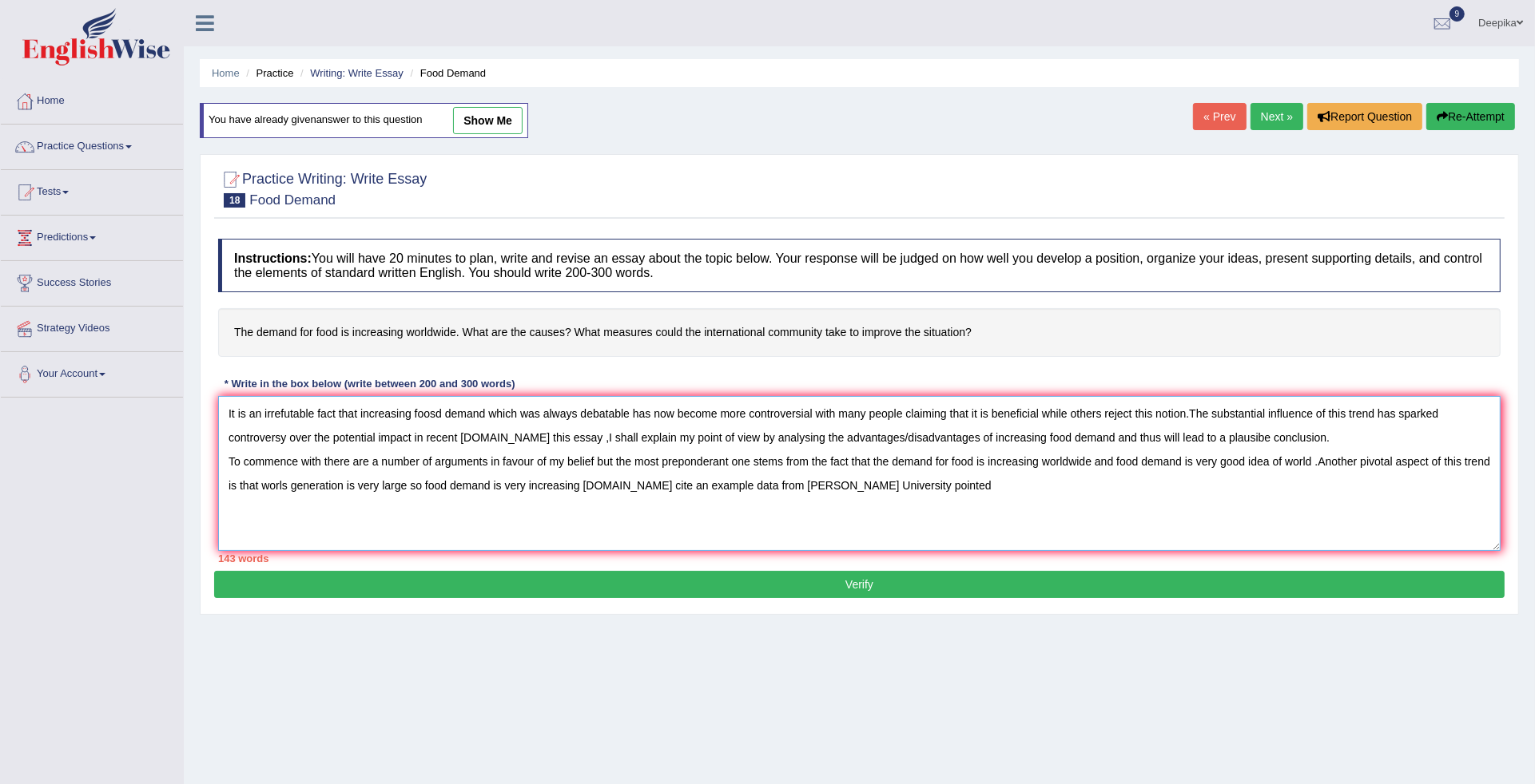
drag, startPoint x: 228, startPoint y: 416, endPoint x: 567, endPoint y: 499, distance: 349.0
click at [567, 499] on textarea "It is an irrefutable fact that increasing foosd demand which was always debatab…" at bounding box center [859, 473] width 1282 height 155
click at [979, 488] on textarea "It is an irrefutable fact that increasing foosd demand which was always debatab…" at bounding box center [859, 473] width 1282 height 155
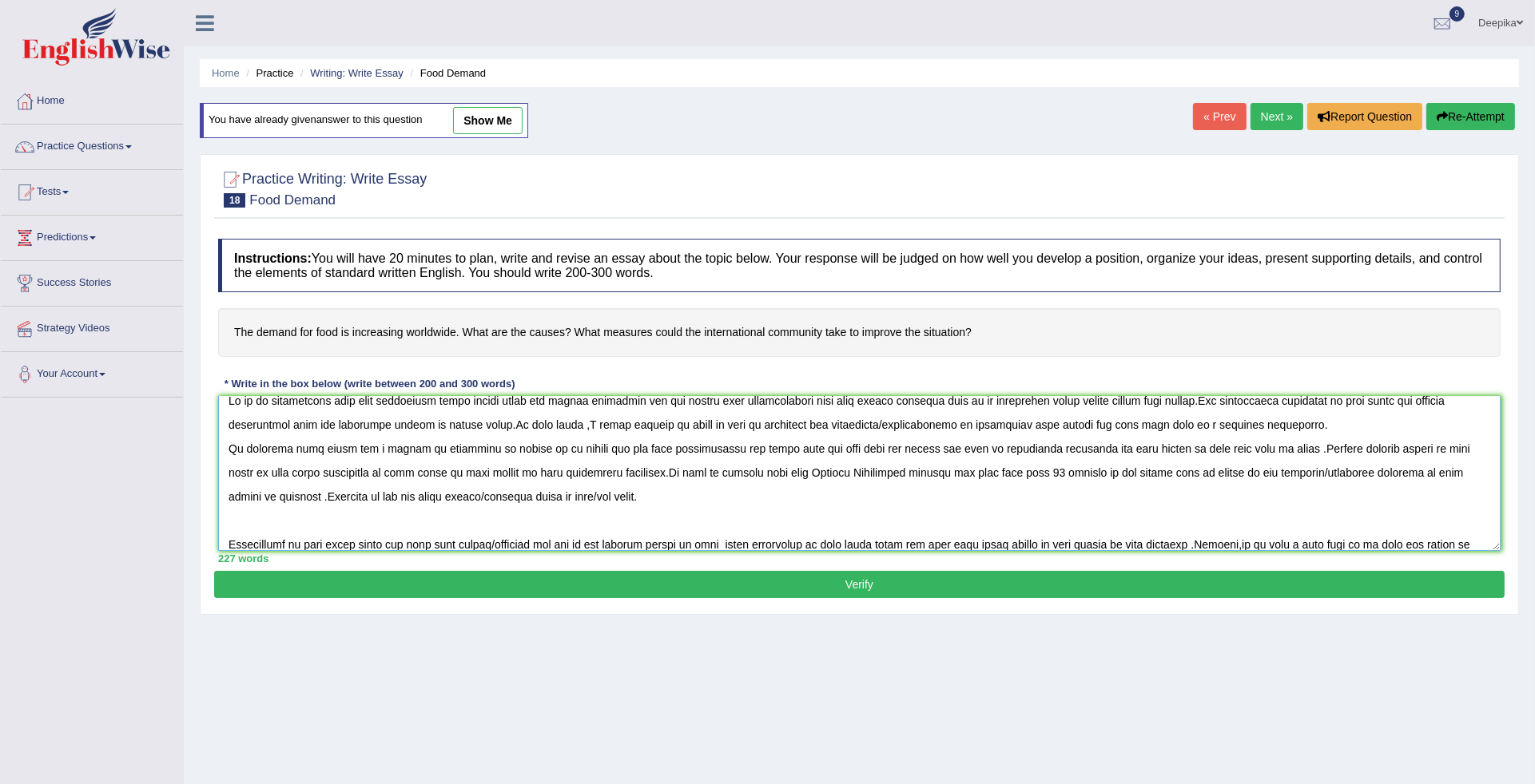
scroll to position [36, 0]
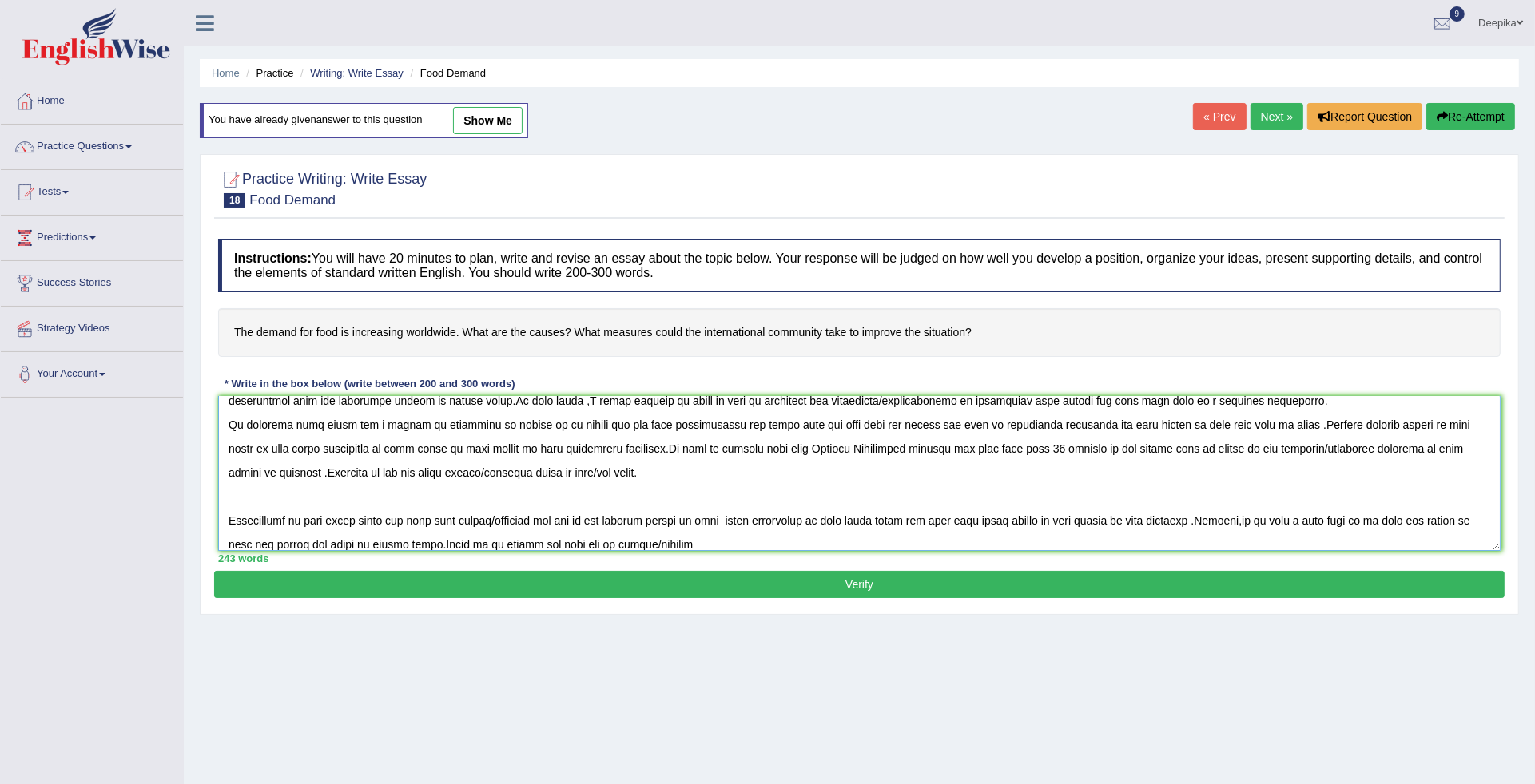
click at [616, 544] on textarea at bounding box center [859, 473] width 1282 height 155
click at [689, 539] on textarea at bounding box center [859, 473] width 1282 height 155
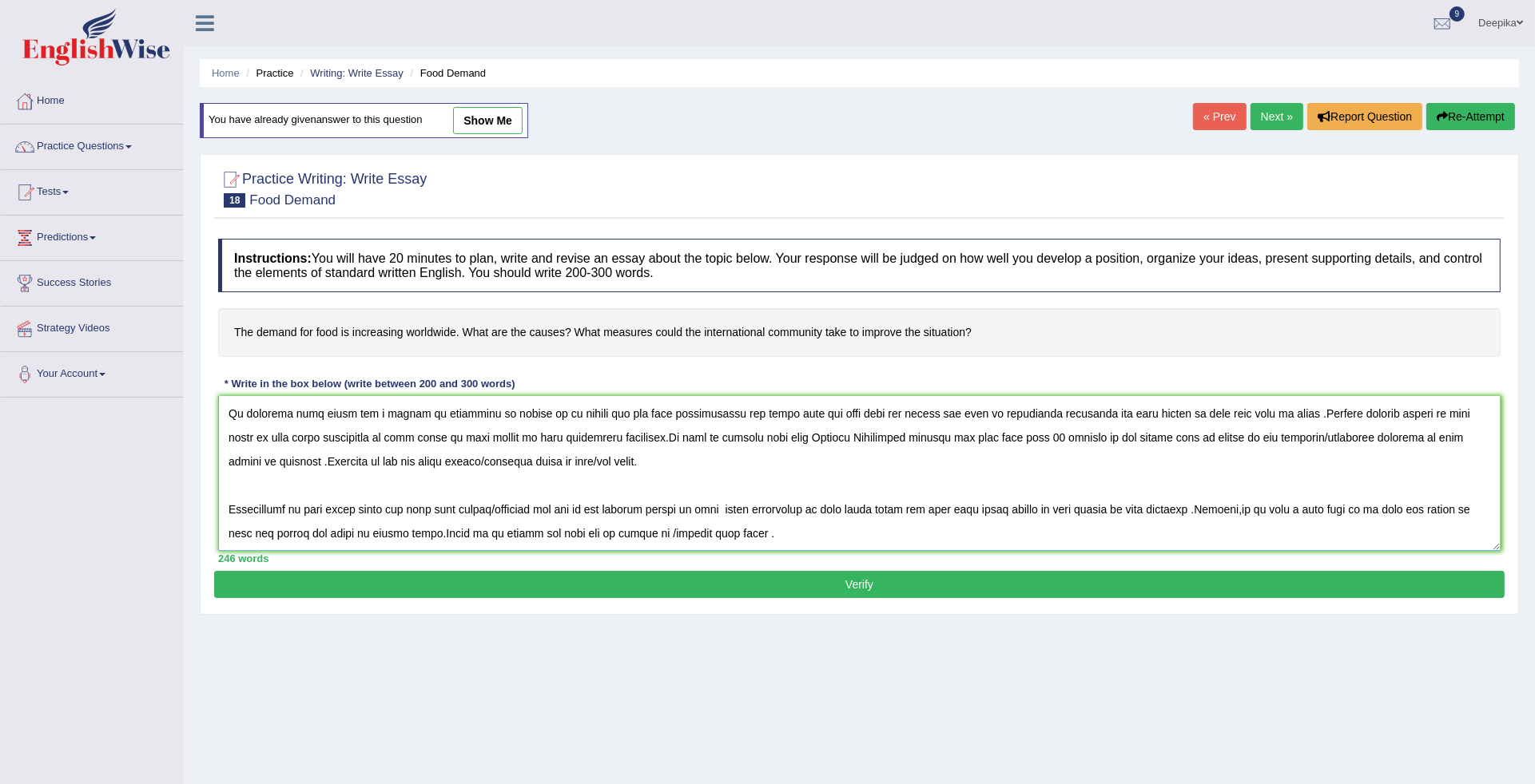
scroll to position [85, 0]
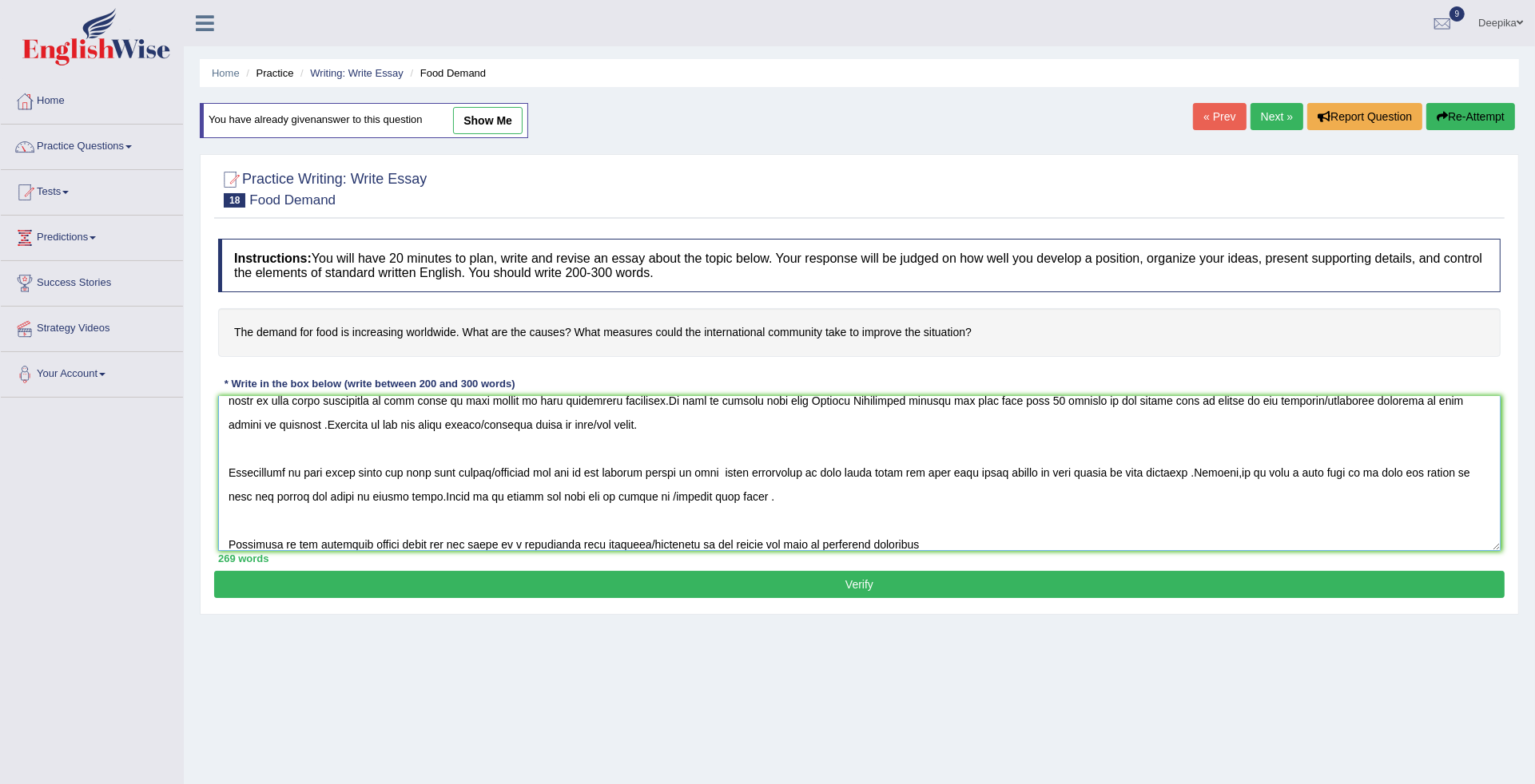
click at [677, 471] on textarea at bounding box center [859, 473] width 1282 height 155
click at [687, 469] on textarea at bounding box center [859, 473] width 1282 height 155
click at [942, 543] on textarea at bounding box center [859, 473] width 1282 height 155
type textarea "It is an irrefutable fact that increasing foosd demand which was always debatab…"
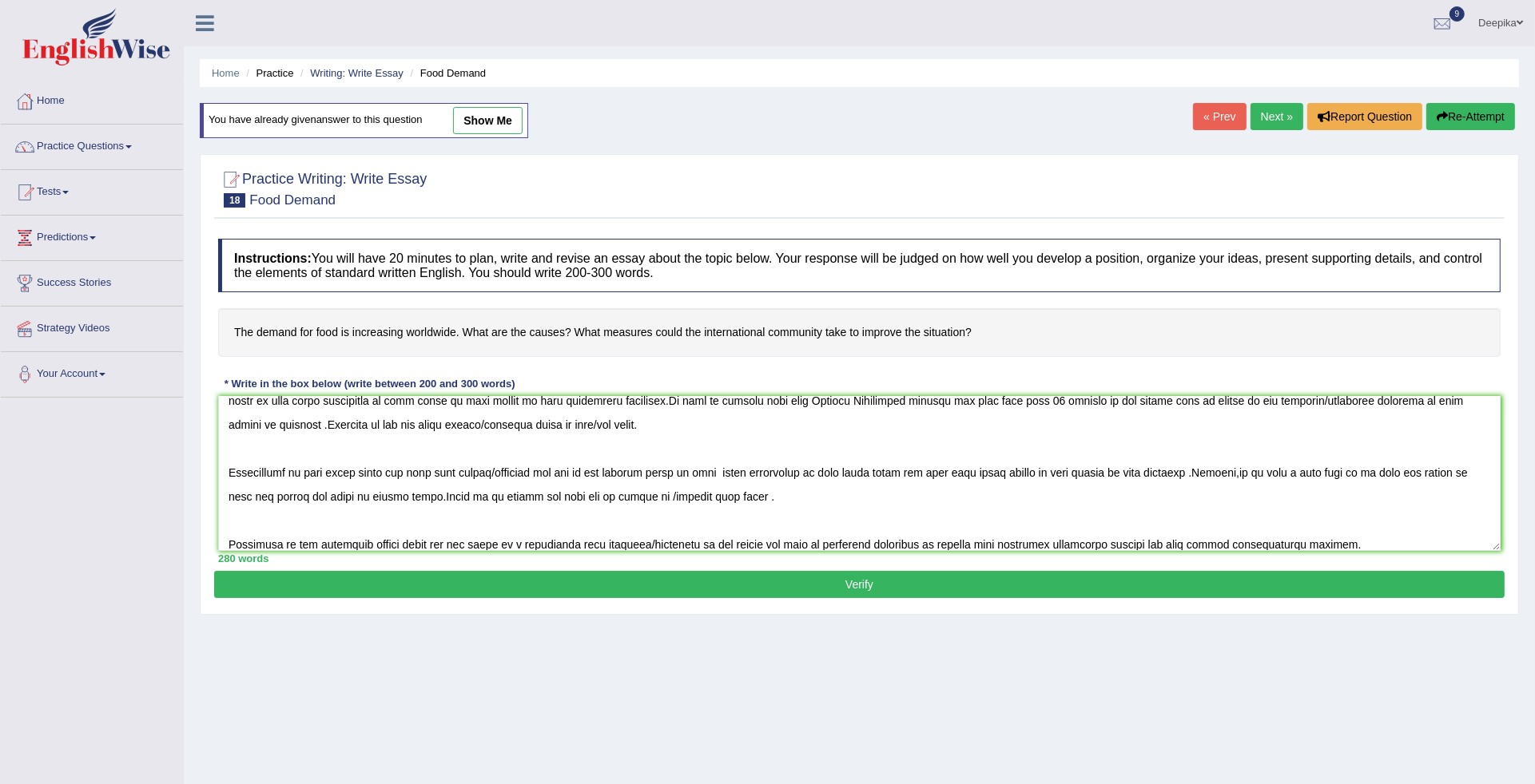
click at [987, 580] on button "Verify" at bounding box center [859, 585] width 1290 height 27
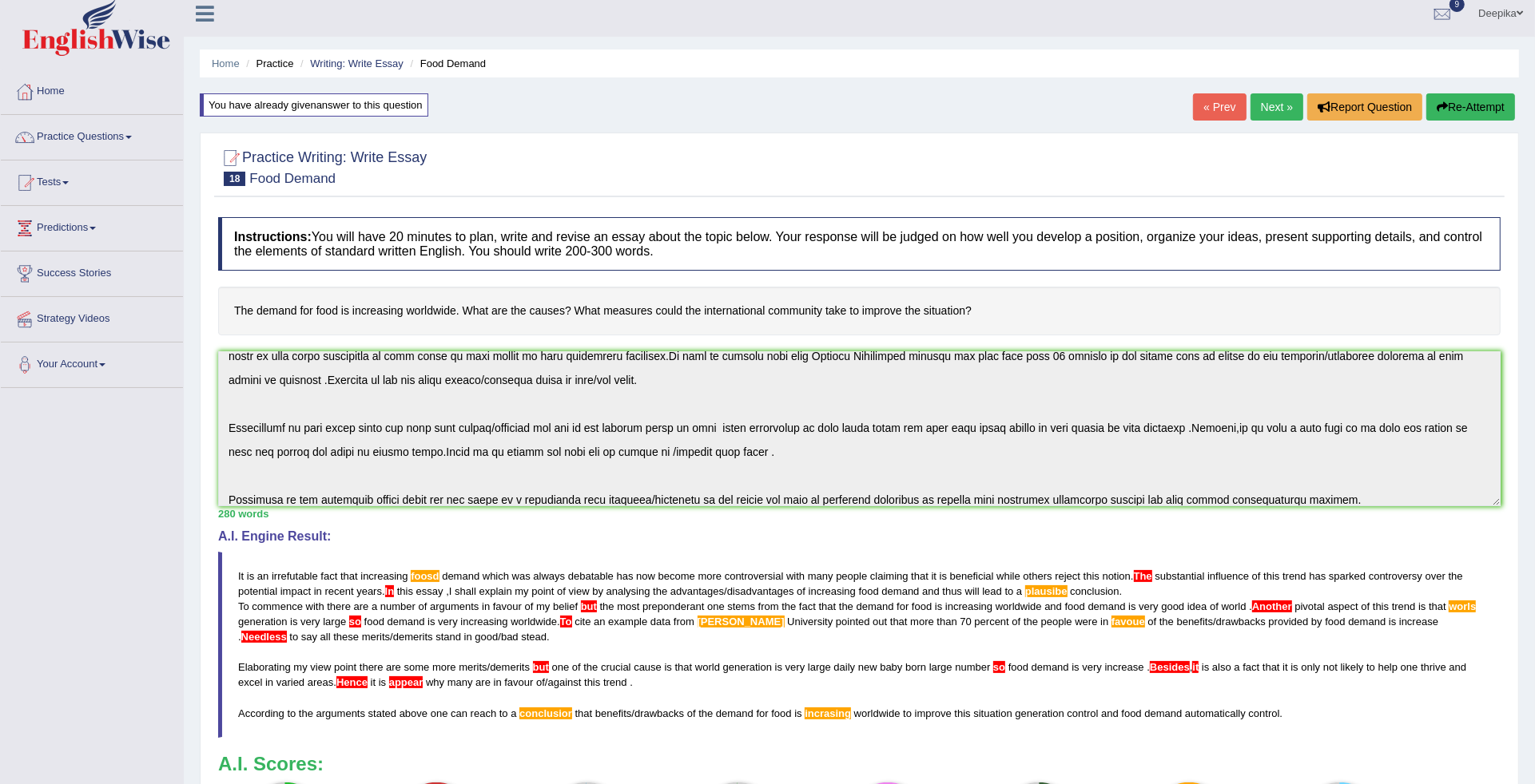
scroll to position [7, 0]
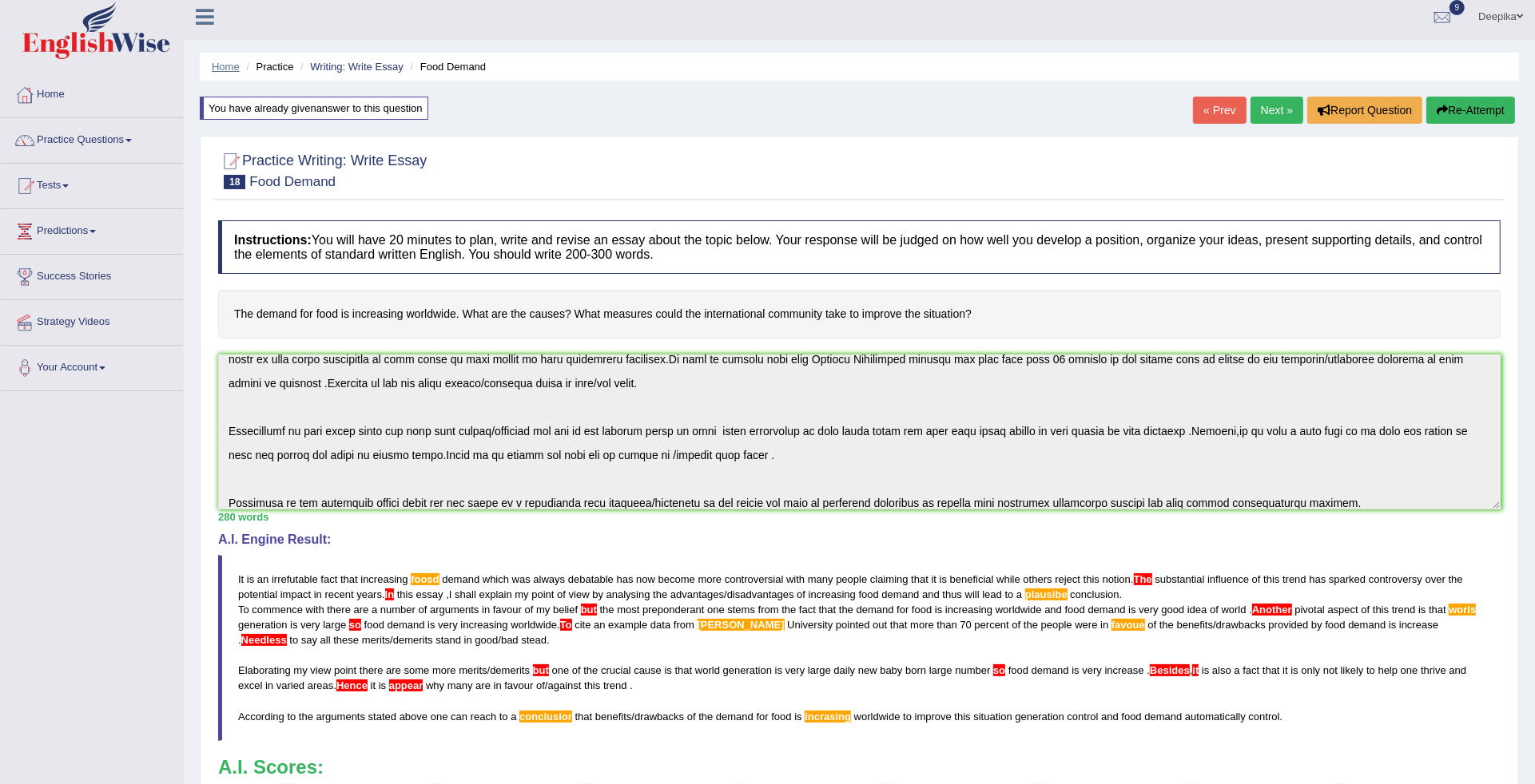
click at [216, 64] on link "Home" at bounding box center [225, 67] width 28 height 12
